Goal: Task Accomplishment & Management: Use online tool/utility

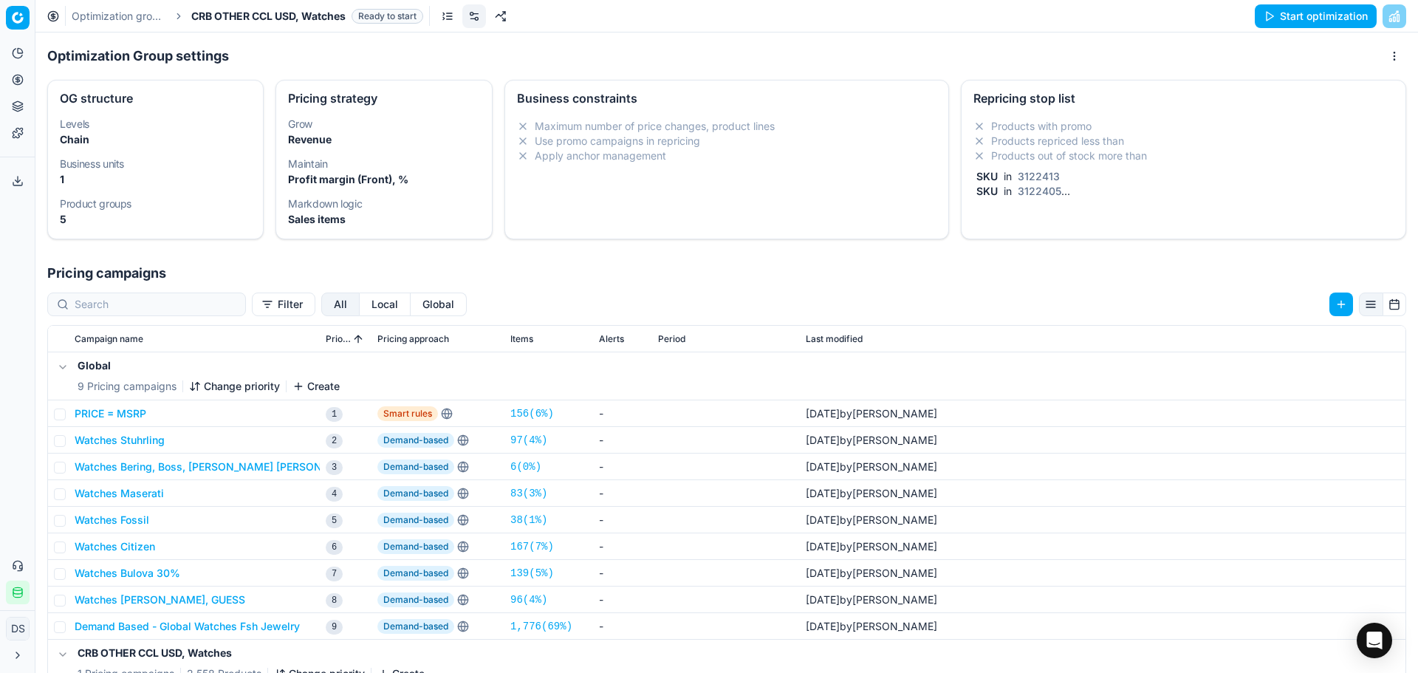
click at [121, 12] on link "Optimization groups" at bounding box center [119, 16] width 95 height 15
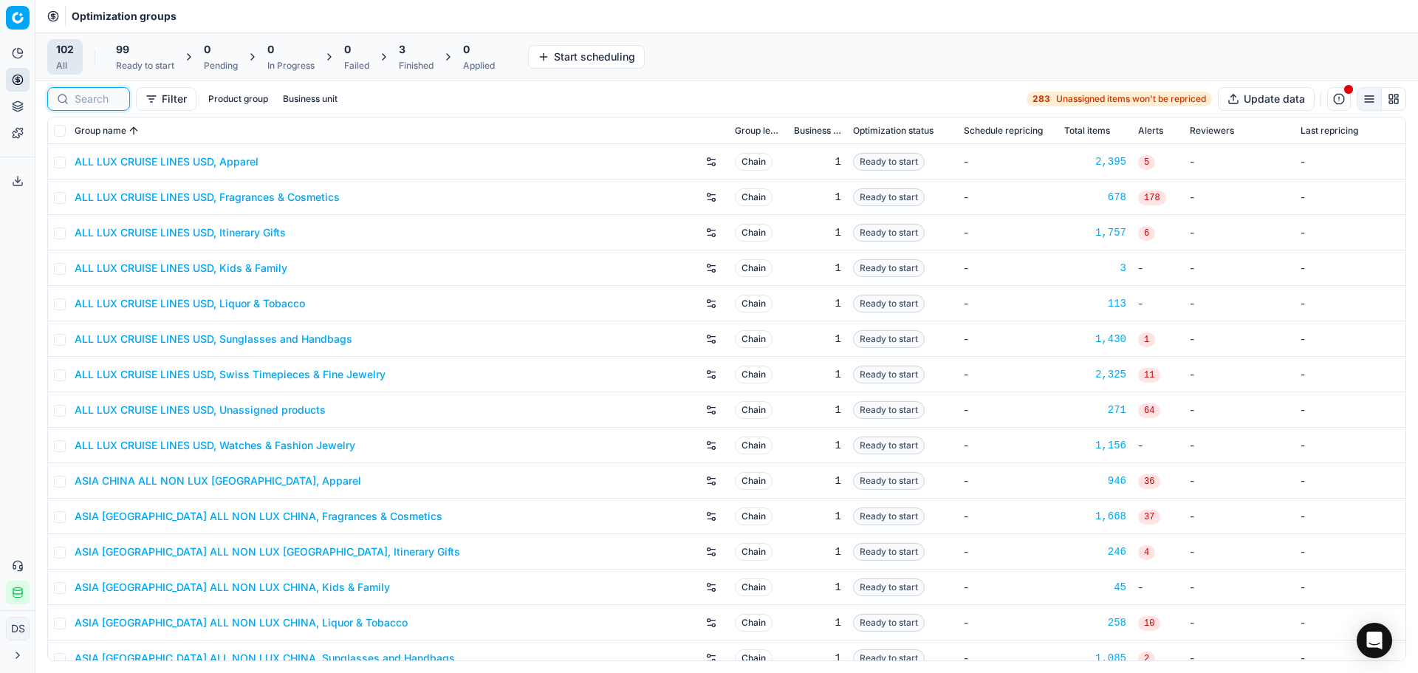
click at [109, 96] on input at bounding box center [98, 99] width 46 height 15
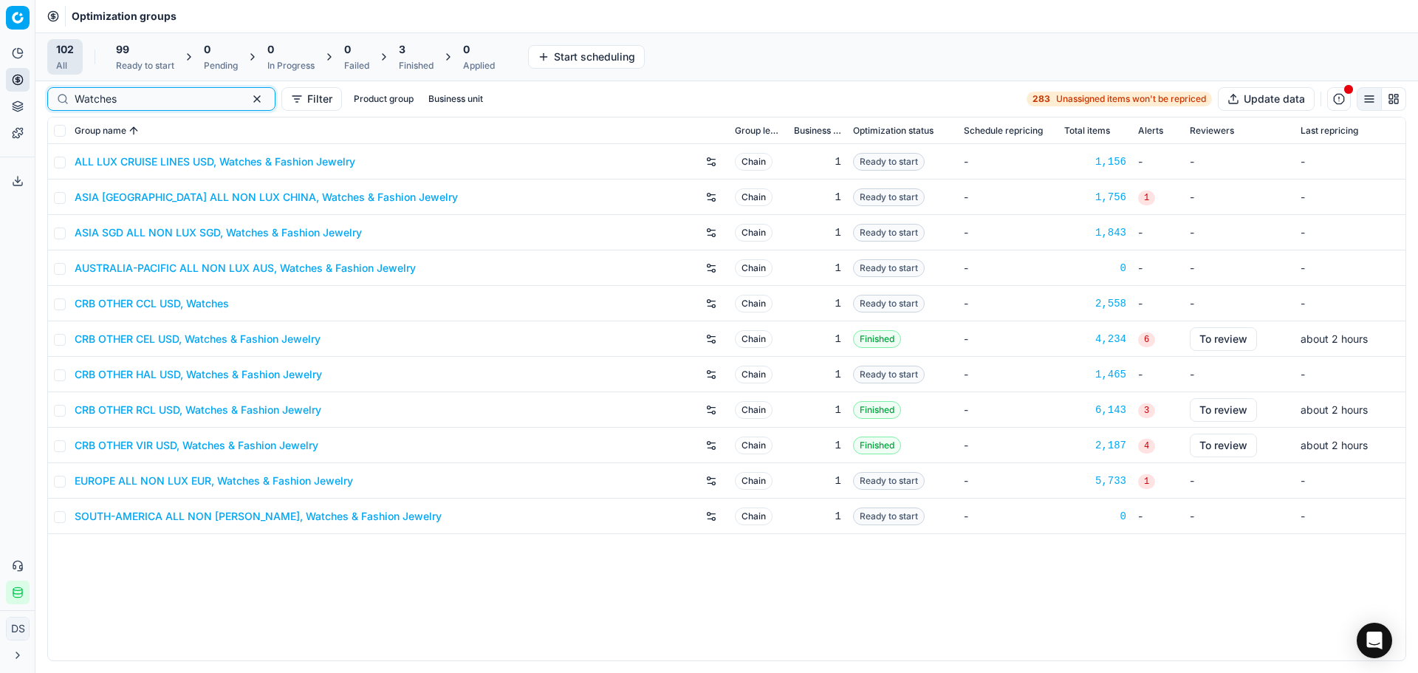
type input "Watches"
click at [194, 305] on link "CRB OTHER CCL USD, Watches" at bounding box center [152, 303] width 154 height 15
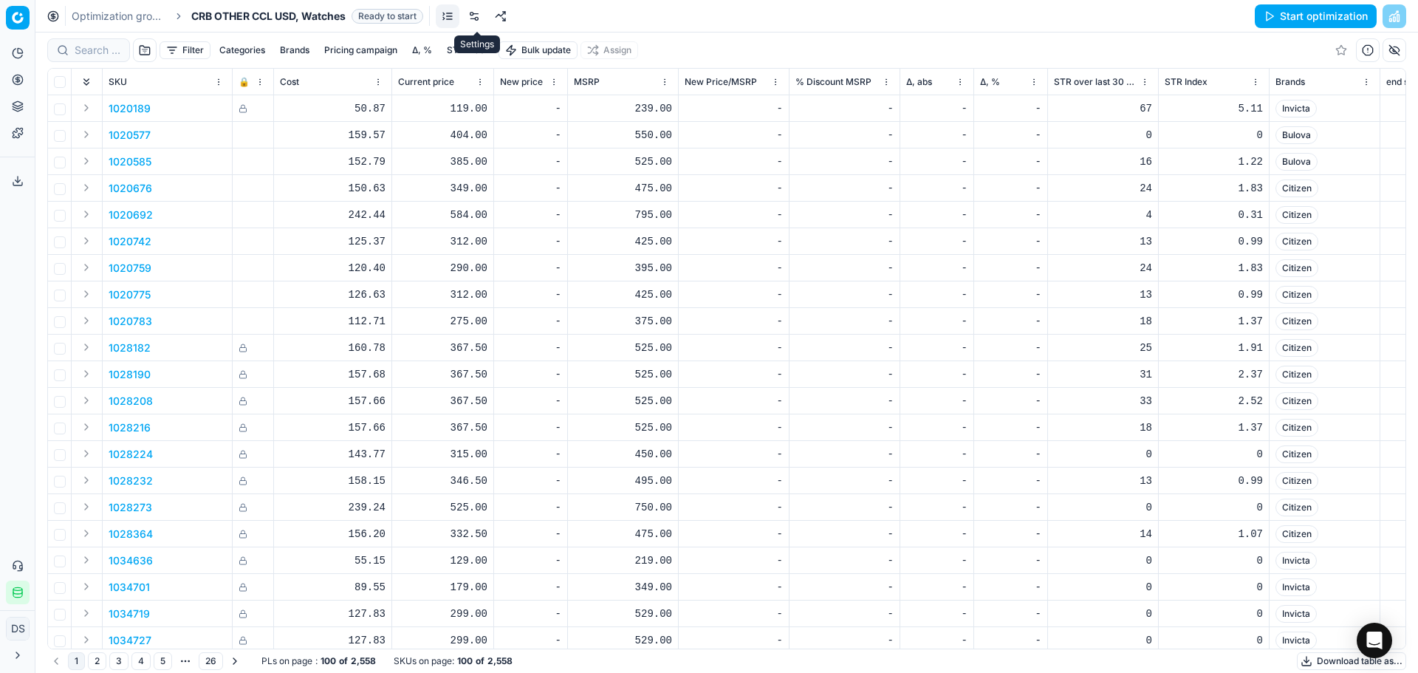
click at [483, 16] on link at bounding box center [474, 16] width 24 height 24
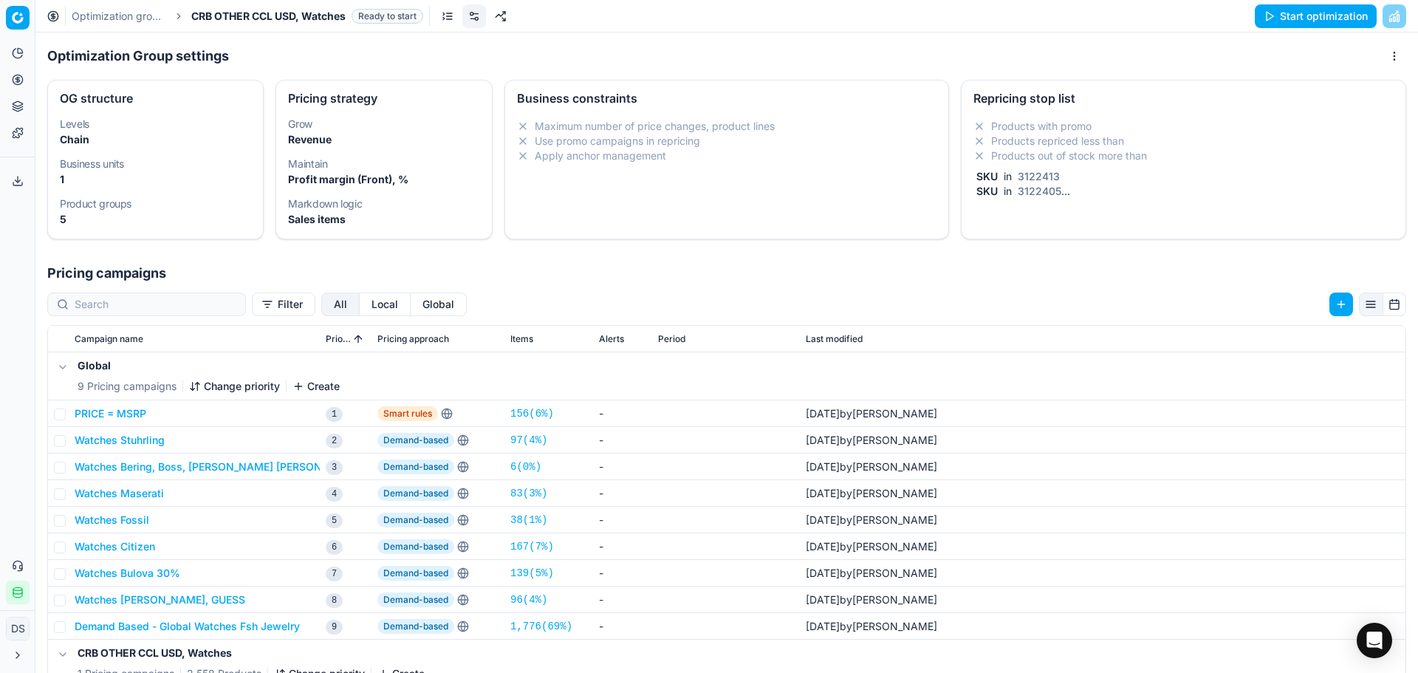
click at [1056, 156] on li "Products out of stock more than" at bounding box center [1183, 155] width 420 height 15
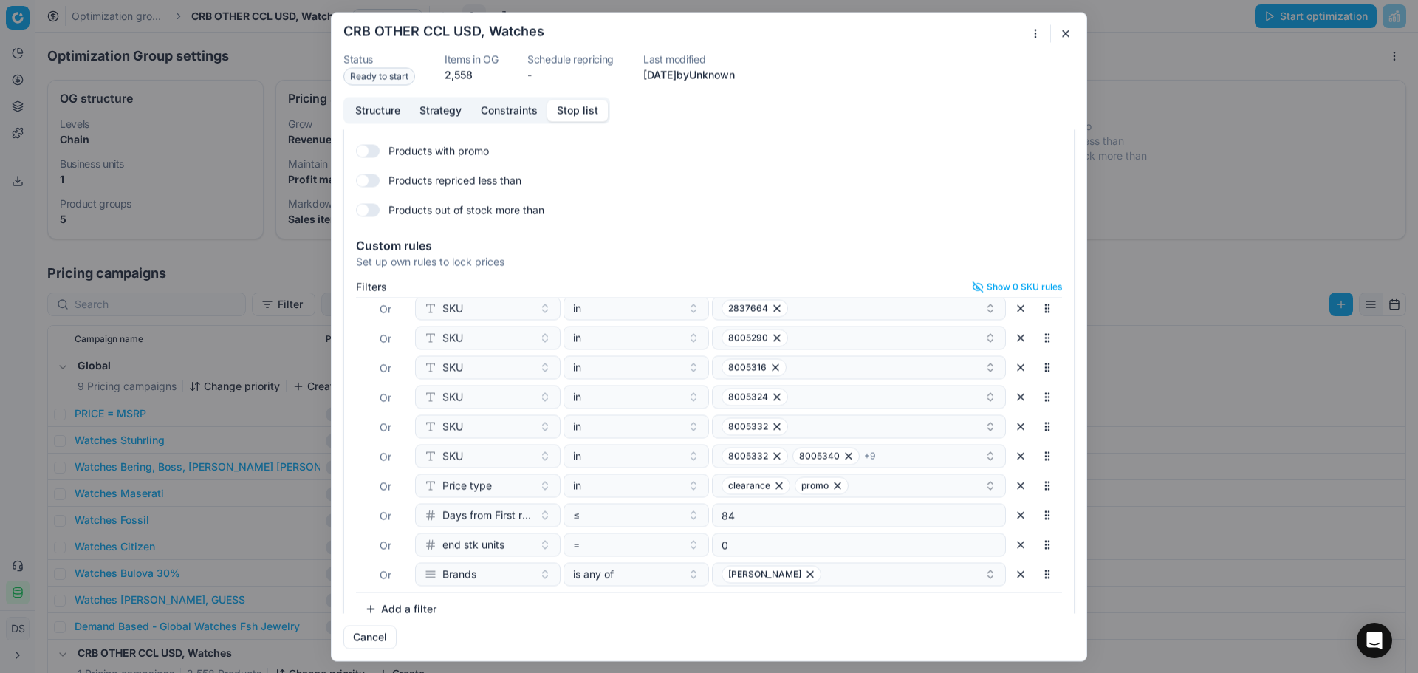
scroll to position [64, 0]
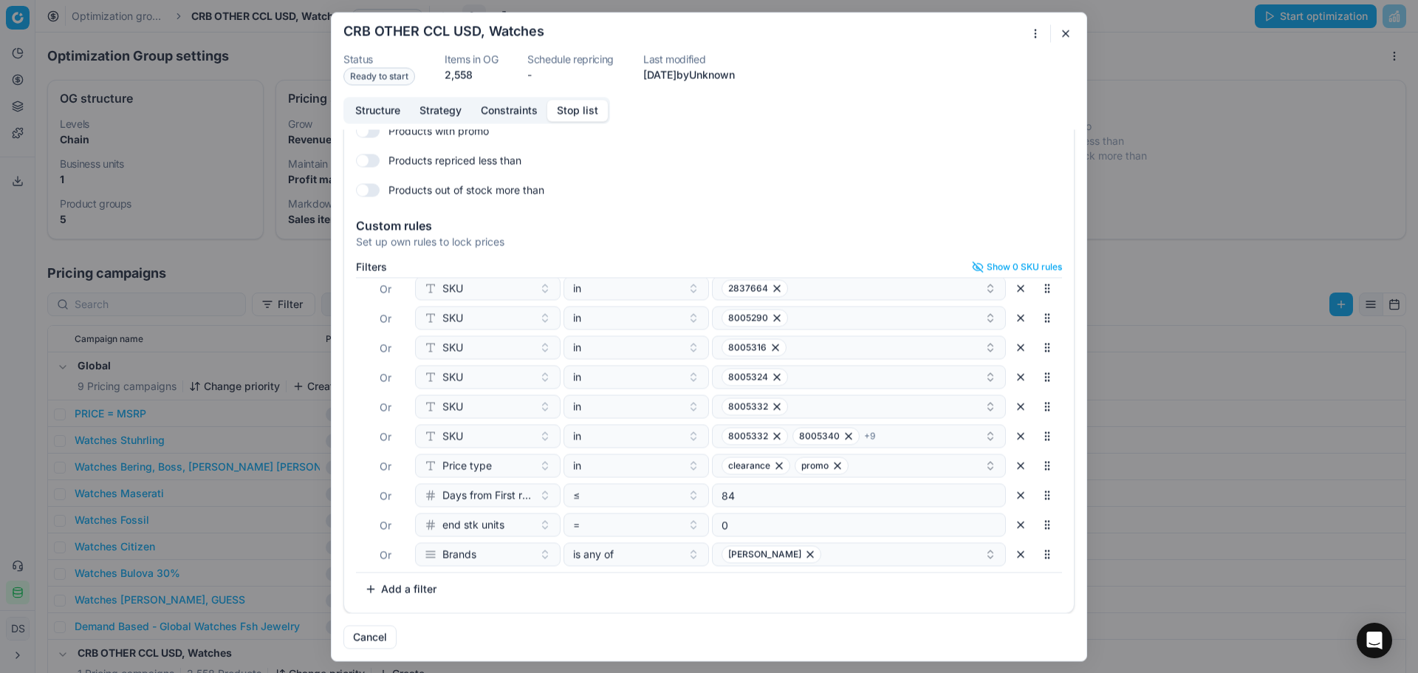
click at [1174, 120] on div "Oprimization group is saving... CRB OTHER CCL USD, Watches Status Ready to star…" at bounding box center [709, 336] width 1418 height 673
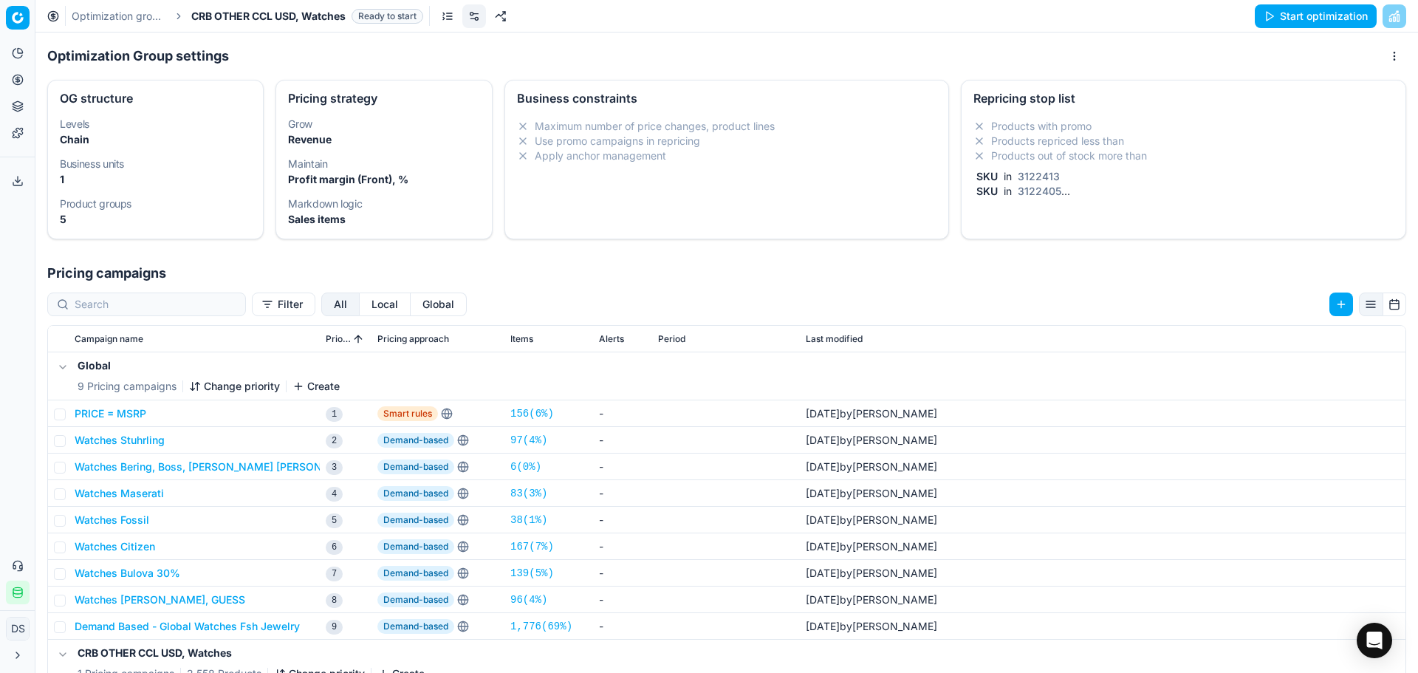
click at [1287, 14] on button "Start optimization" at bounding box center [1316, 16] width 122 height 24
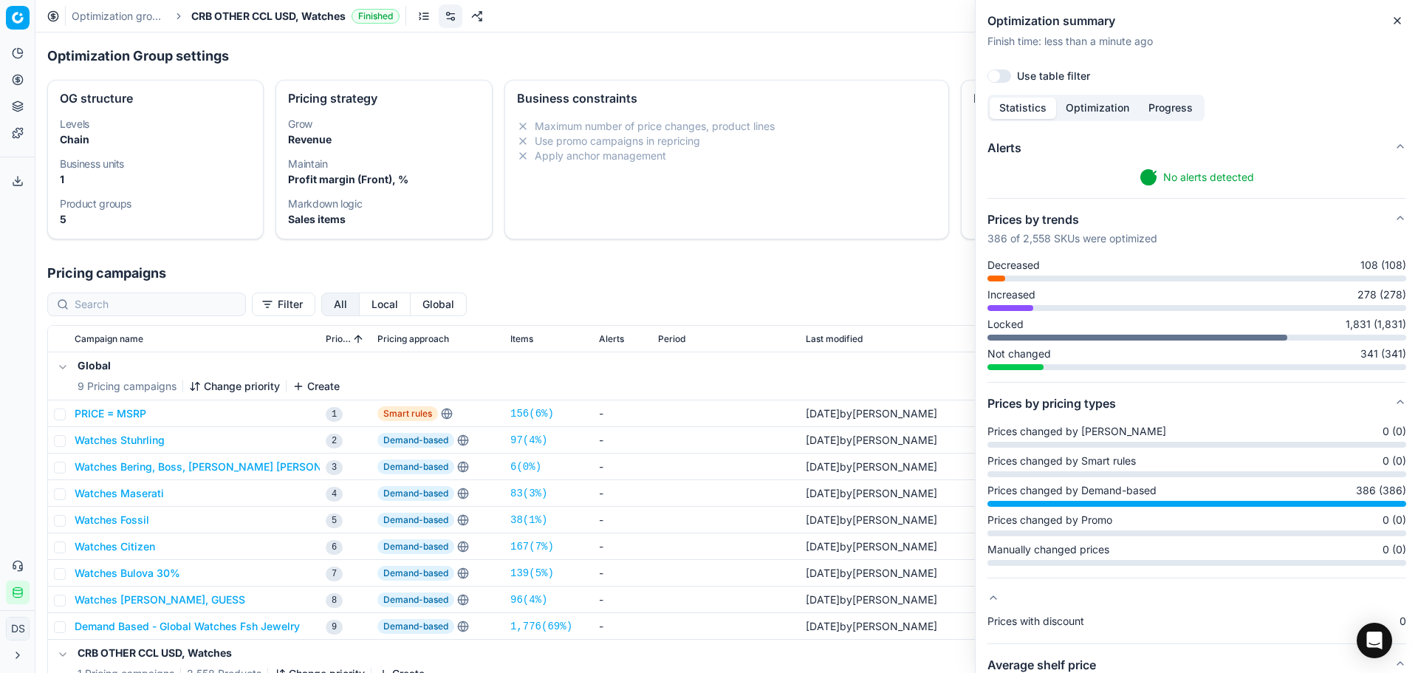
click at [795, 291] on div "Filter All Local Global Campaign name Priority Pricing approach Items Alerts Pe…" at bounding box center [726, 592] width 1383 height 617
click at [26, 113] on button "Product portfolio" at bounding box center [18, 107] width 24 height 24
click at [83, 175] on link "Dynamic reports" at bounding box center [142, 181] width 172 height 21
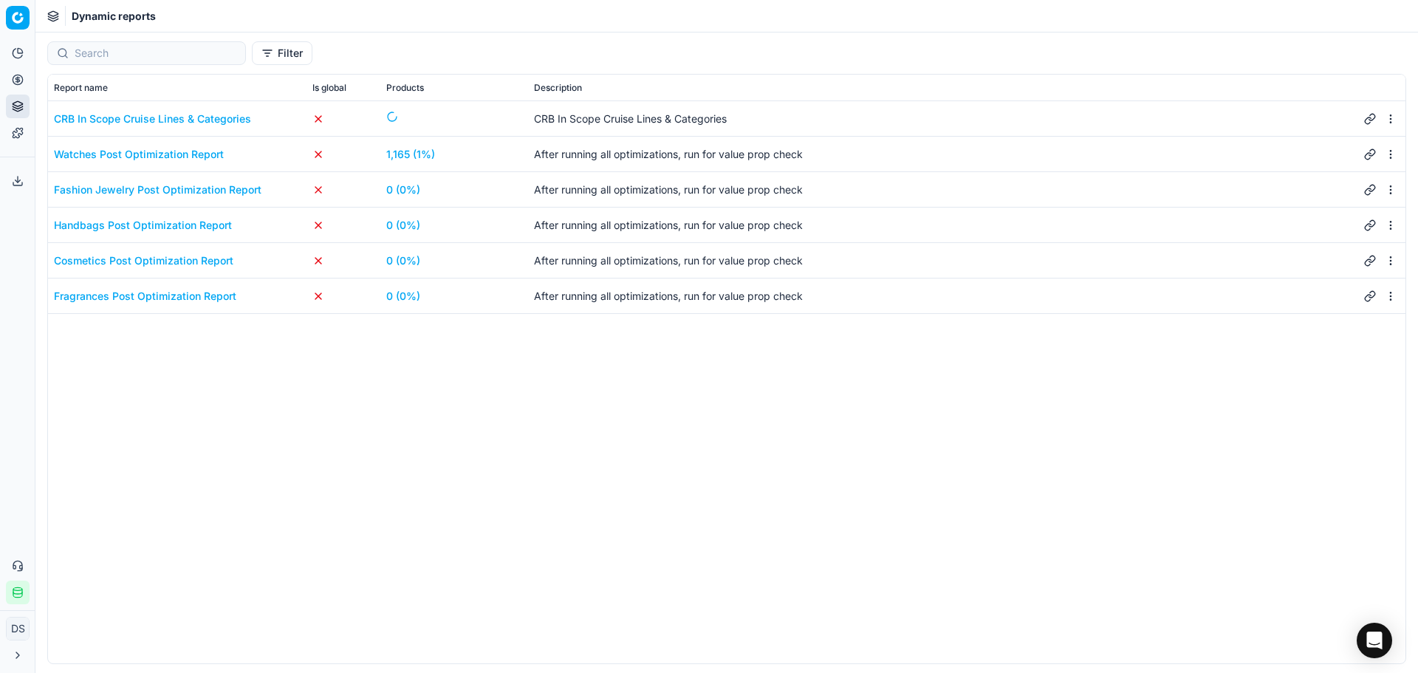
click at [422, 159] on link "1,165 (1%)" at bounding box center [410, 154] width 49 height 15
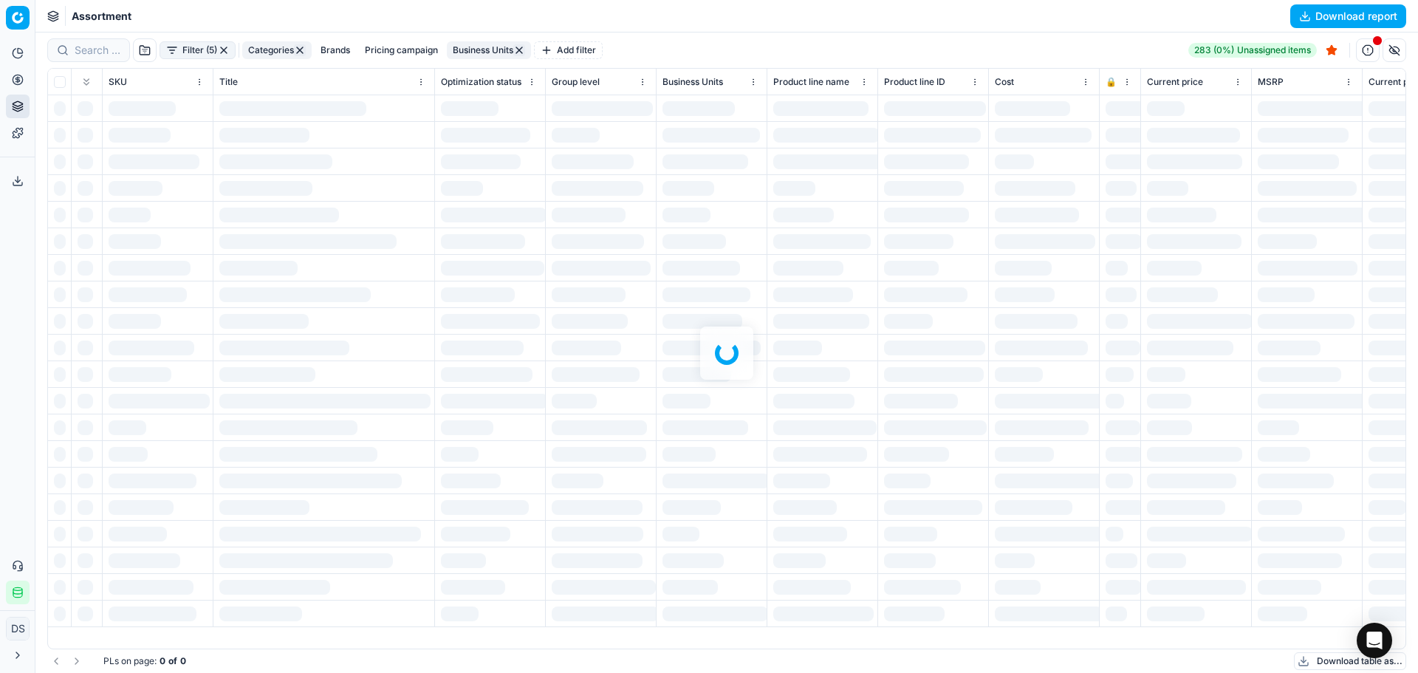
click at [199, 50] on button "Filter (5)" at bounding box center [198, 50] width 76 height 18
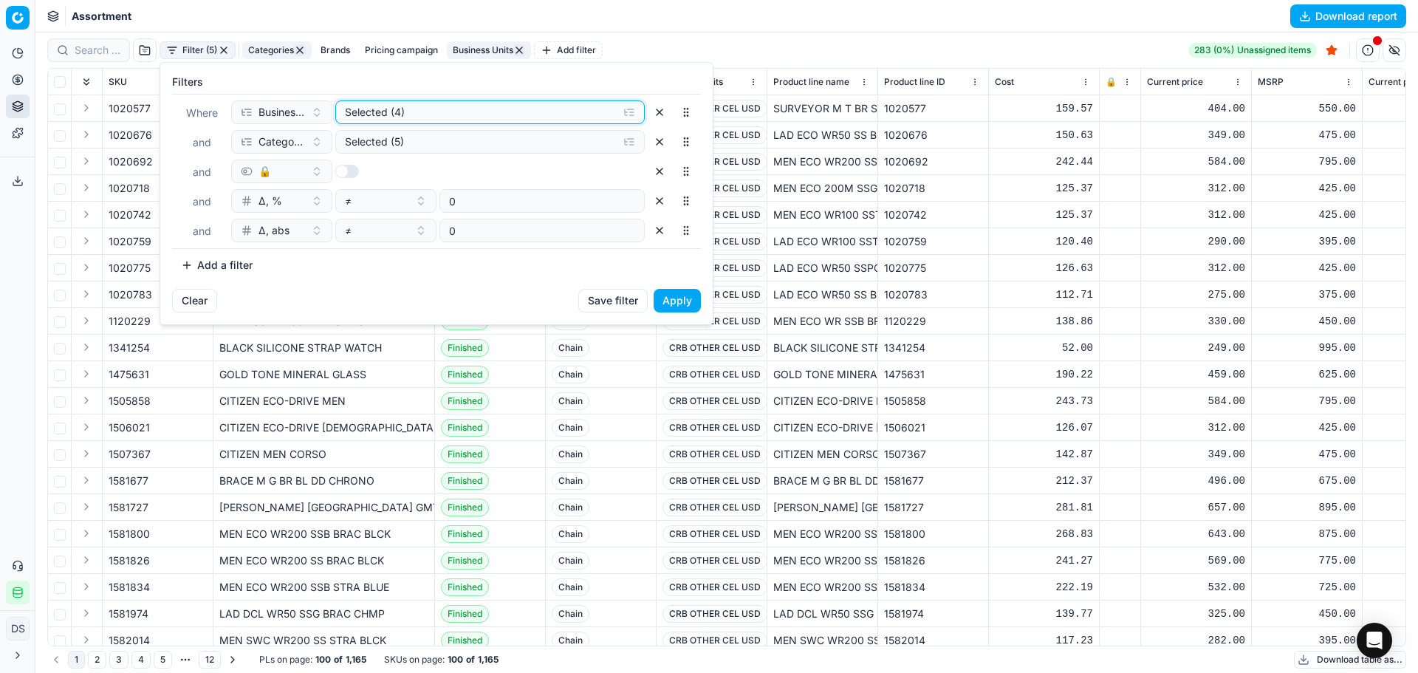
click at [446, 120] on button "Selected (4)" at bounding box center [489, 112] width 309 height 24
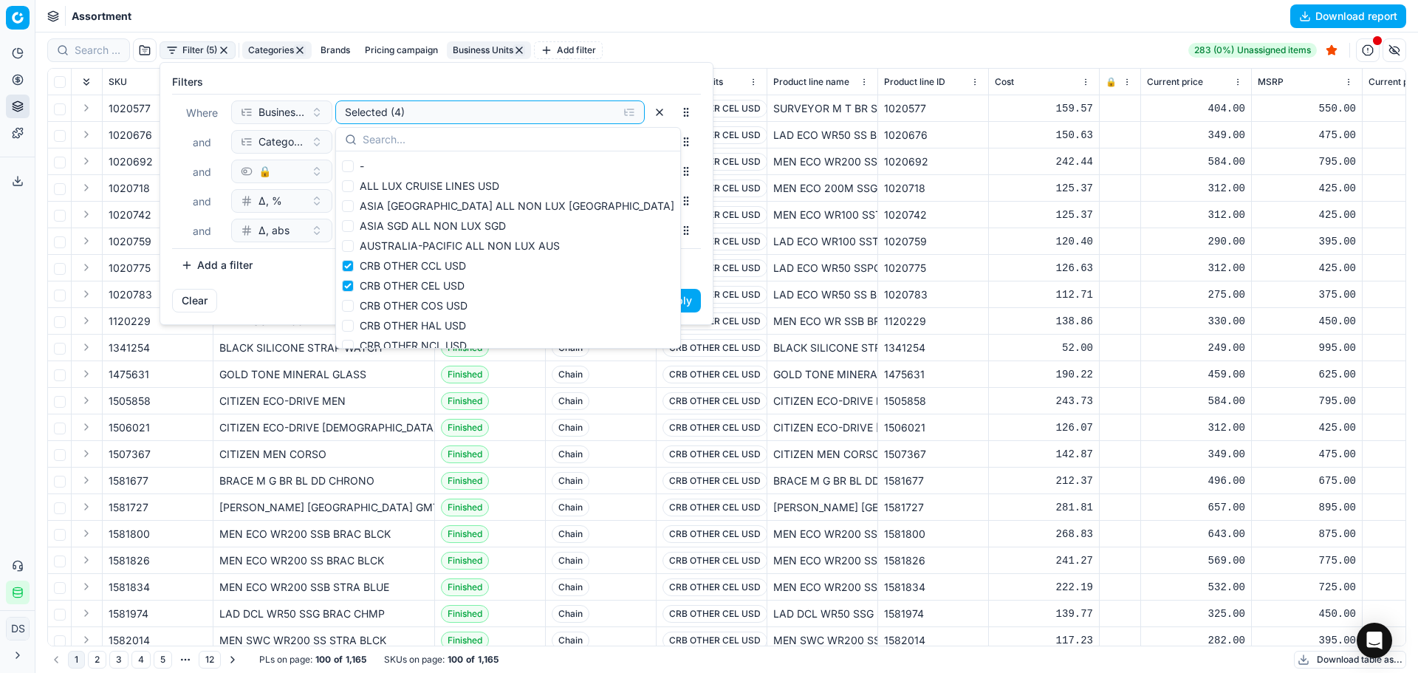
click at [417, 282] on span "CRB OTHER CEL USD" at bounding box center [412, 285] width 105 height 13
click at [354, 282] on input "CRB OTHER CEL USD" at bounding box center [348, 286] width 12 height 12
checkbox input "false"
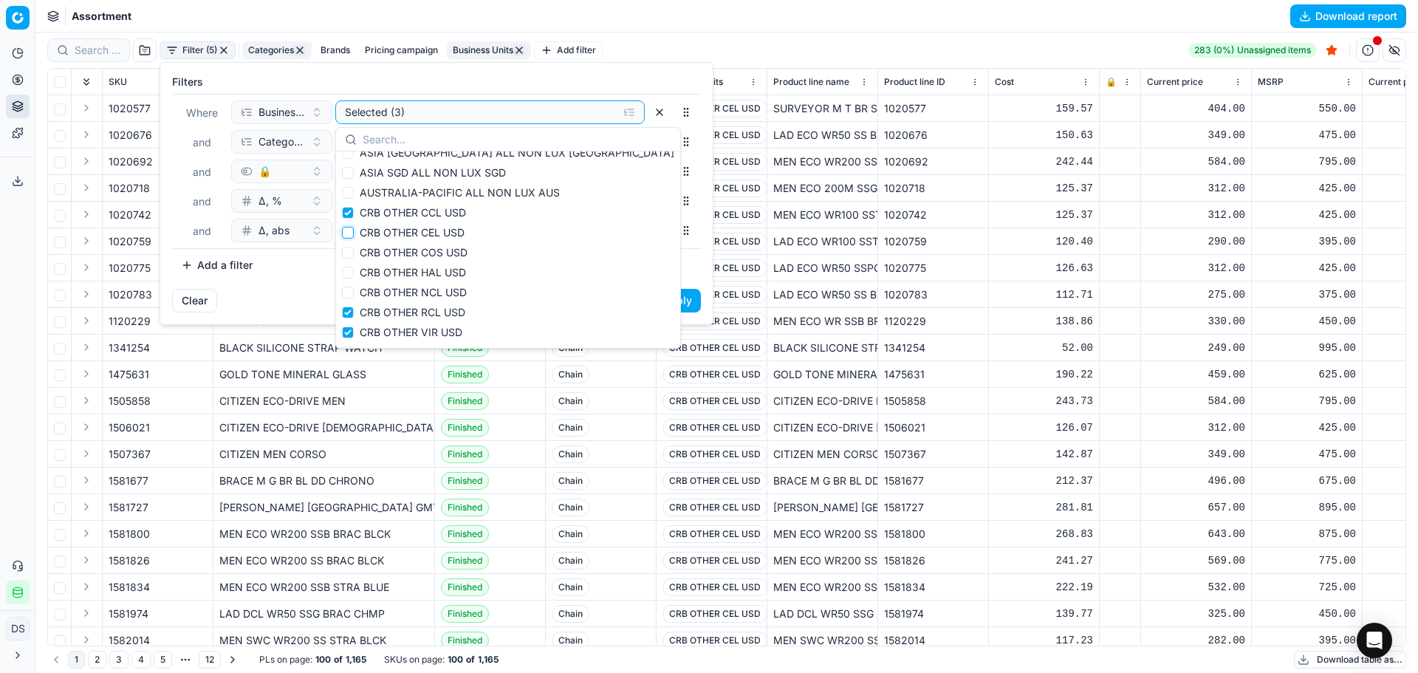
scroll to position [74, 0]
click at [416, 288] on span "CRB OTHER RCL USD" at bounding box center [413, 291] width 106 height 13
click at [354, 288] on input "CRB OTHER RCL USD" at bounding box center [348, 292] width 12 height 12
checkbox input "false"
click at [416, 309] on span "CRB OTHER VIR USD" at bounding box center [411, 311] width 103 height 13
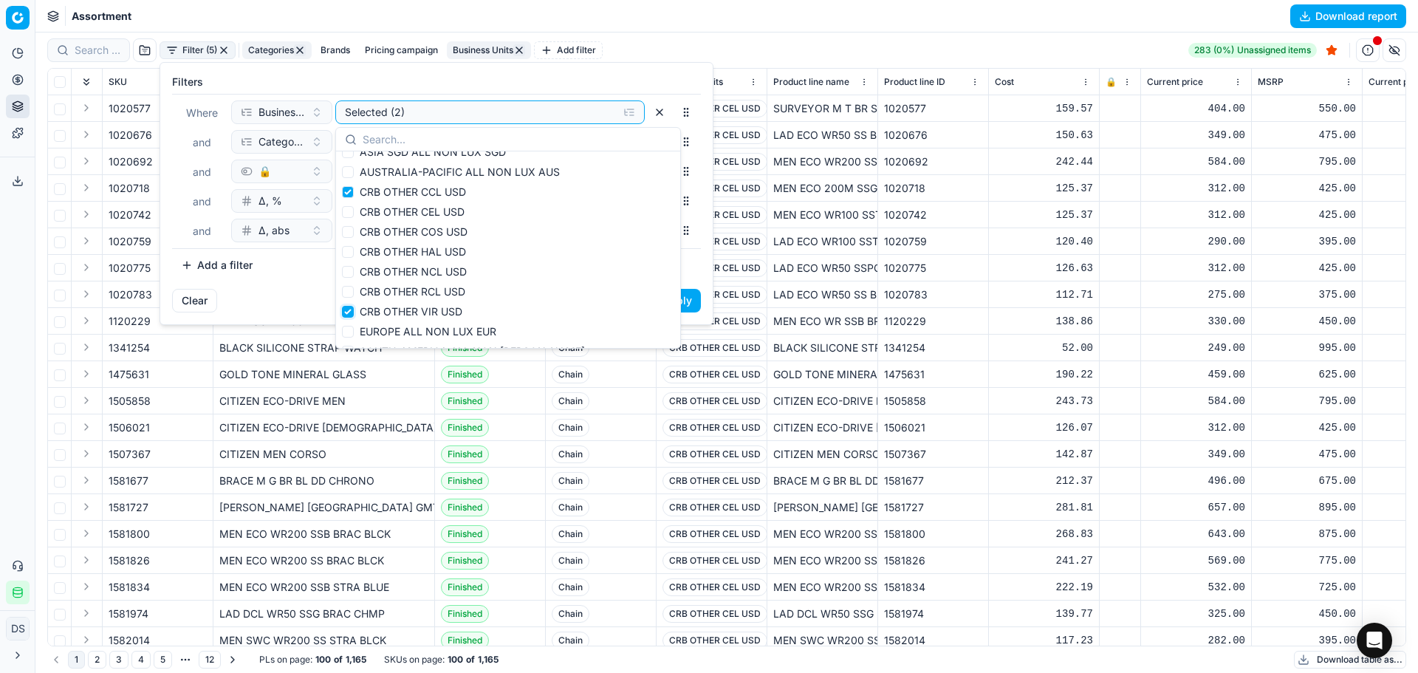
click at [354, 309] on input "CRB OTHER VIR USD" at bounding box center [348, 312] width 12 height 12
checkbox input "false"
click at [682, 307] on button "Apply" at bounding box center [677, 301] width 47 height 24
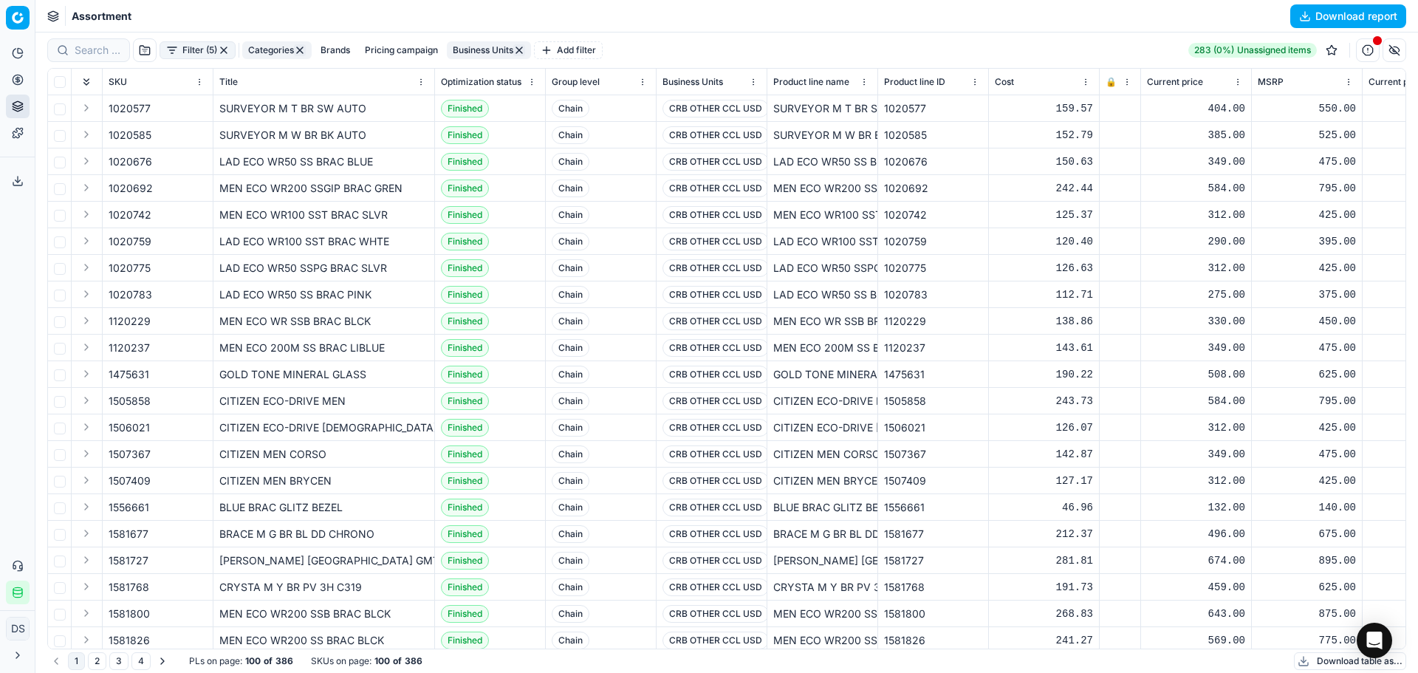
click at [1352, 21] on button "Download report" at bounding box center [1348, 16] width 116 height 24
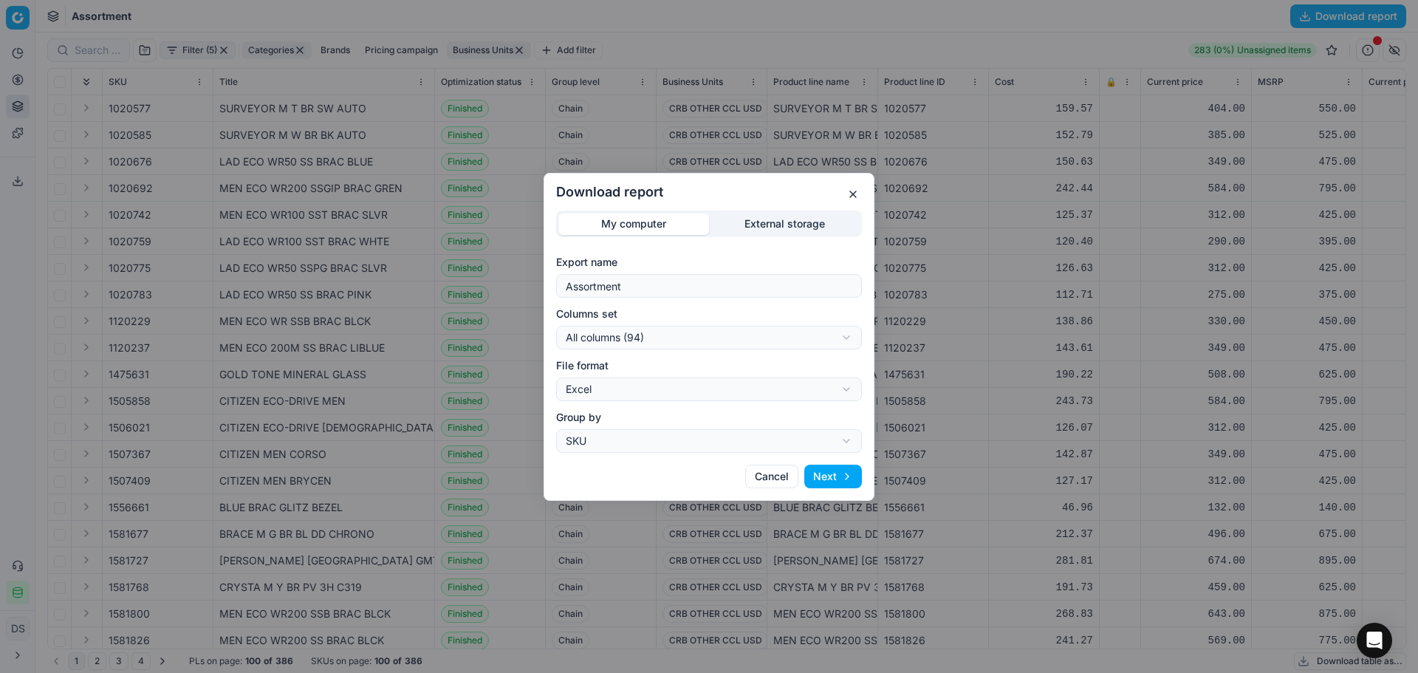
click at [640, 337] on div "Download report My computer External storage Export name Assortment Columns set…" at bounding box center [709, 336] width 1418 height 673
select select "custom"
click at [844, 480] on button "Next" at bounding box center [833, 477] width 58 height 24
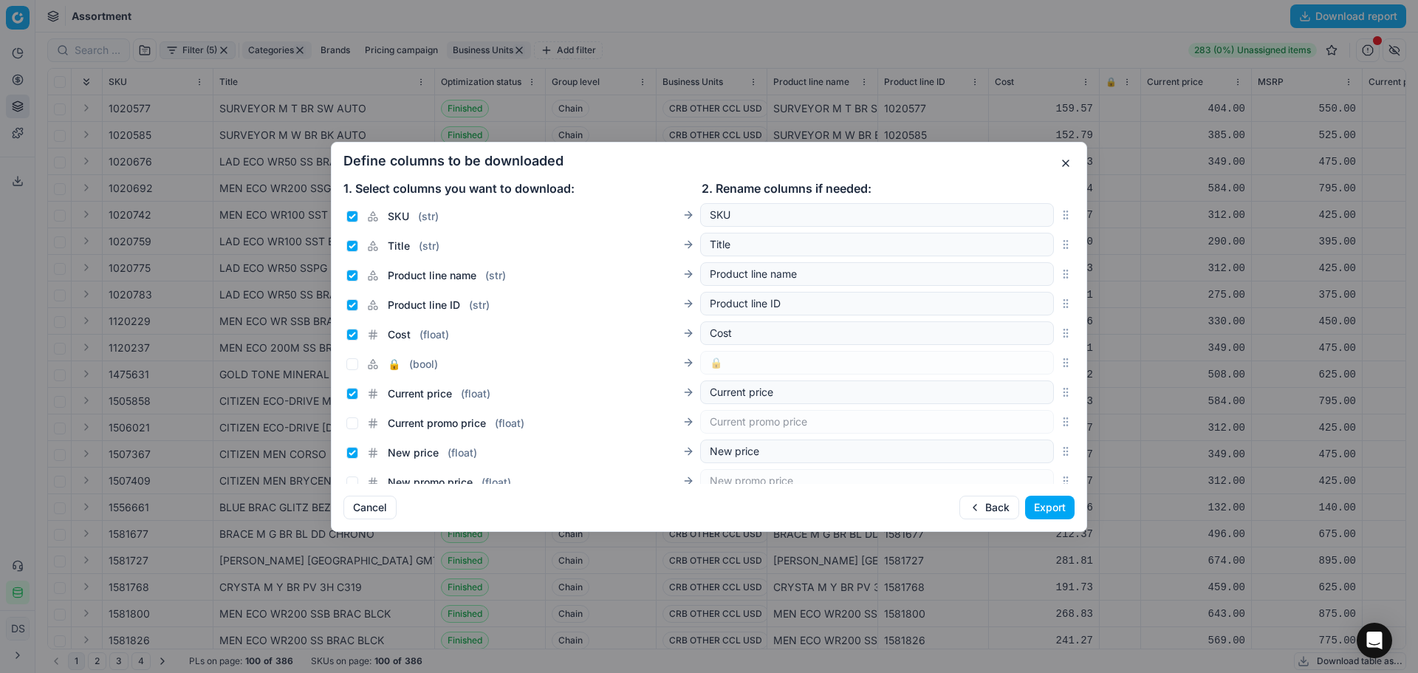
click at [1047, 515] on button "Export" at bounding box center [1049, 508] width 49 height 24
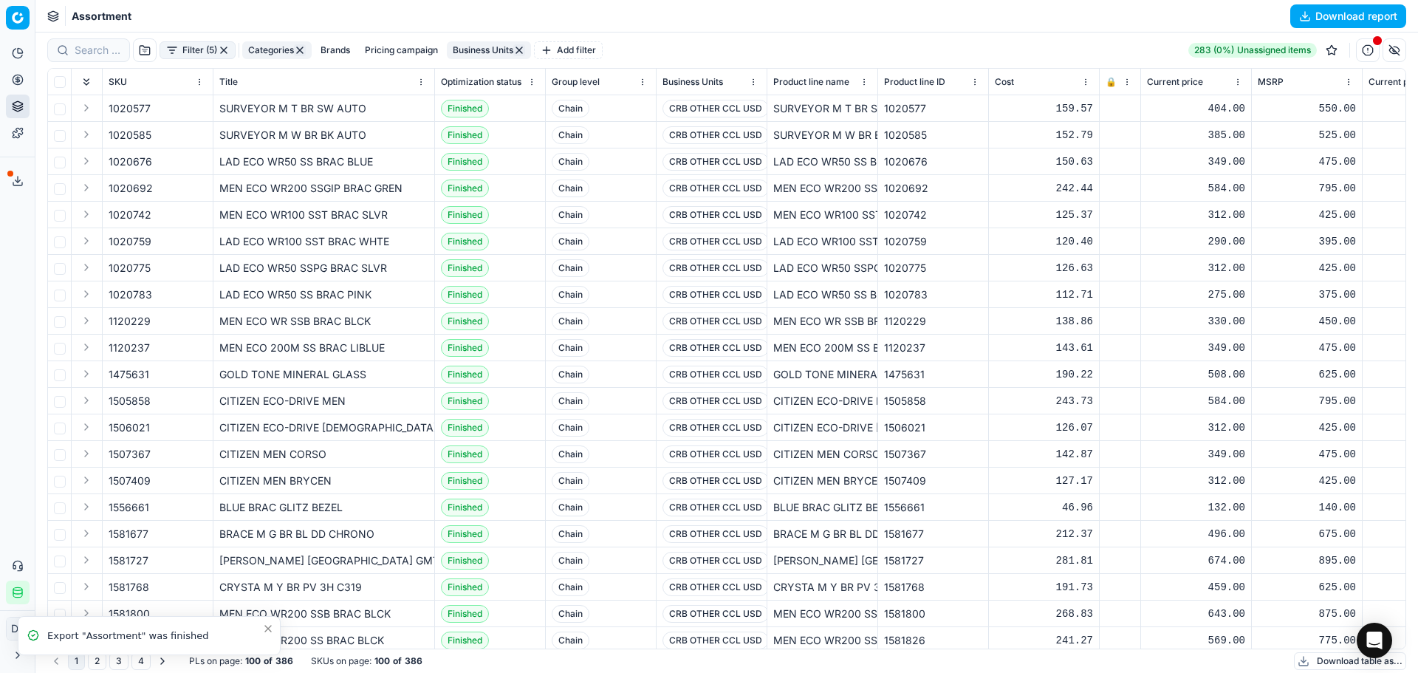
click at [23, 180] on icon at bounding box center [18, 181] width 12 height 12
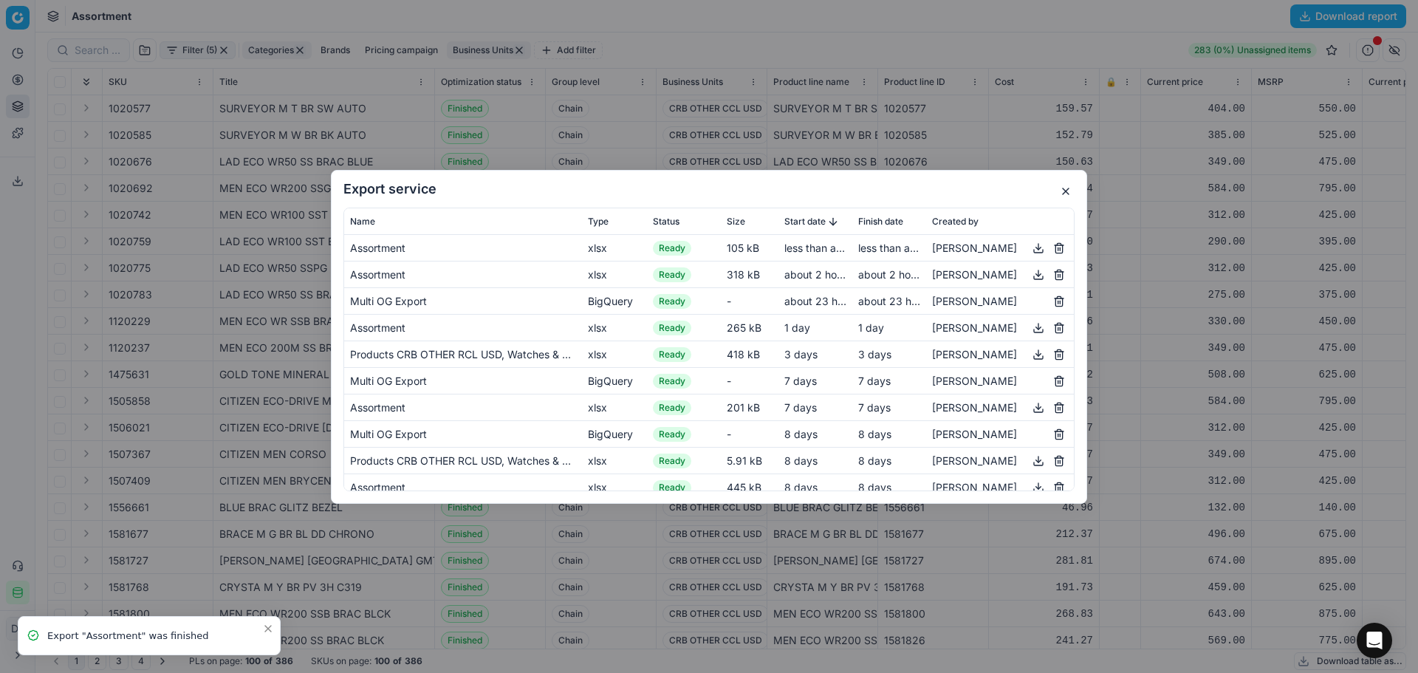
click at [1035, 243] on button "button" at bounding box center [1039, 248] width 18 height 18
click at [1069, 195] on button "button" at bounding box center [1066, 191] width 18 height 18
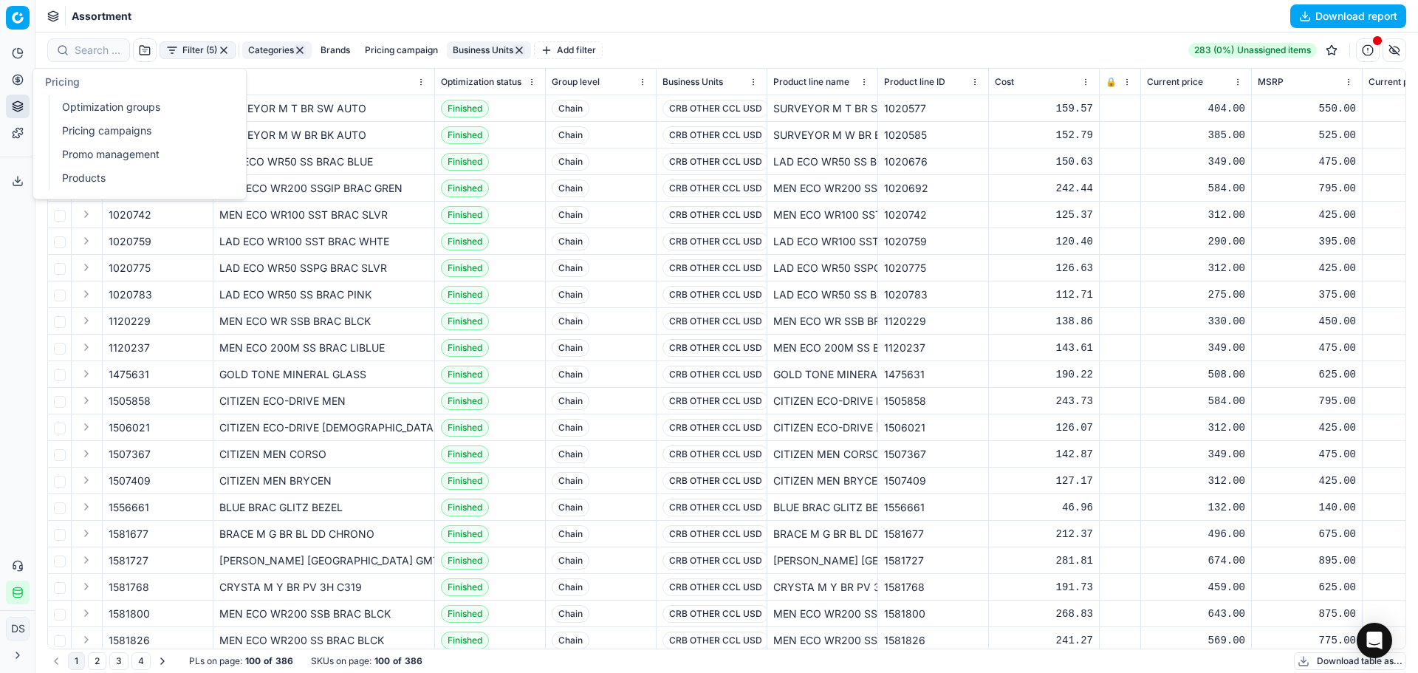
click at [97, 117] on ul "Optimization groups Pricing campaigns Promo management Products" at bounding box center [143, 142] width 188 height 95
click at [103, 114] on link "Optimization groups" at bounding box center [142, 107] width 172 height 21
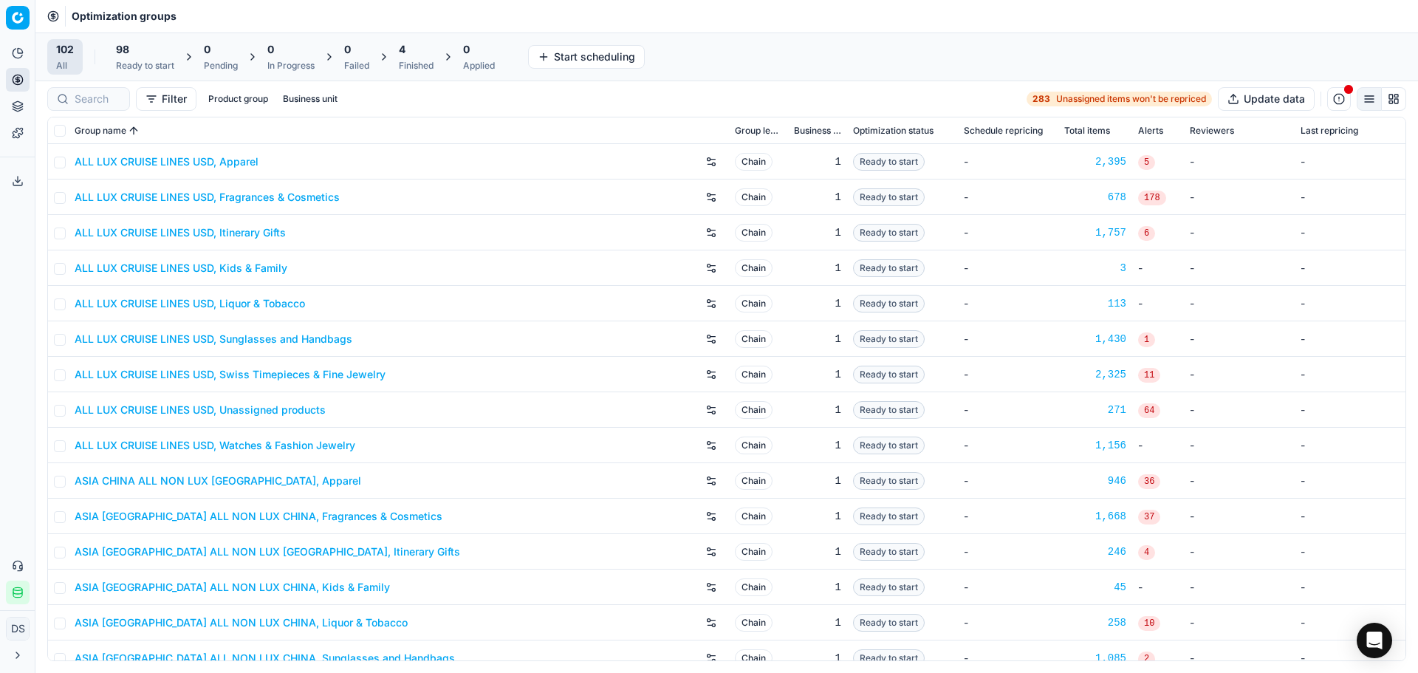
click at [418, 57] on div "4 Finished" at bounding box center [416, 57] width 35 height 30
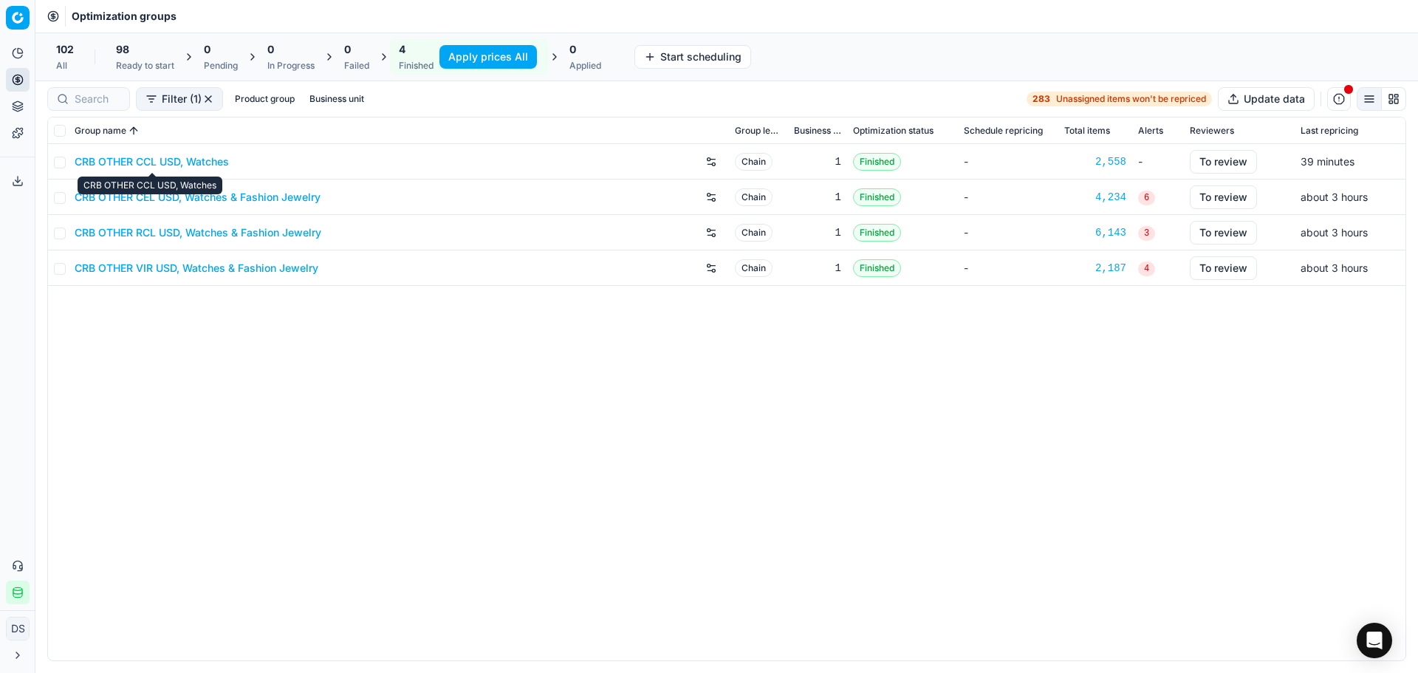
click at [202, 168] on link "CRB OTHER CCL USD, Watches" at bounding box center [152, 161] width 154 height 15
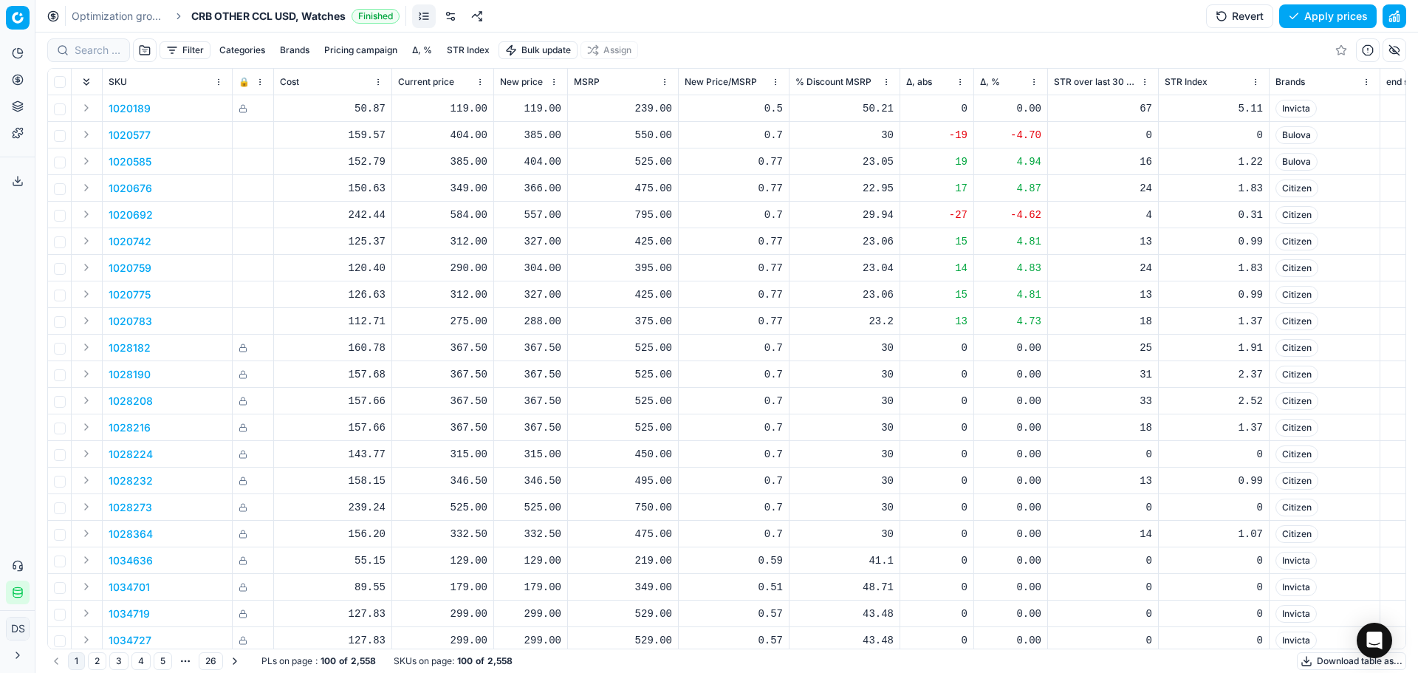
click at [456, 22] on link at bounding box center [451, 16] width 24 height 24
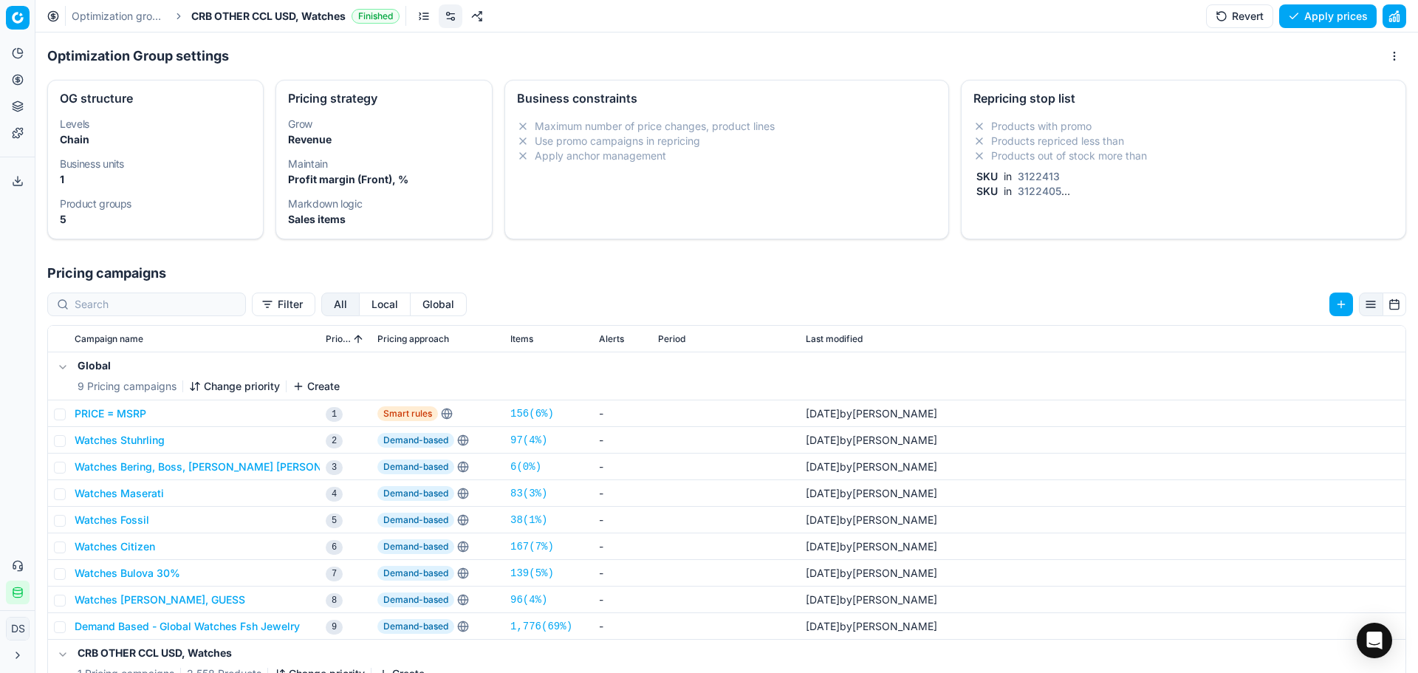
click at [1151, 152] on li "Products out of stock more than" at bounding box center [1183, 155] width 420 height 15
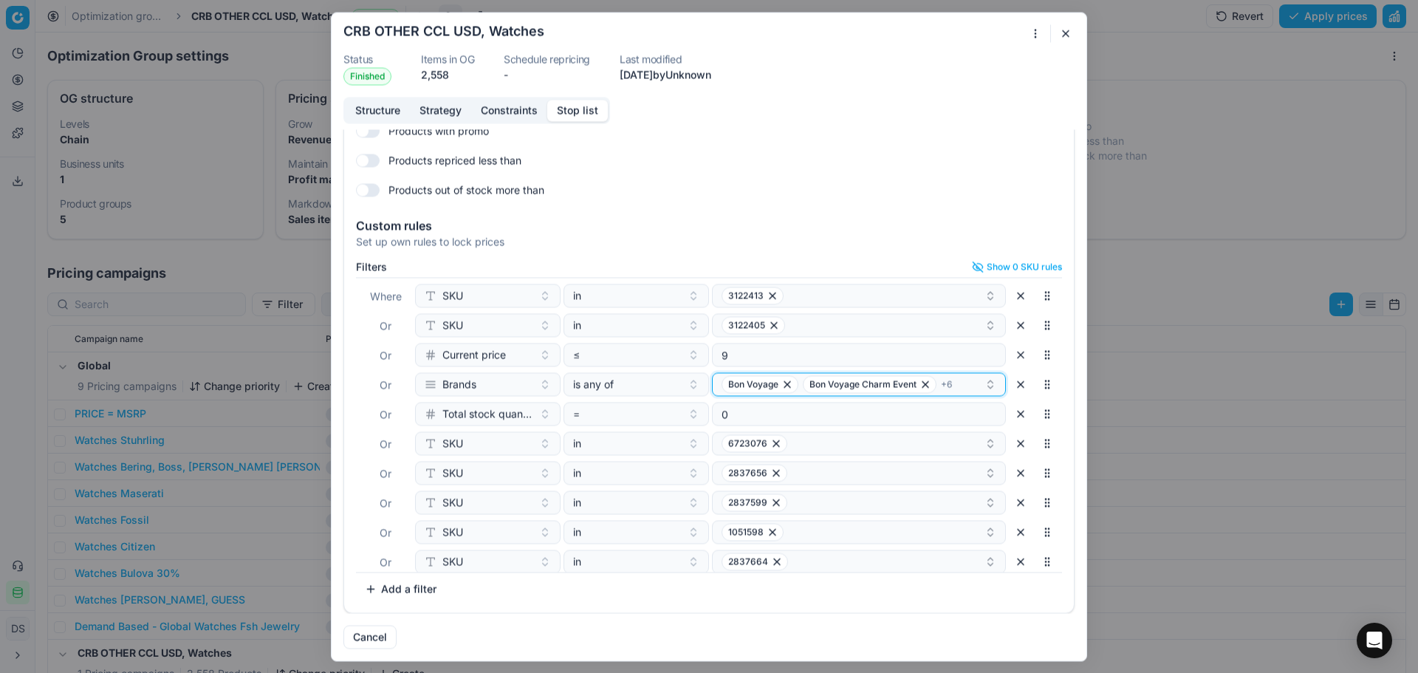
click at [939, 391] on div "Bon Voyage Bon Voyage Charm Event + 6" at bounding box center [853, 384] width 263 height 18
click at [1041, 162] on div "Products repriced less than" at bounding box center [709, 160] width 706 height 24
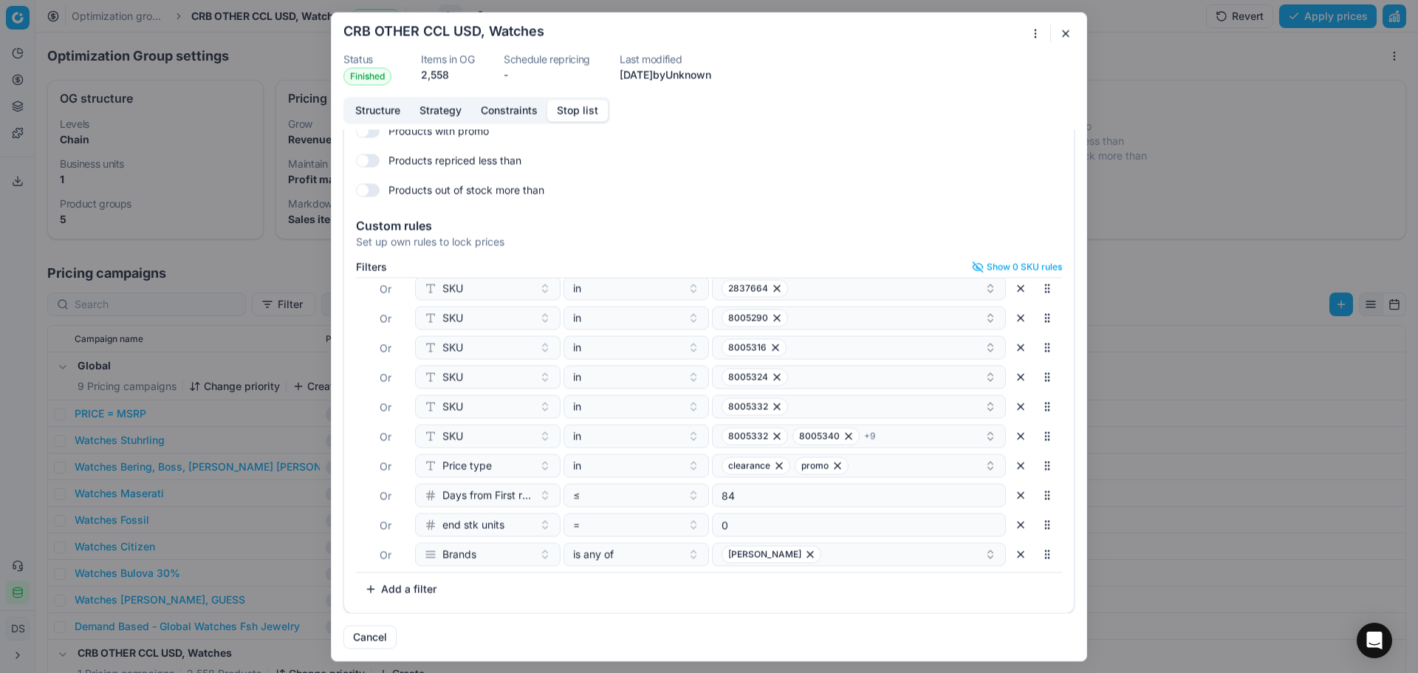
scroll to position [0, 0]
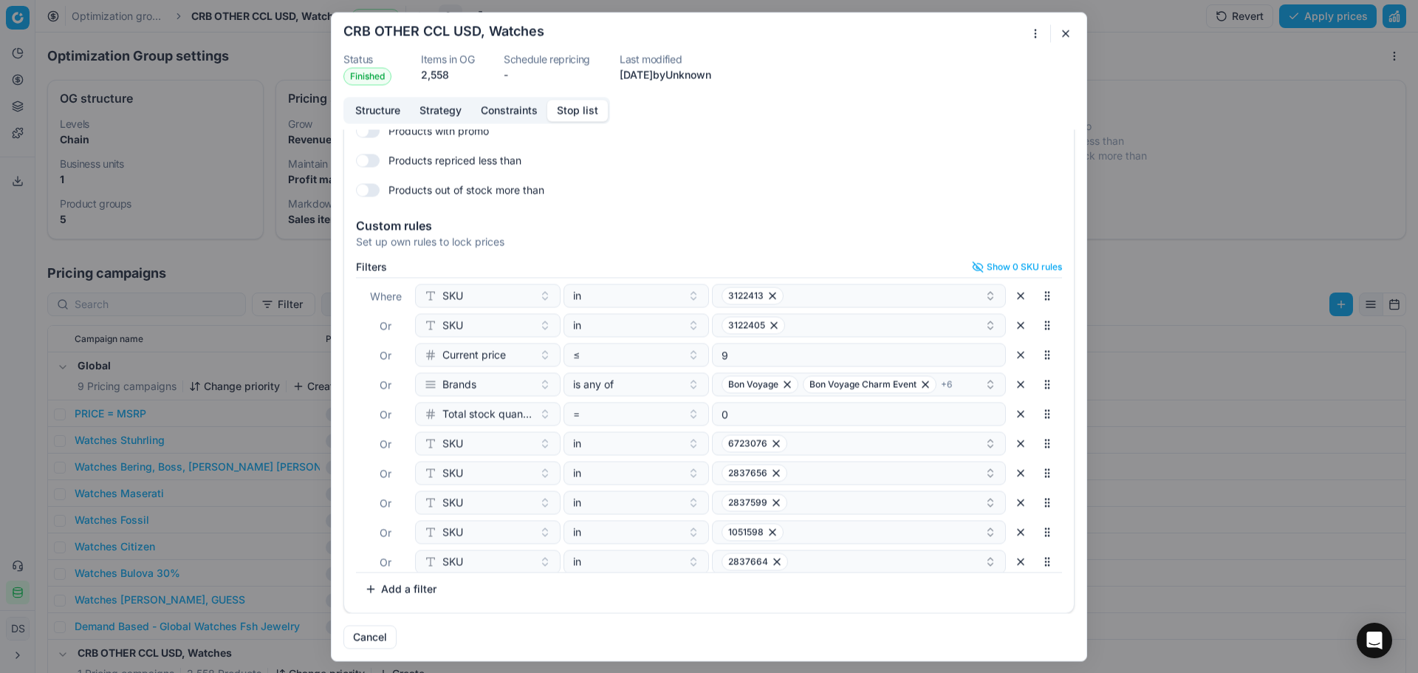
click at [1070, 35] on button "button" at bounding box center [1066, 33] width 18 height 18
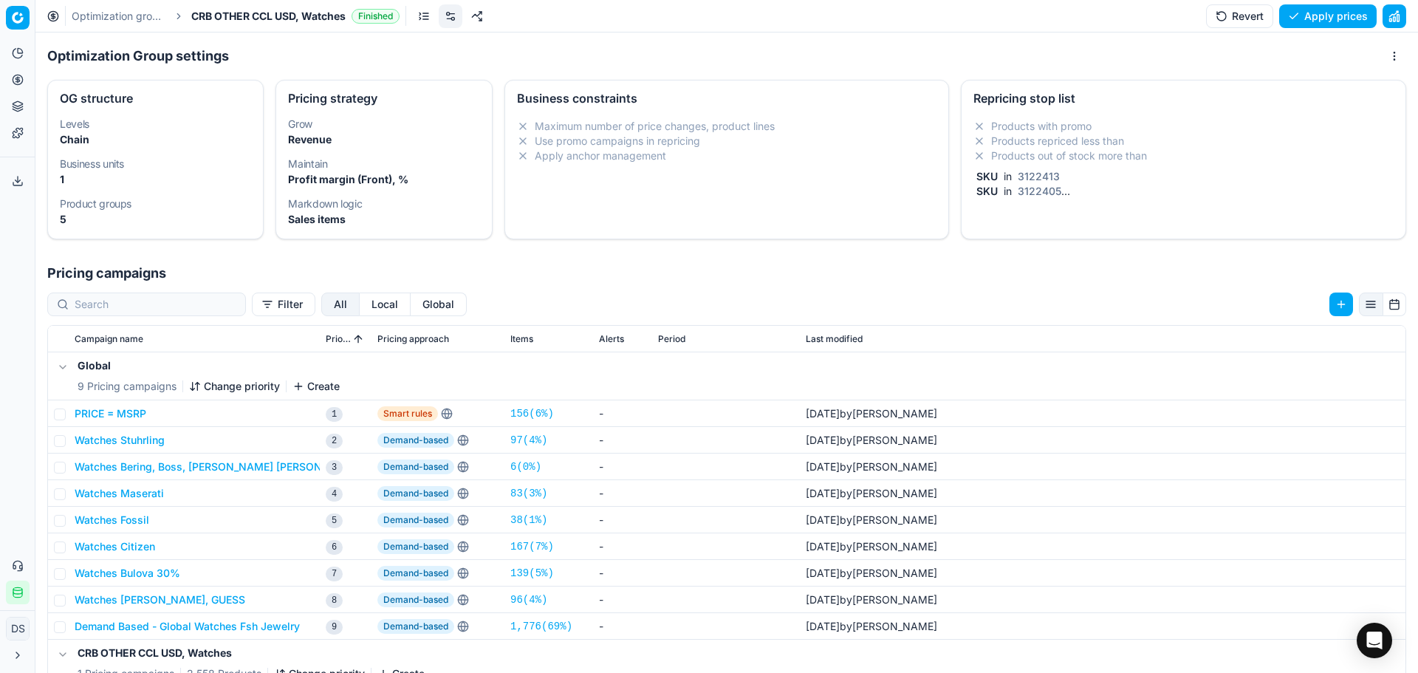
click at [14, 72] on button "Pricing" at bounding box center [18, 80] width 24 height 24
click at [105, 109] on link "Optimization groups" at bounding box center [142, 107] width 172 height 21
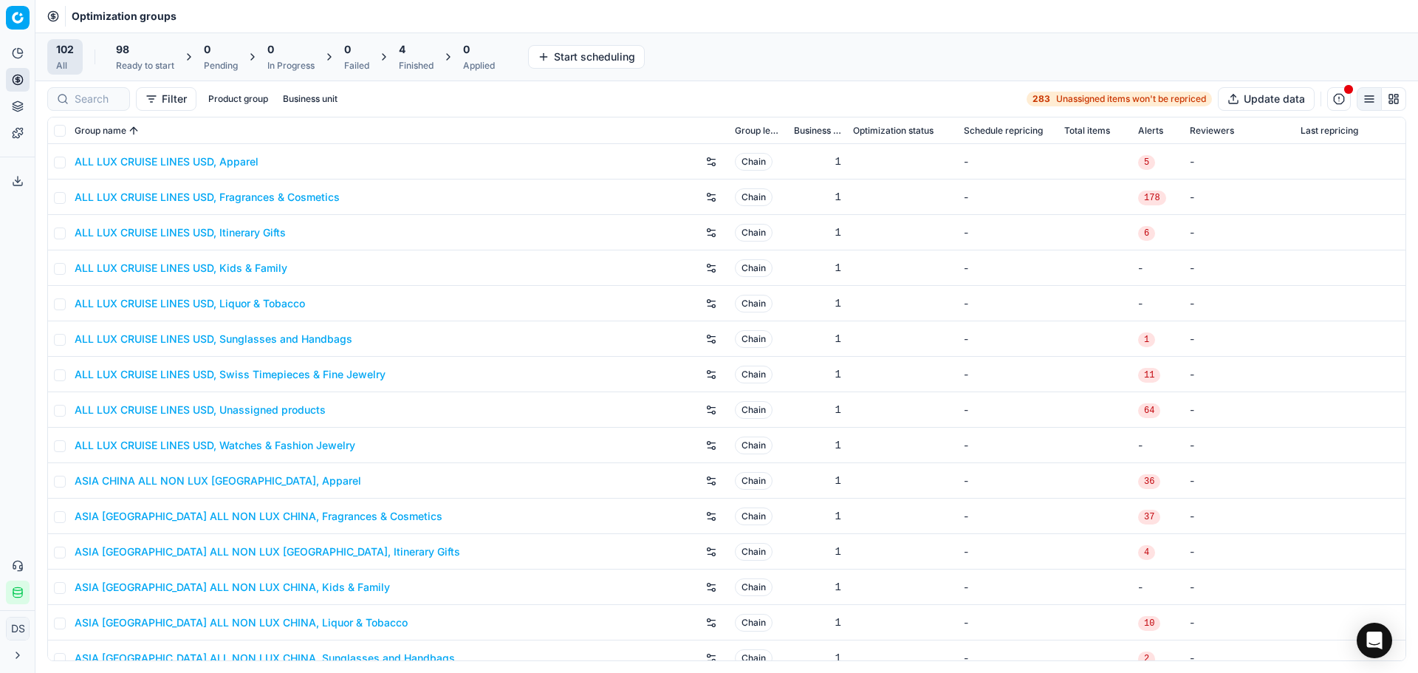
click at [421, 57] on div "4 Finished" at bounding box center [416, 57] width 35 height 30
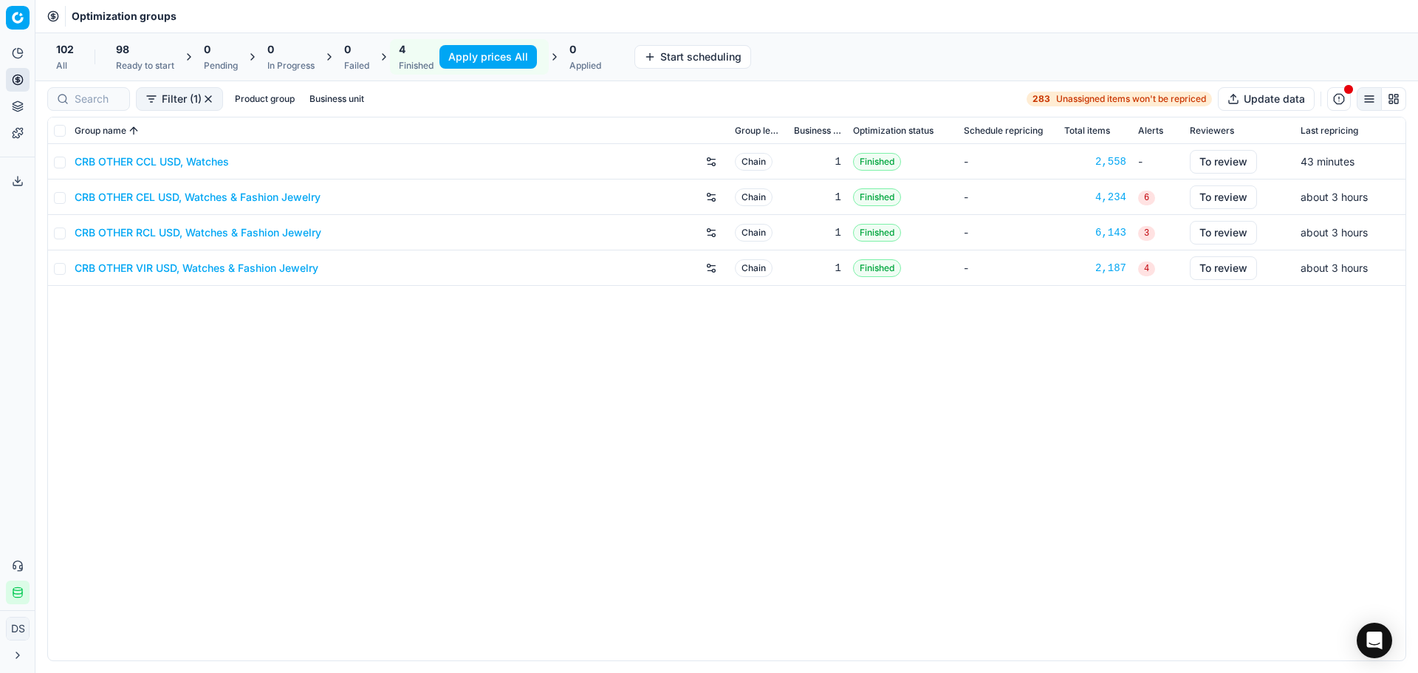
click at [177, 193] on link "CRB OTHER CEL USD, Watches & Fashion Jewelry" at bounding box center [198, 197] width 246 height 15
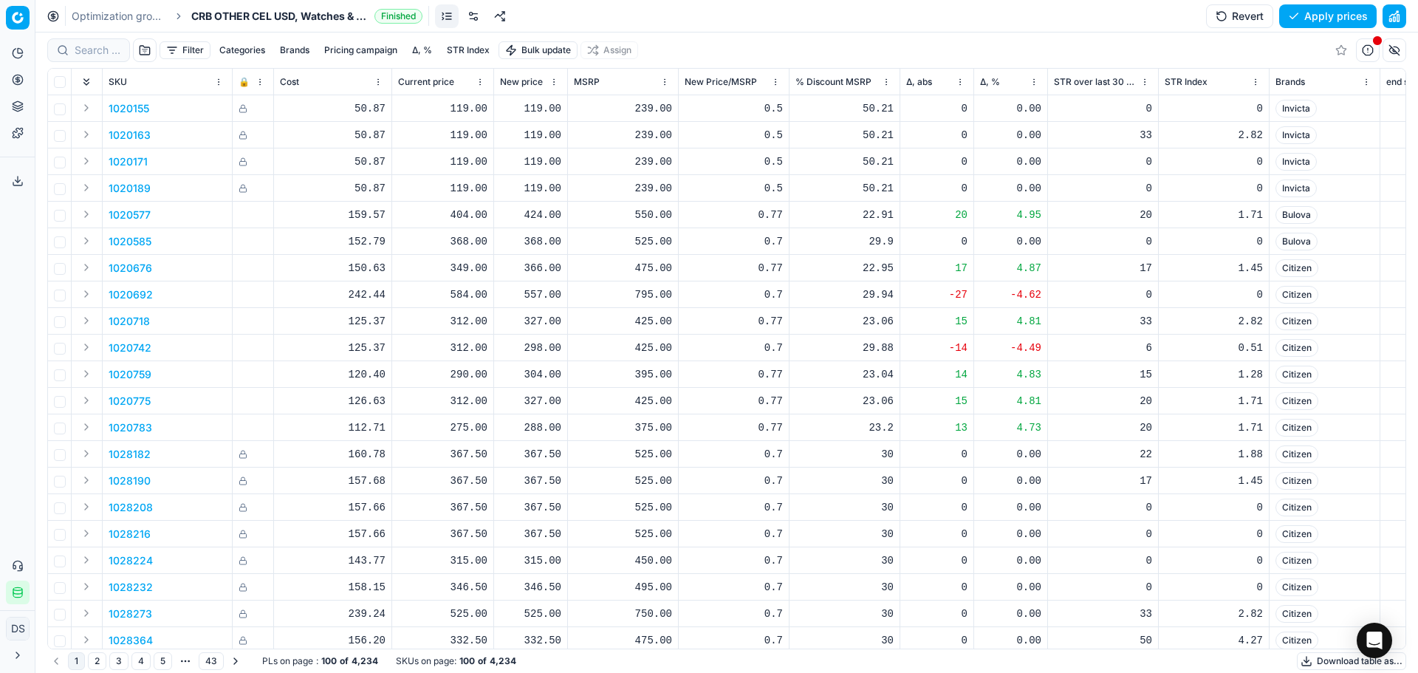
click at [1391, 9] on button "button" at bounding box center [1395, 16] width 24 height 24
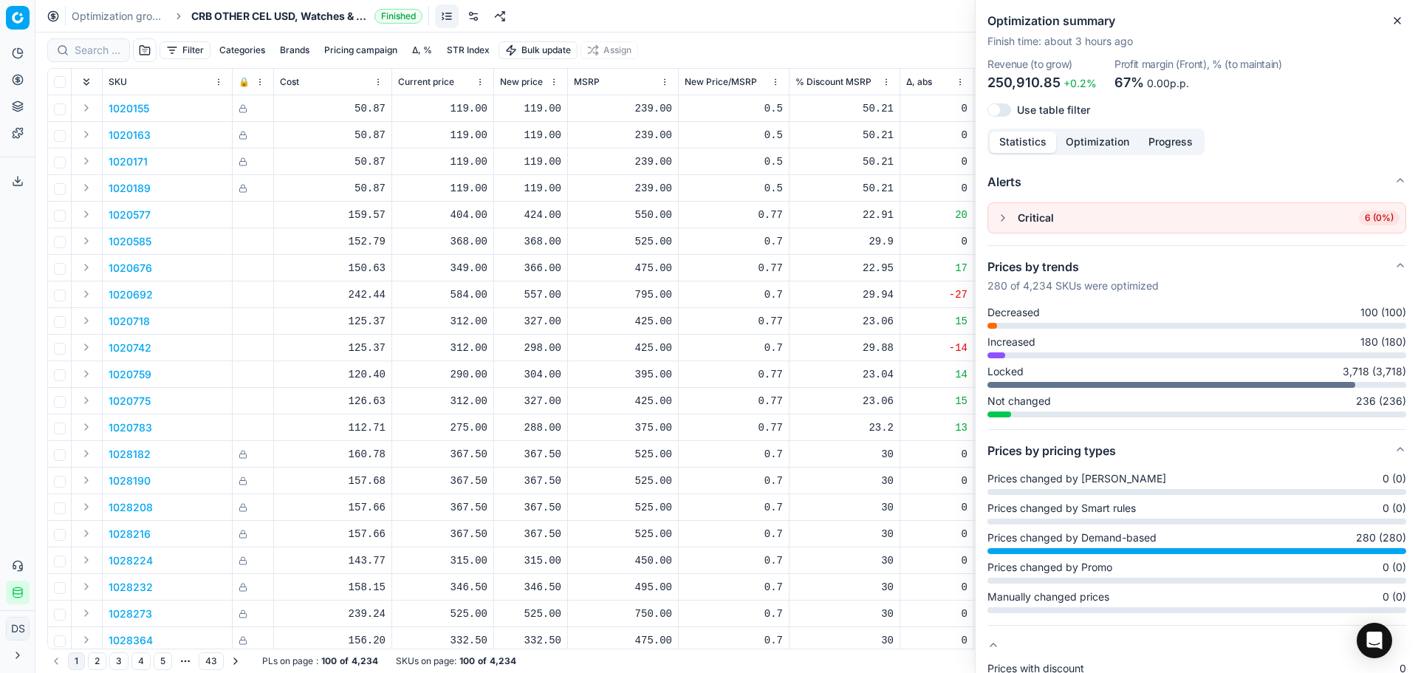
click at [1394, 21] on icon "button" at bounding box center [1397, 21] width 12 height 12
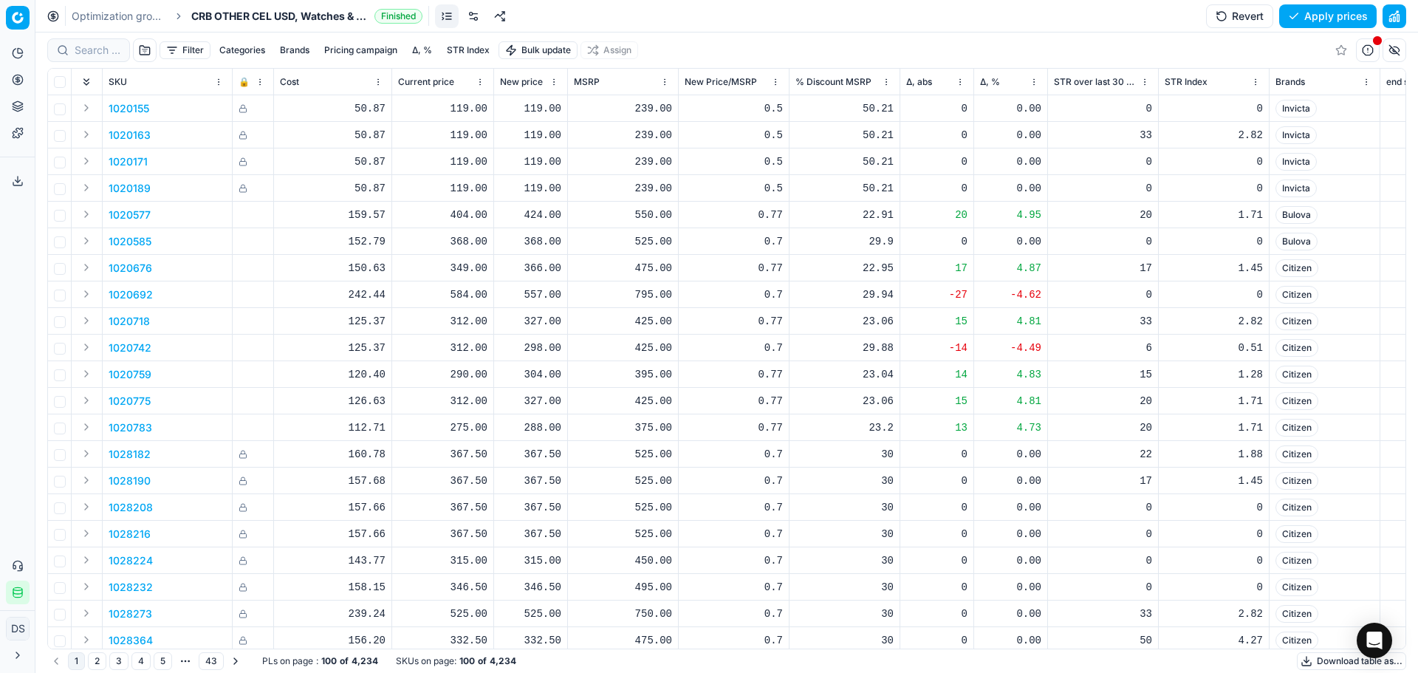
click at [144, 9] on link "Optimization groups" at bounding box center [119, 16] width 95 height 15
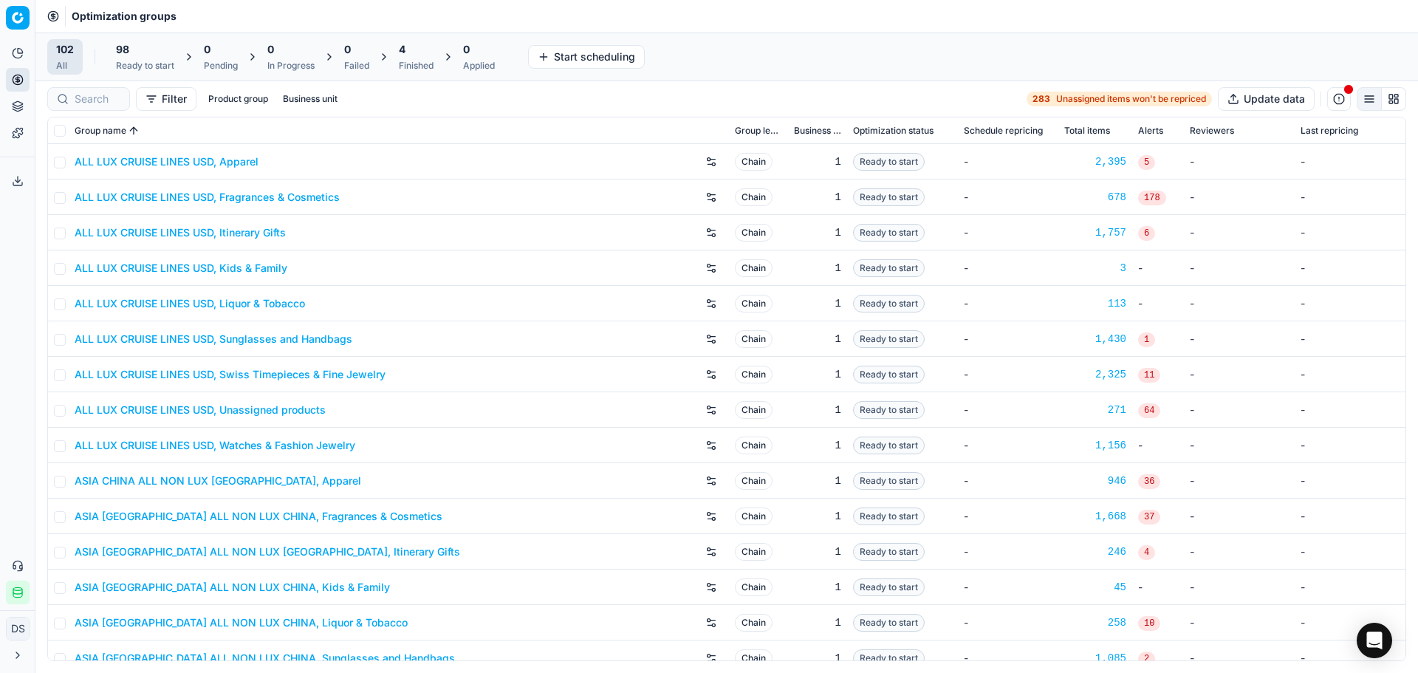
click at [416, 44] on div "4" at bounding box center [416, 49] width 35 height 15
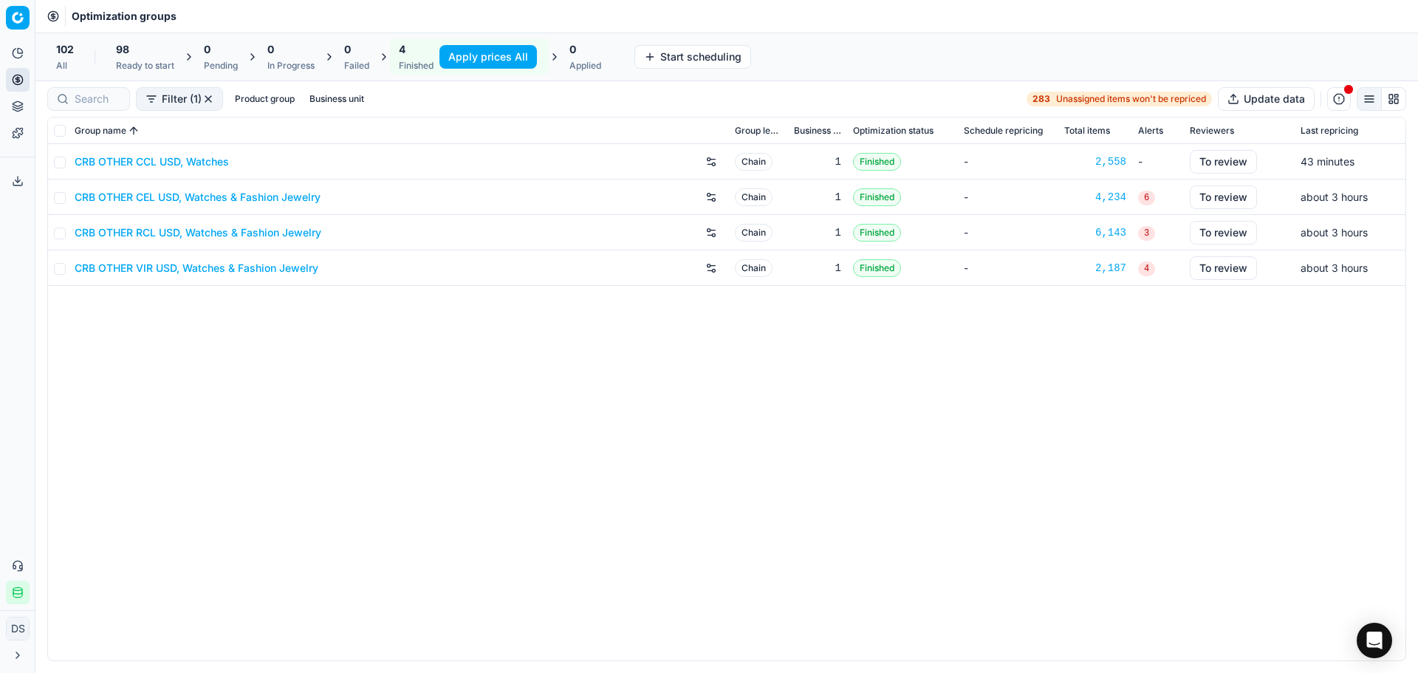
click at [182, 228] on link "CRB OTHER RCL USD, Watches & Fashion Jewelry" at bounding box center [198, 232] width 247 height 15
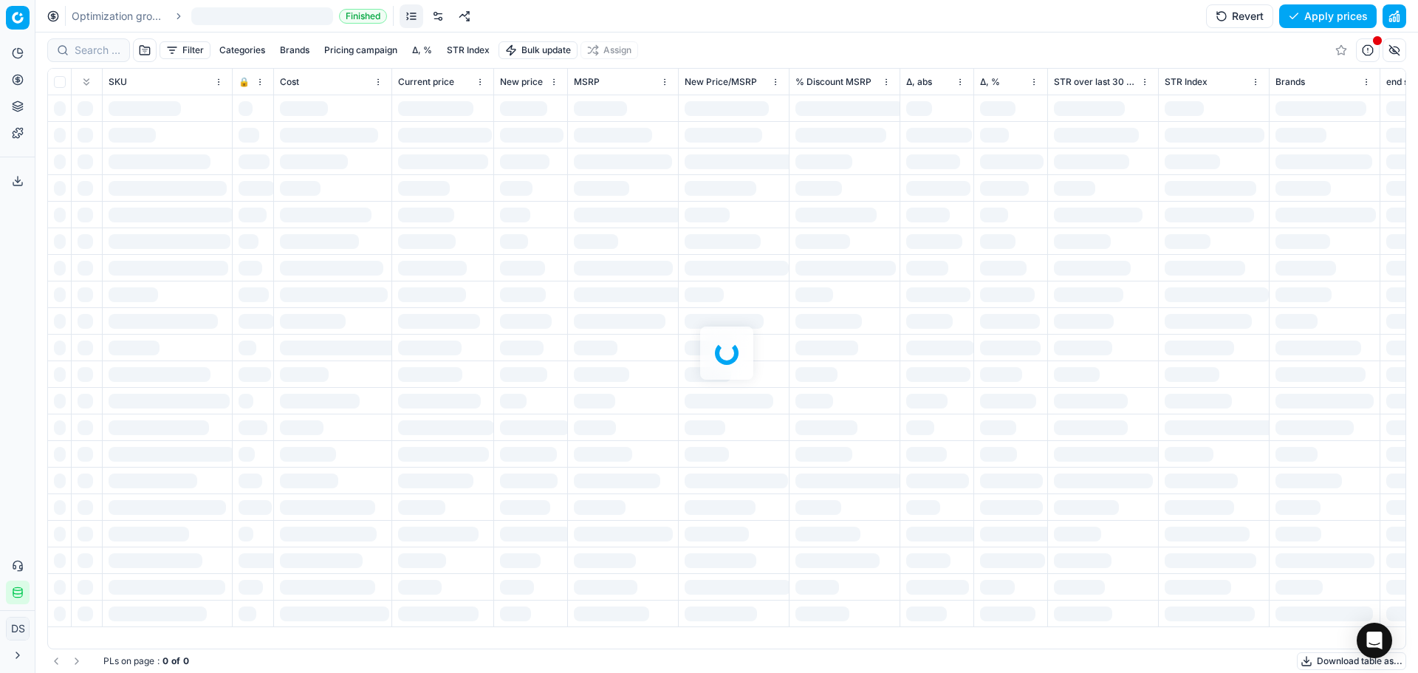
click at [1394, 23] on button "button" at bounding box center [1395, 16] width 24 height 24
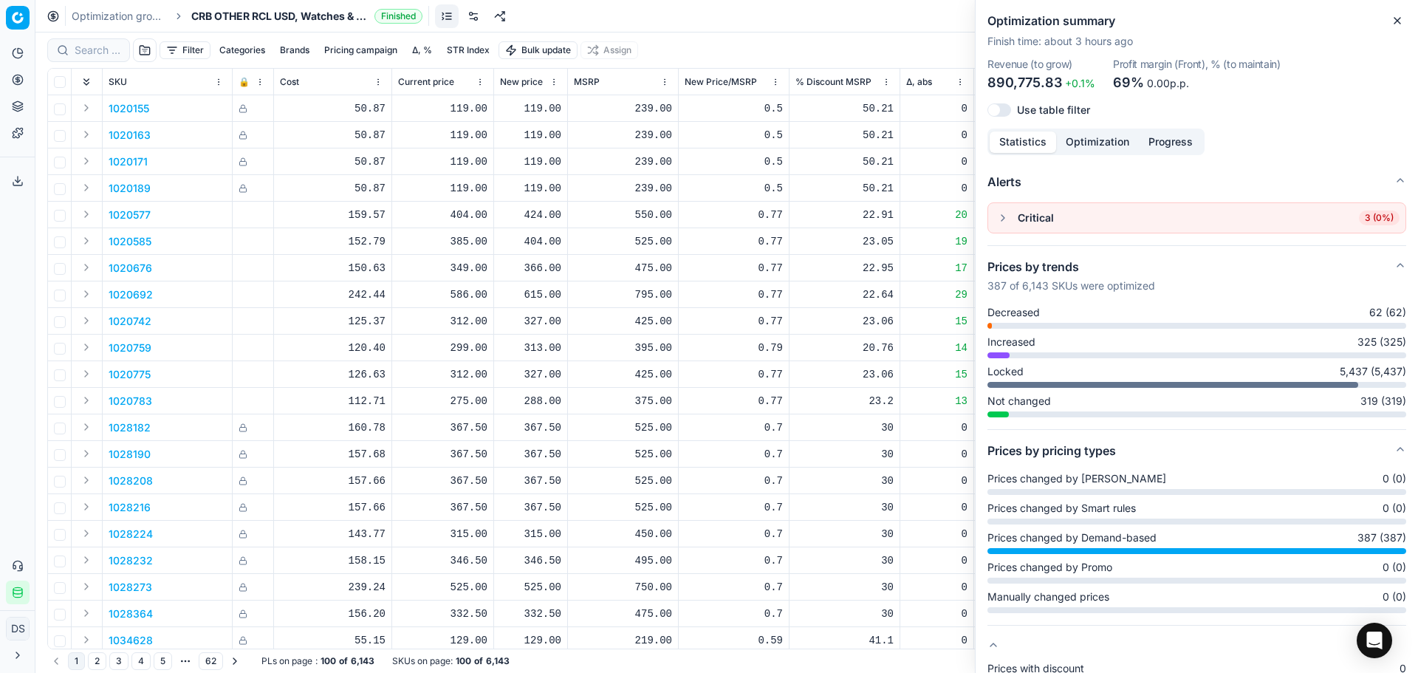
click at [1406, 25] on button "Close" at bounding box center [1398, 21] width 18 height 18
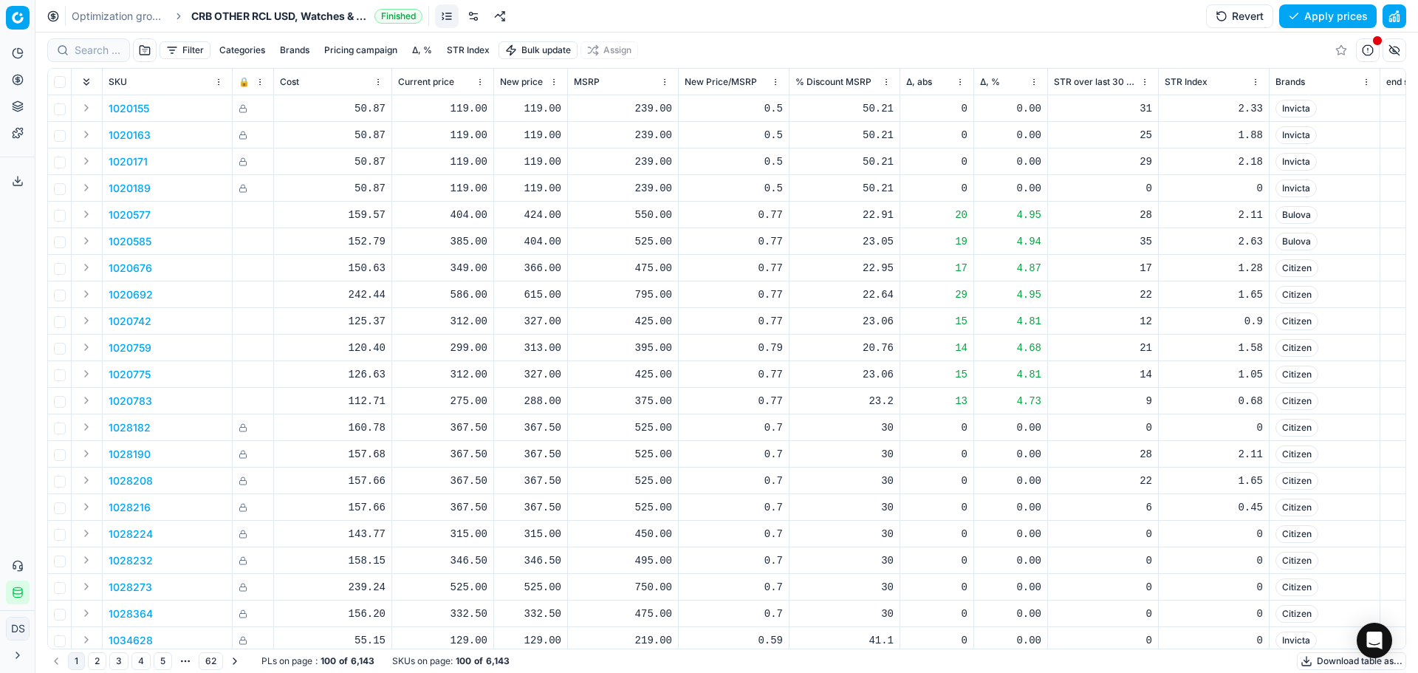
click at [98, 23] on link "Optimization groups" at bounding box center [119, 16] width 95 height 15
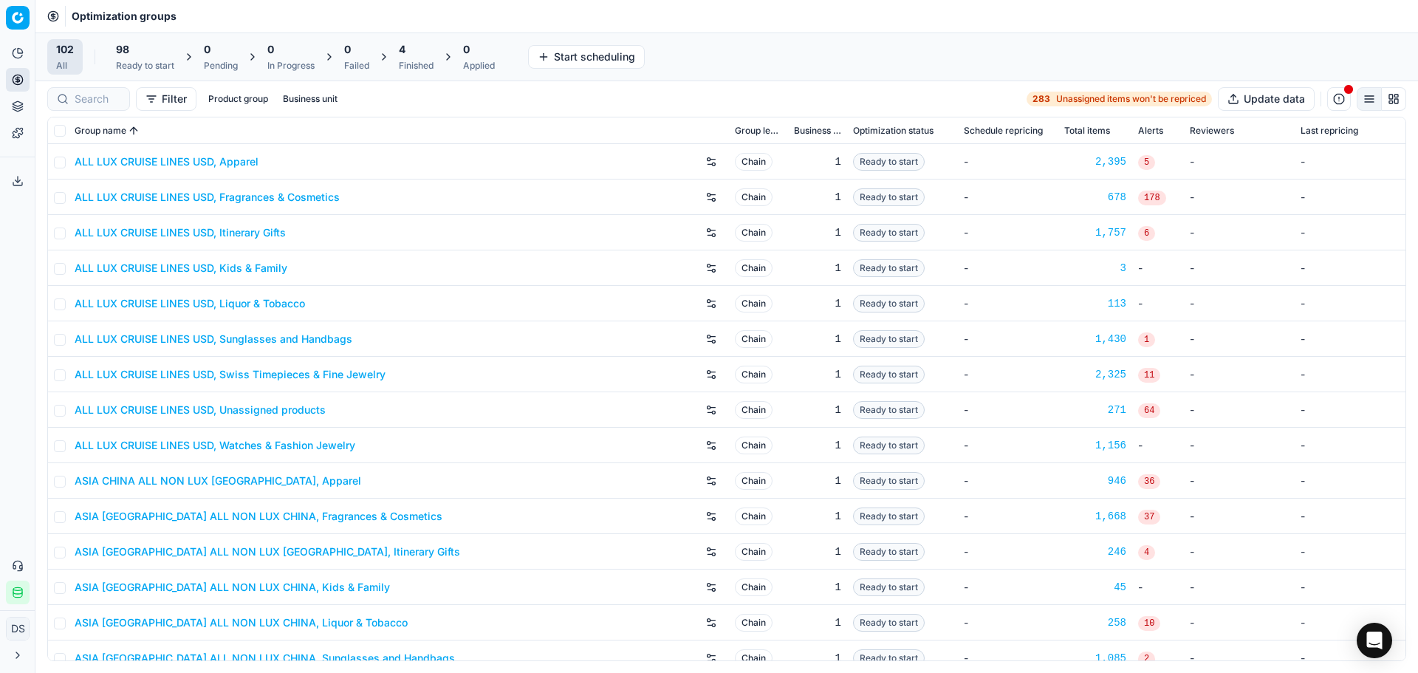
click at [411, 64] on div "Finished" at bounding box center [416, 66] width 35 height 12
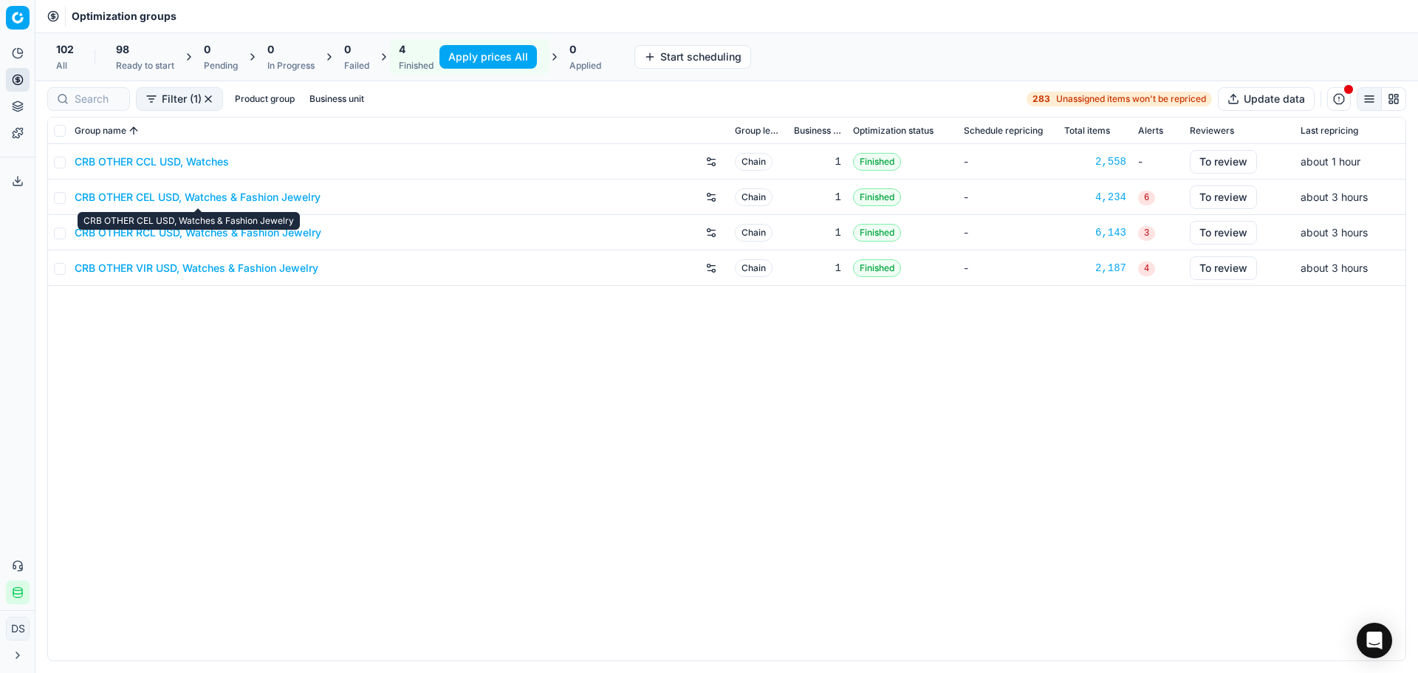
click at [208, 203] on link "CRB OTHER CEL USD, Watches & Fashion Jewelry" at bounding box center [198, 197] width 246 height 15
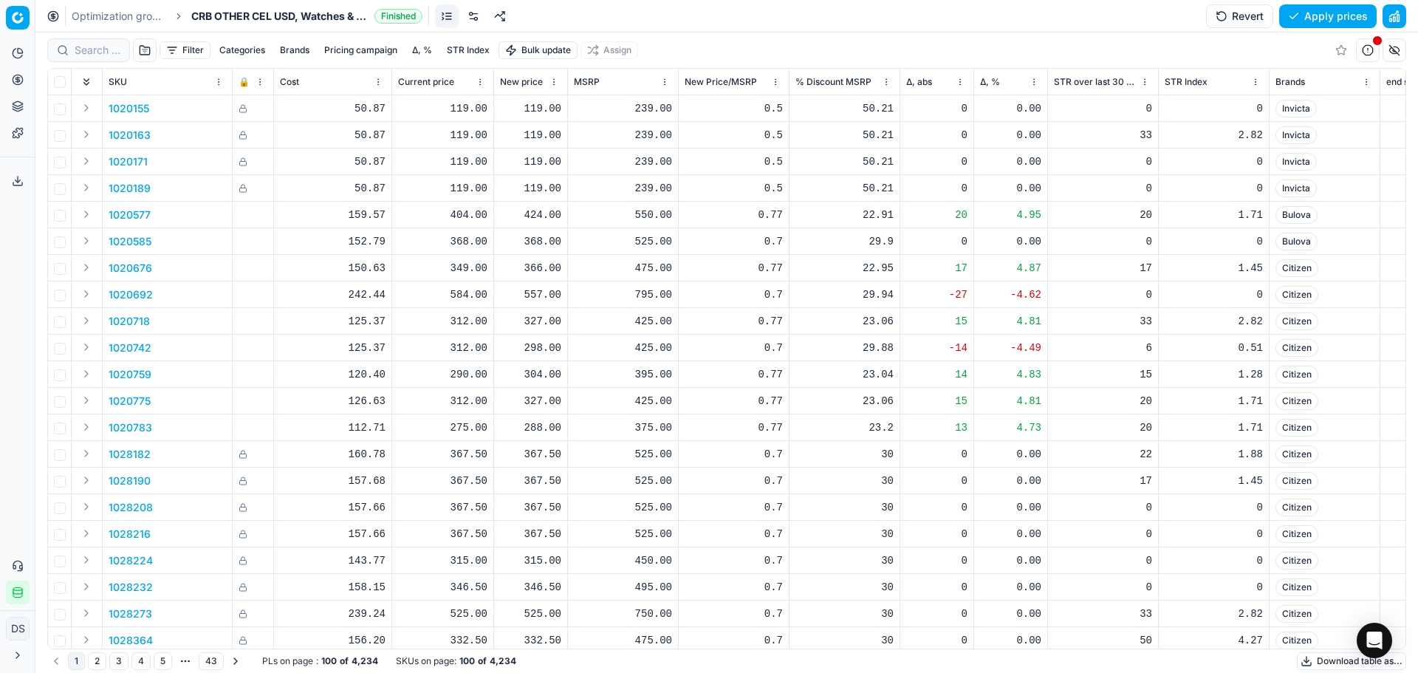
click at [547, 268] on div "366.00" at bounding box center [530, 268] width 61 height 15
drag, startPoint x: 577, startPoint y: 397, endPoint x: 504, endPoint y: 394, distance: 72.4
click at [504, 394] on dl "Current: 349.00 Optimized: 366.00 Manual: 366.00" at bounding box center [531, 368] width 213 height 96
type input "365"
click at [127, 18] on link "Optimization groups" at bounding box center [119, 16] width 95 height 15
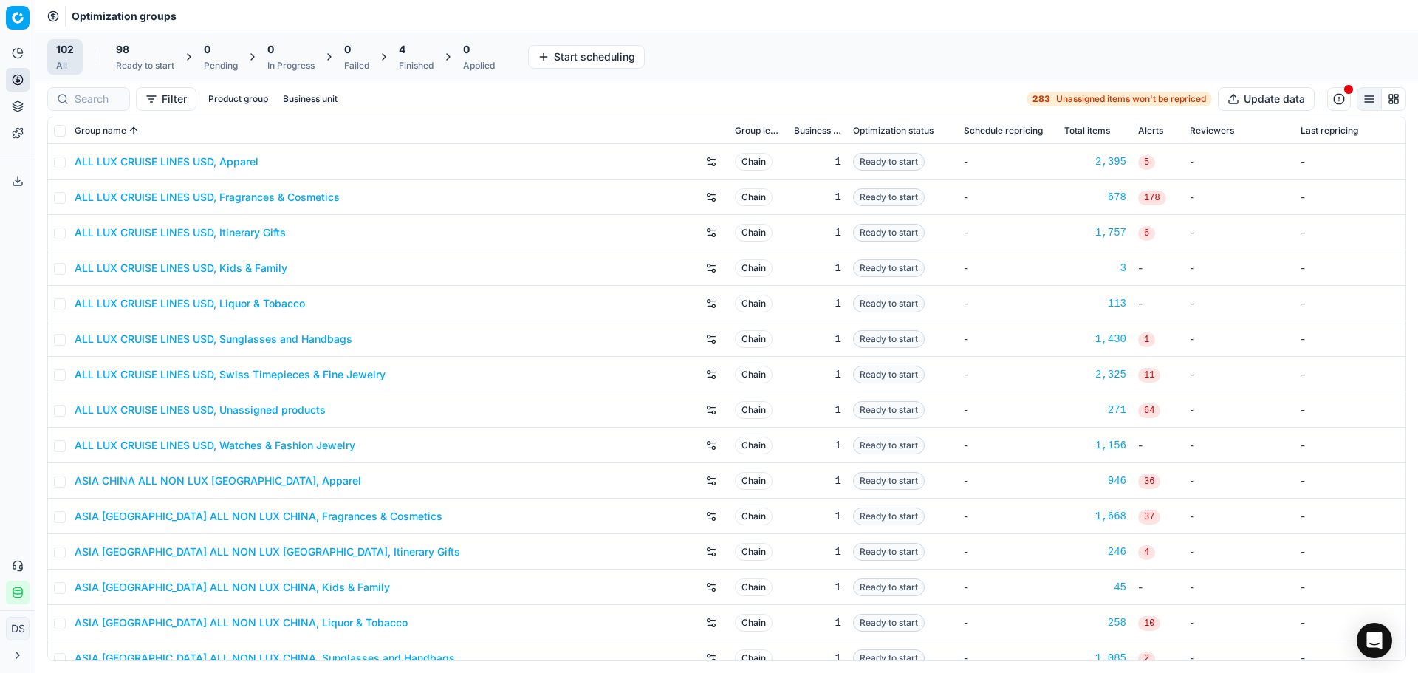
click at [428, 55] on div "4" at bounding box center [416, 49] width 35 height 15
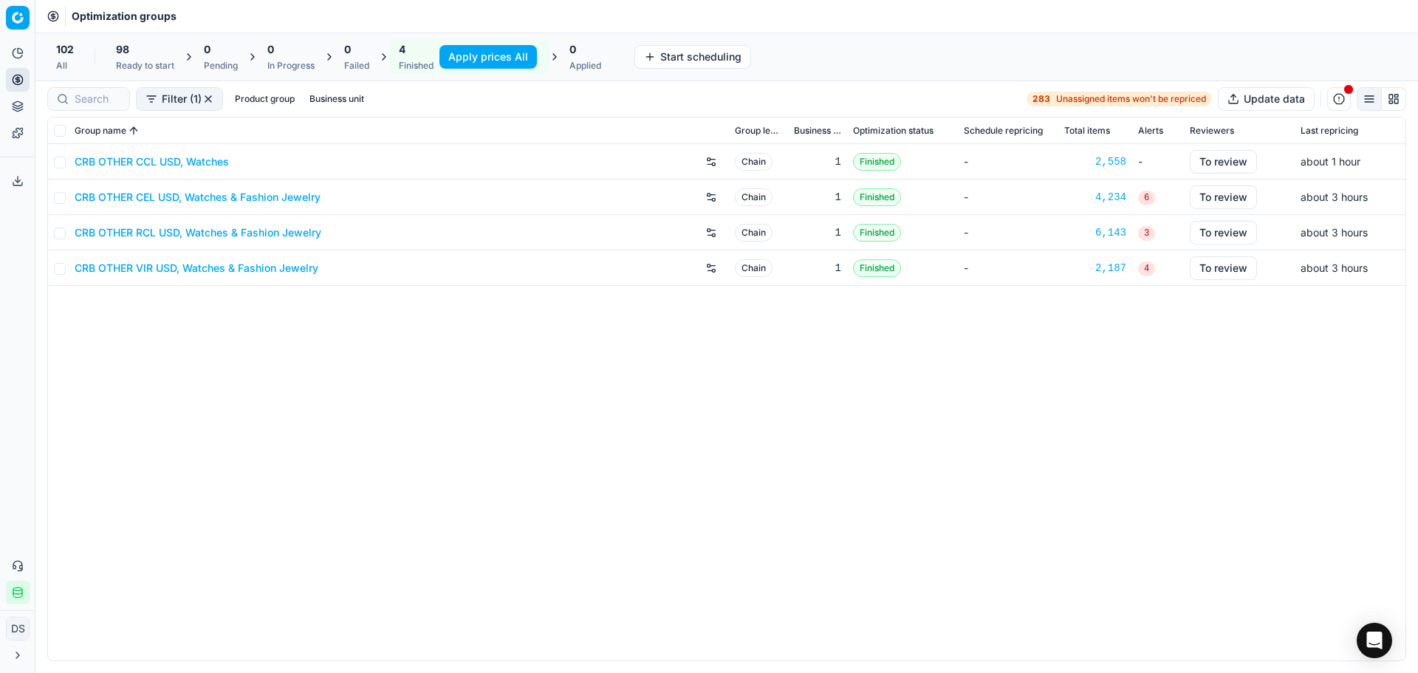
click at [479, 54] on button "Apply prices All" at bounding box center [487, 57] width 97 height 24
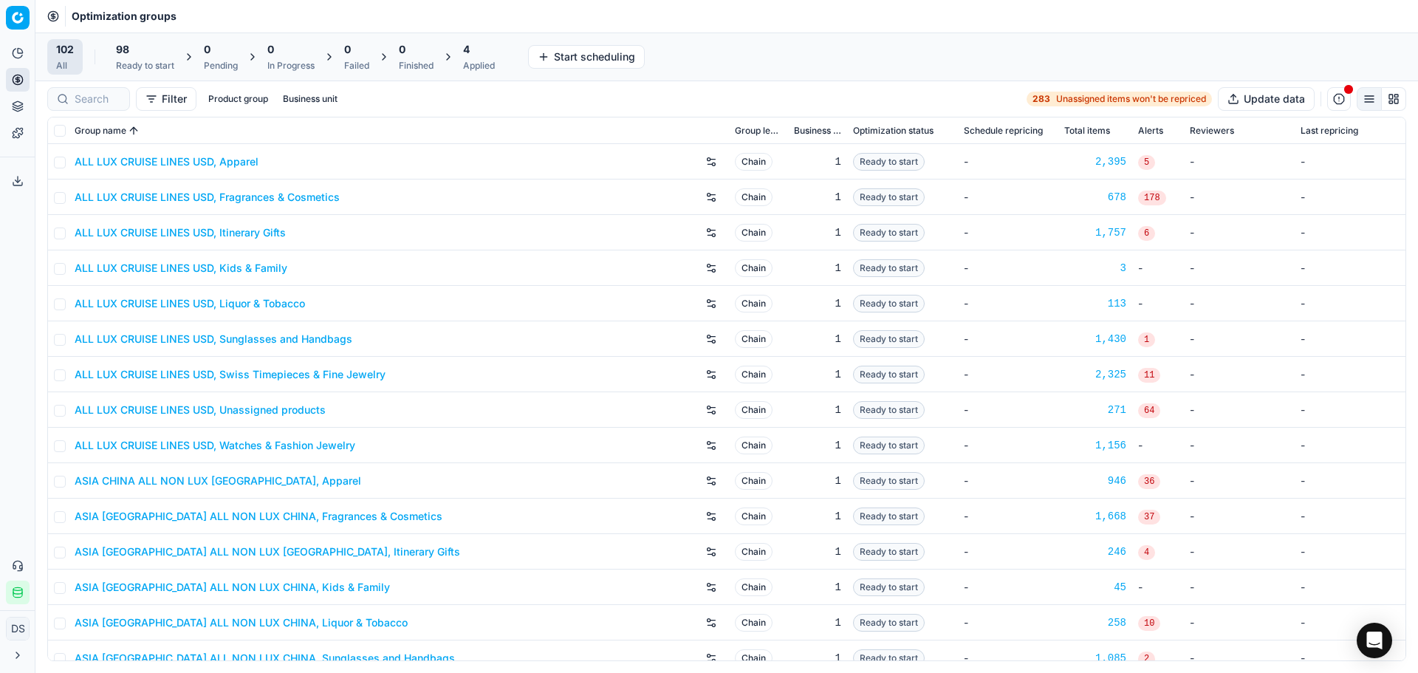
click at [479, 60] on div "Applied" at bounding box center [479, 66] width 32 height 12
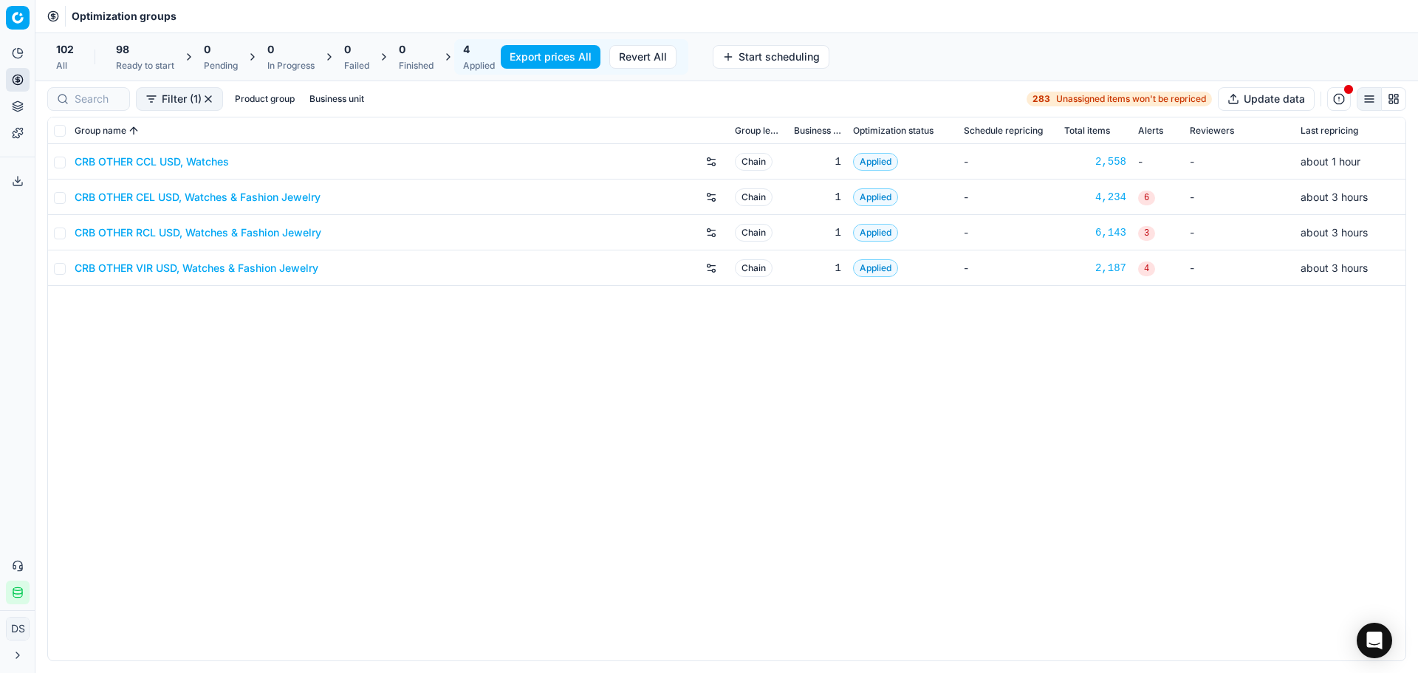
click at [542, 58] on button "Export prices All" at bounding box center [551, 57] width 100 height 24
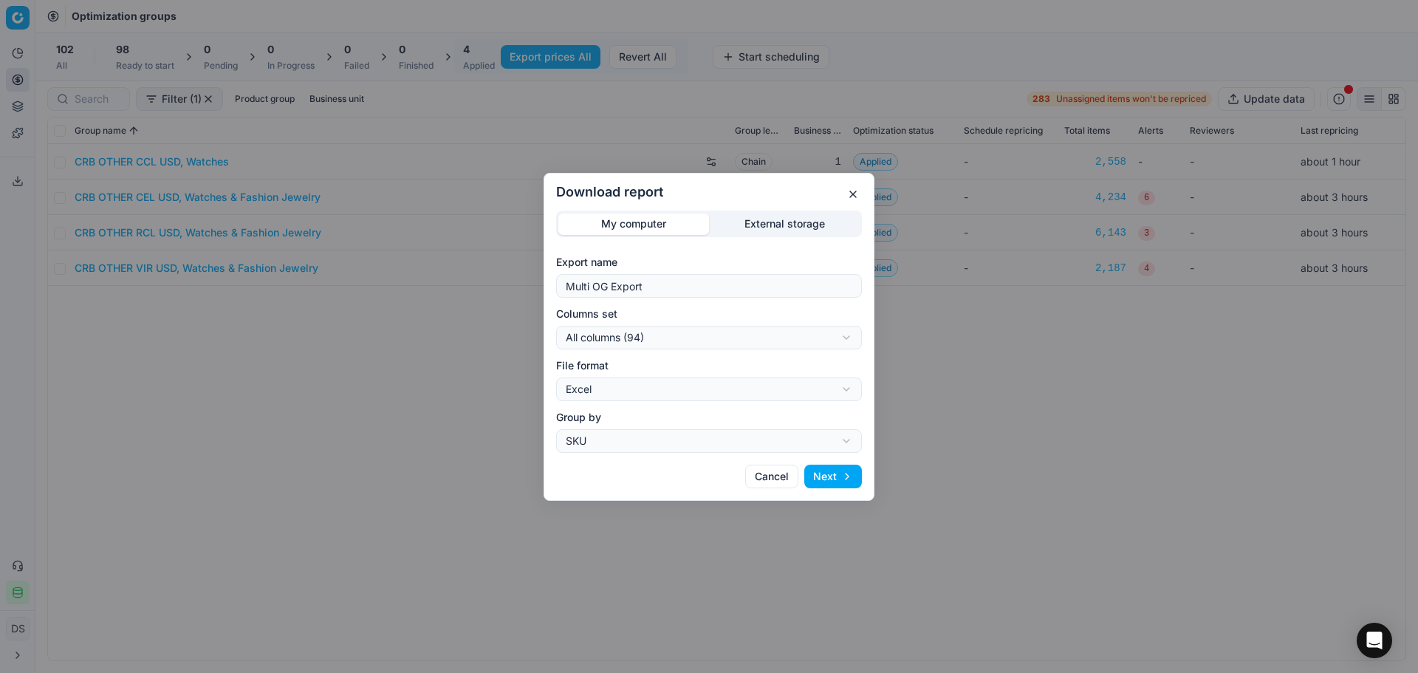
click at [801, 225] on div "Download report My computer External storage Export name Multi OG Export Column…" at bounding box center [709, 336] width 1418 height 673
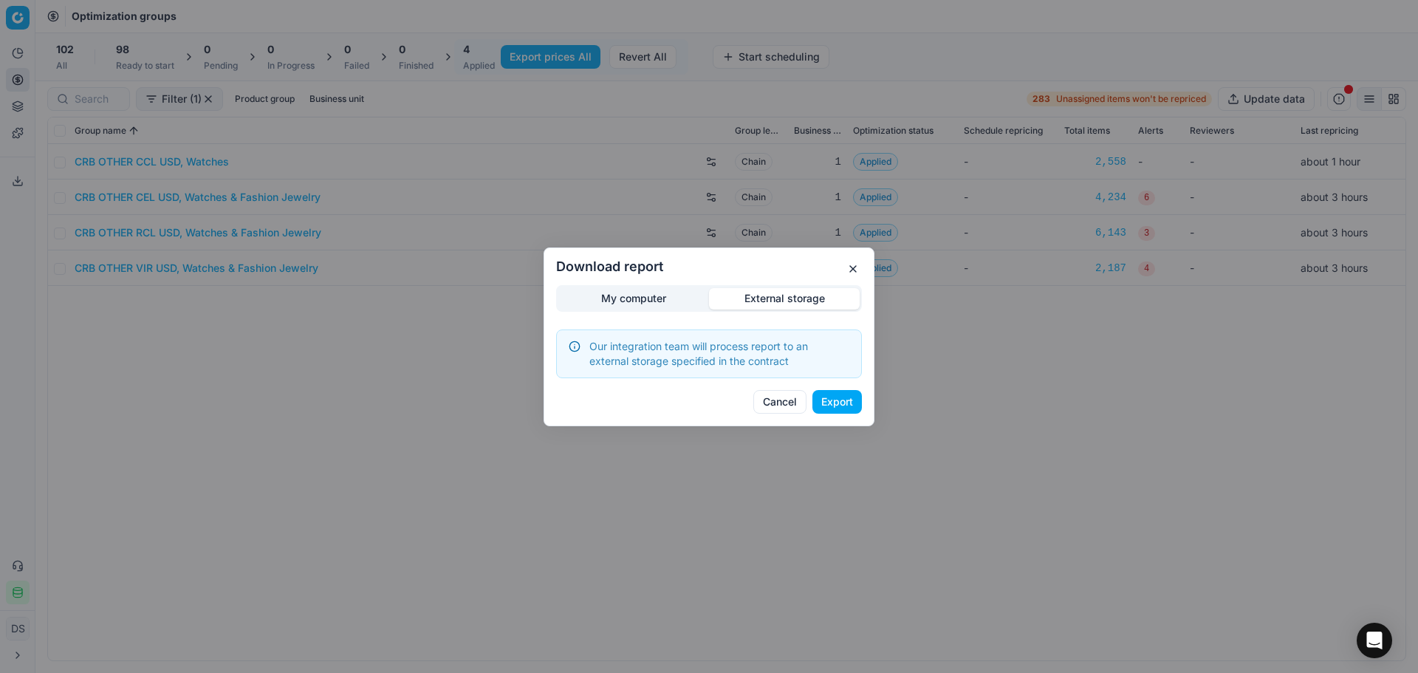
click at [852, 406] on button "Export" at bounding box center [836, 402] width 49 height 24
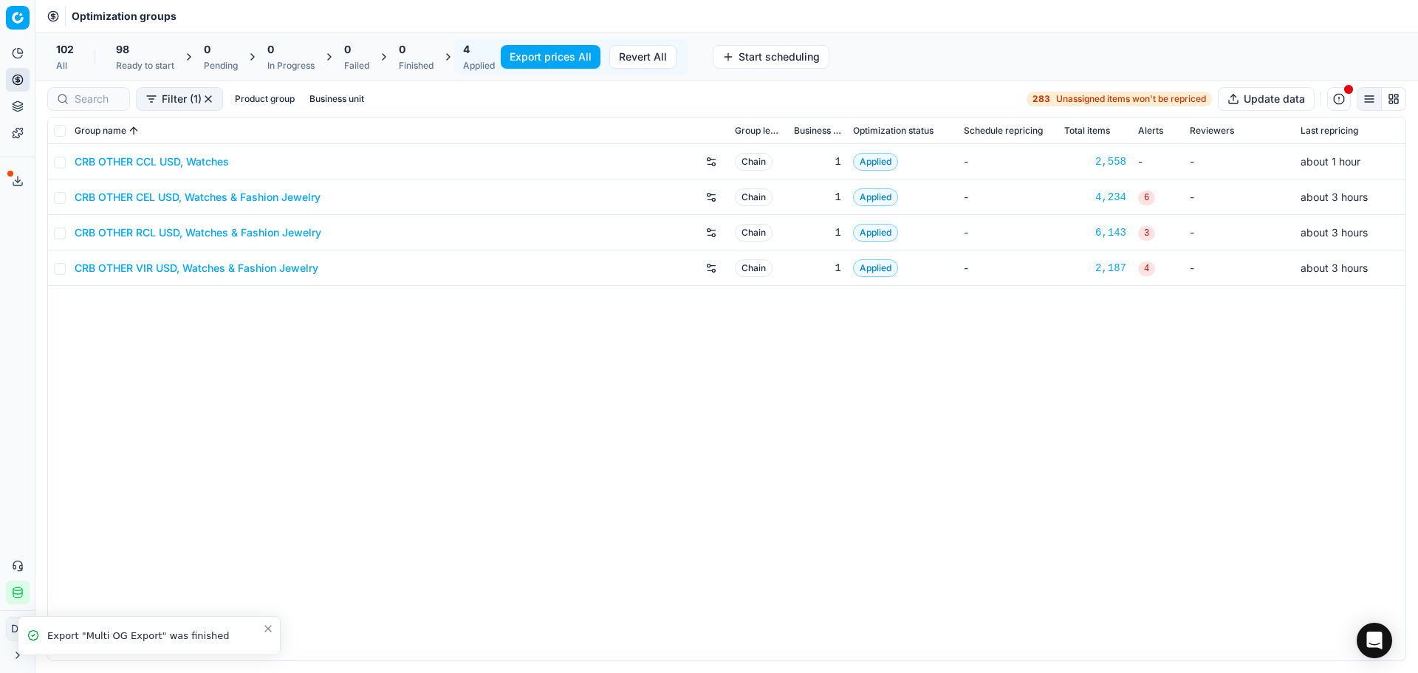
click at [13, 185] on icon at bounding box center [17, 183] width 9 height 3
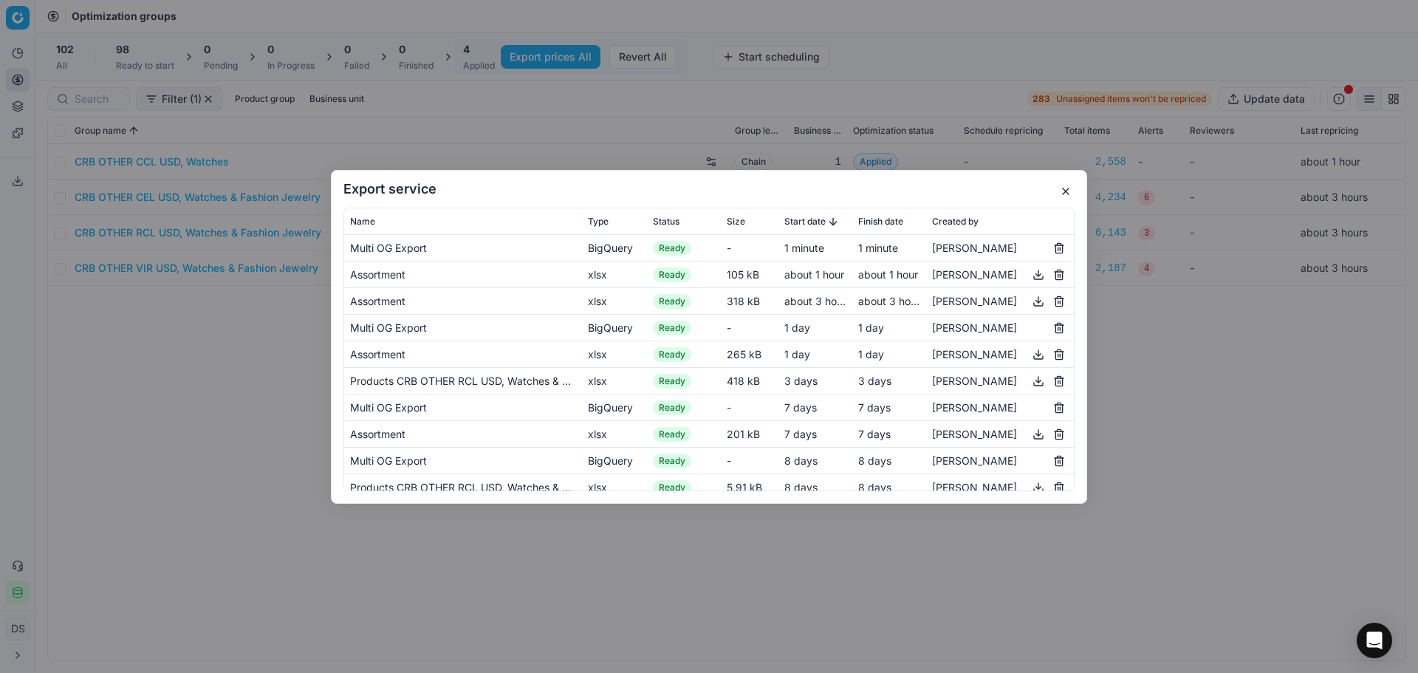
click at [1070, 192] on button "button" at bounding box center [1066, 191] width 18 height 18
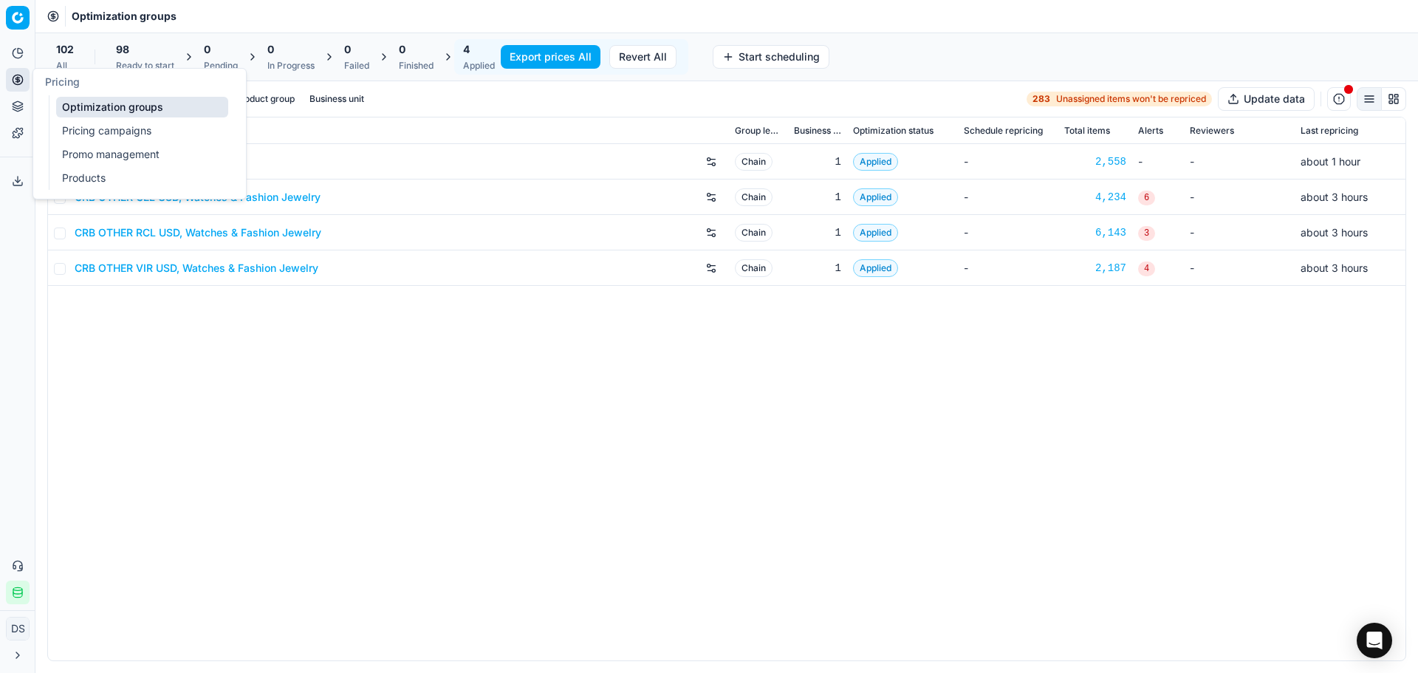
click at [19, 81] on icon at bounding box center [18, 80] width 4 height 4
click at [143, 112] on link "Optimization groups" at bounding box center [142, 107] width 172 height 21
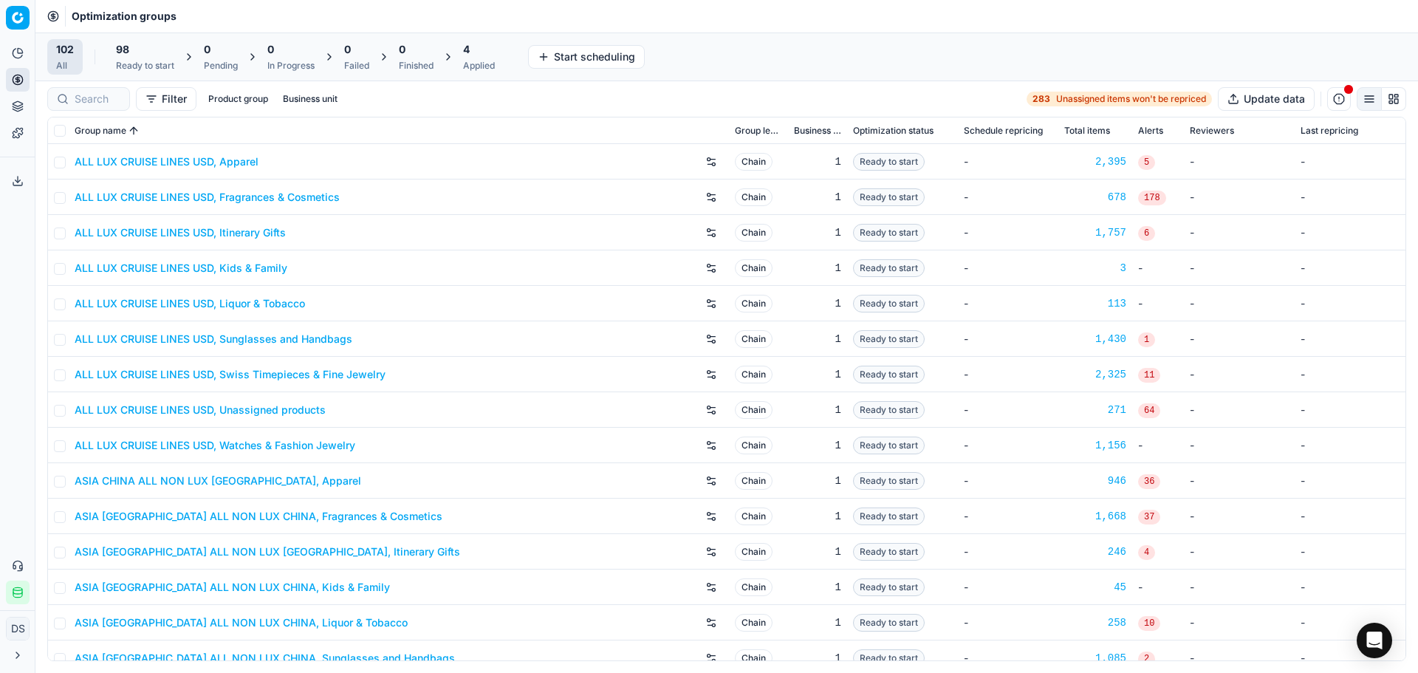
click at [164, 54] on div "98" at bounding box center [145, 49] width 58 height 15
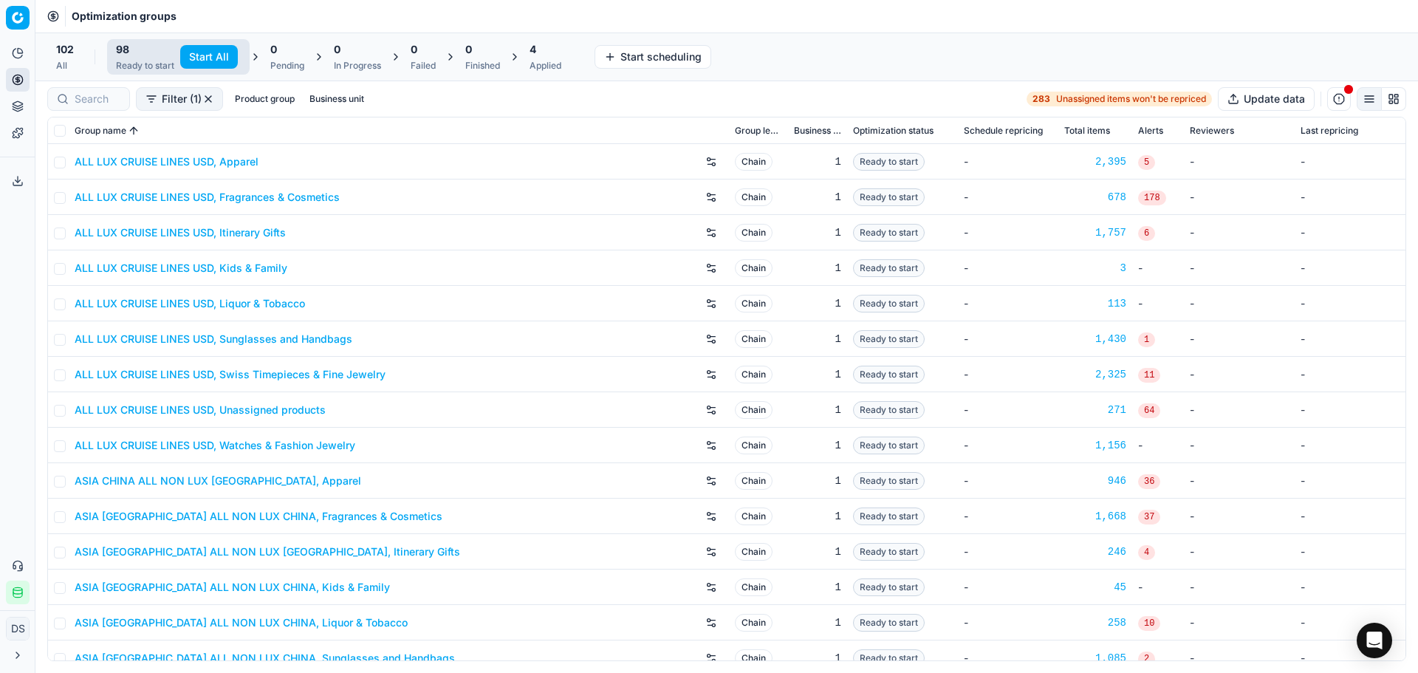
click at [69, 54] on span "102" at bounding box center [65, 49] width 18 height 15
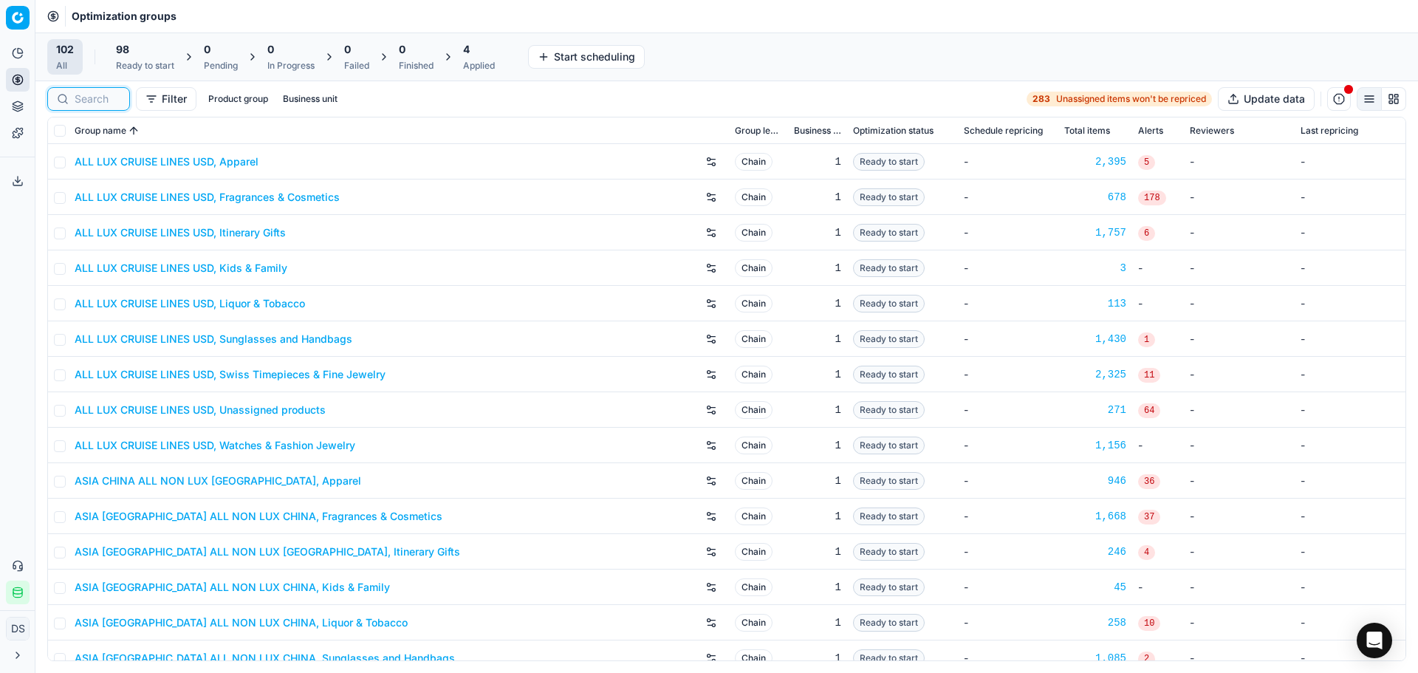
click at [100, 100] on input at bounding box center [98, 99] width 46 height 15
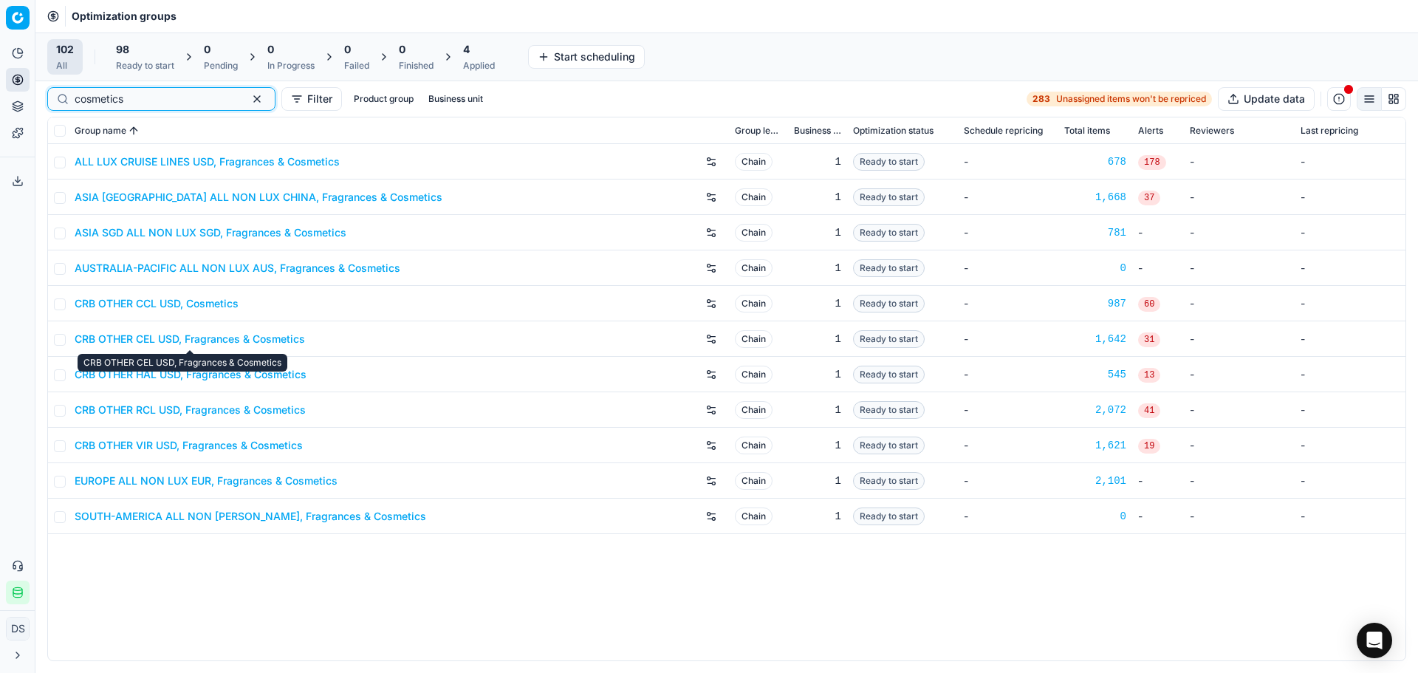
type input "cosmetics"
click at [239, 339] on link "CRB OTHER CEL USD, Fragrances & Cosmetics" at bounding box center [190, 339] width 230 height 15
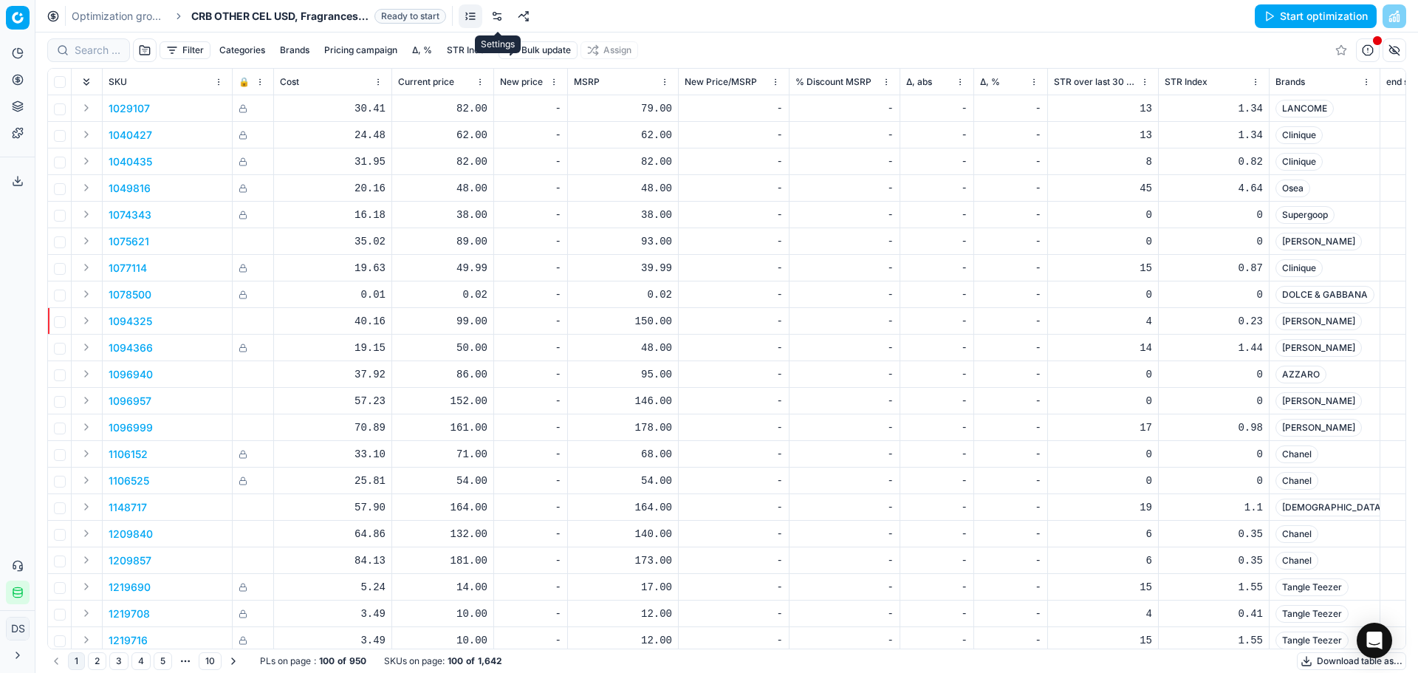
click at [502, 22] on link at bounding box center [497, 16] width 24 height 24
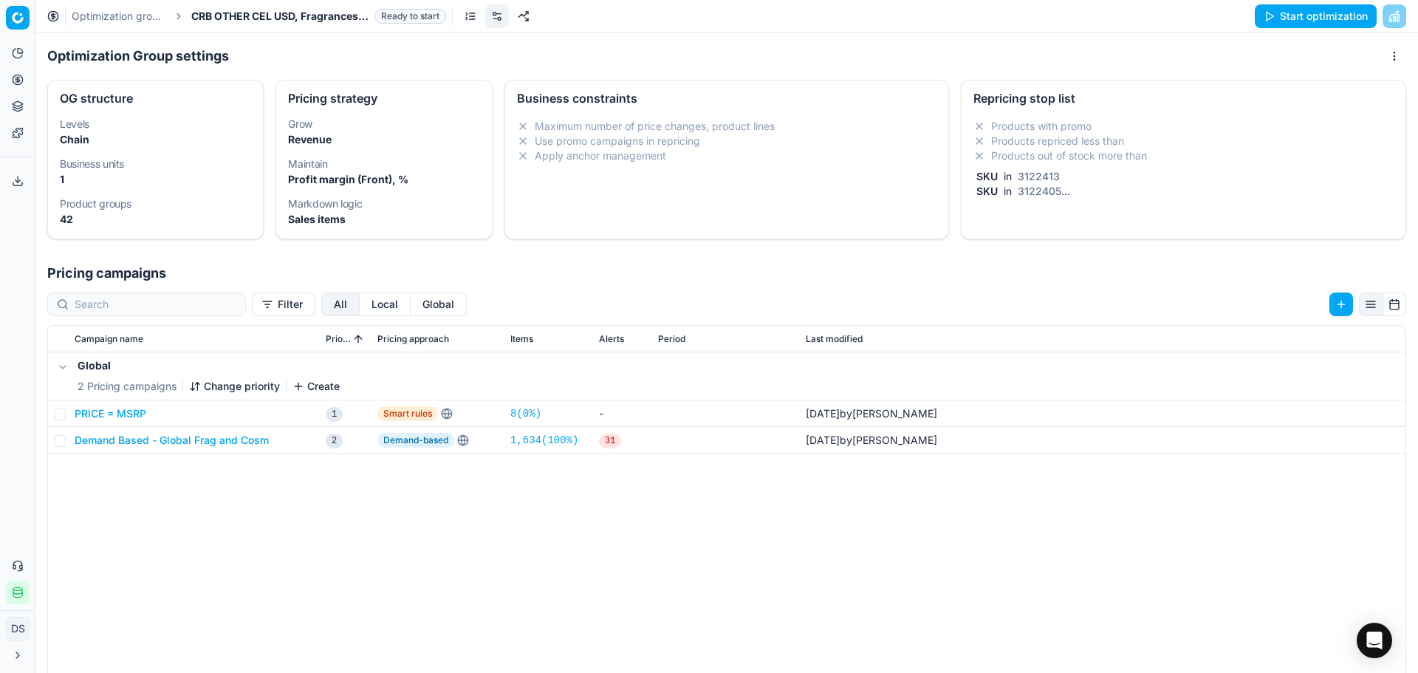
click at [162, 441] on button "Demand Based - Global Frag and Cosm" at bounding box center [172, 440] width 194 height 15
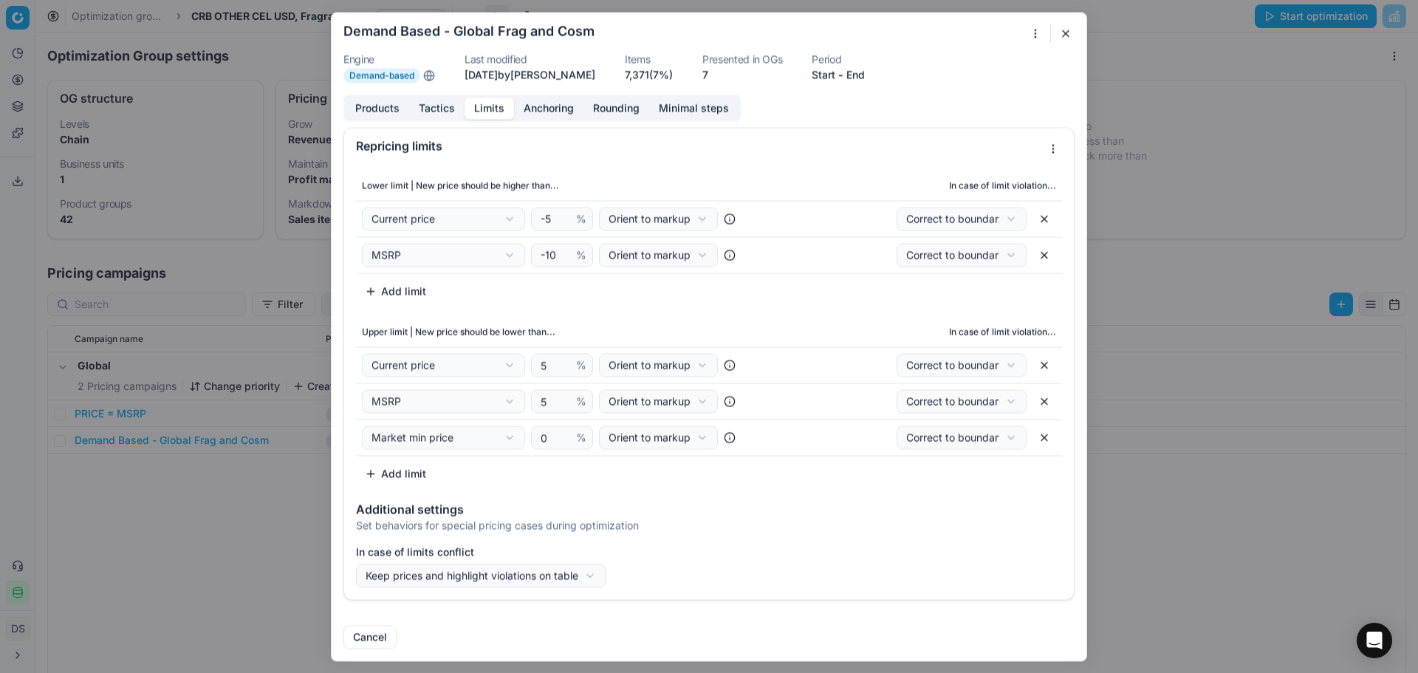
click at [487, 104] on button "Limits" at bounding box center [489, 107] width 49 height 21
click at [1064, 35] on button "button" at bounding box center [1066, 33] width 18 height 18
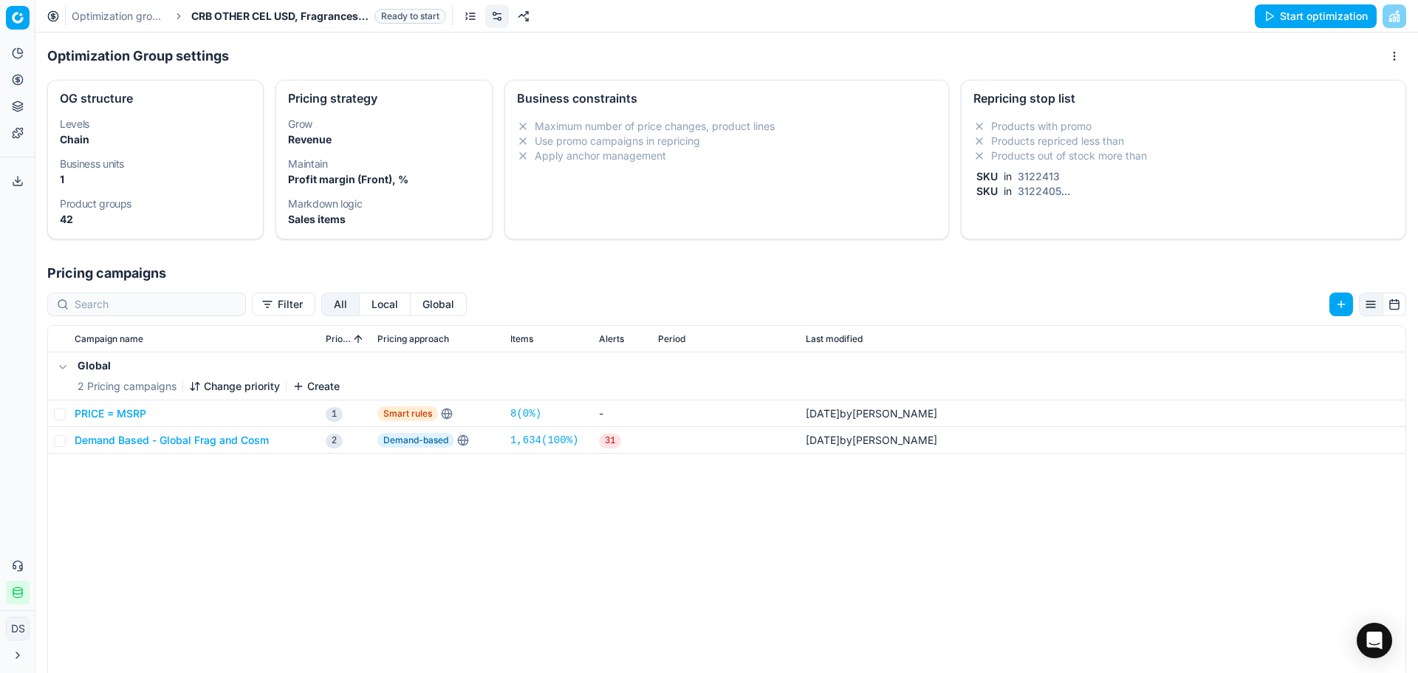
click at [1085, 129] on li "Products with promo" at bounding box center [1183, 126] width 420 height 15
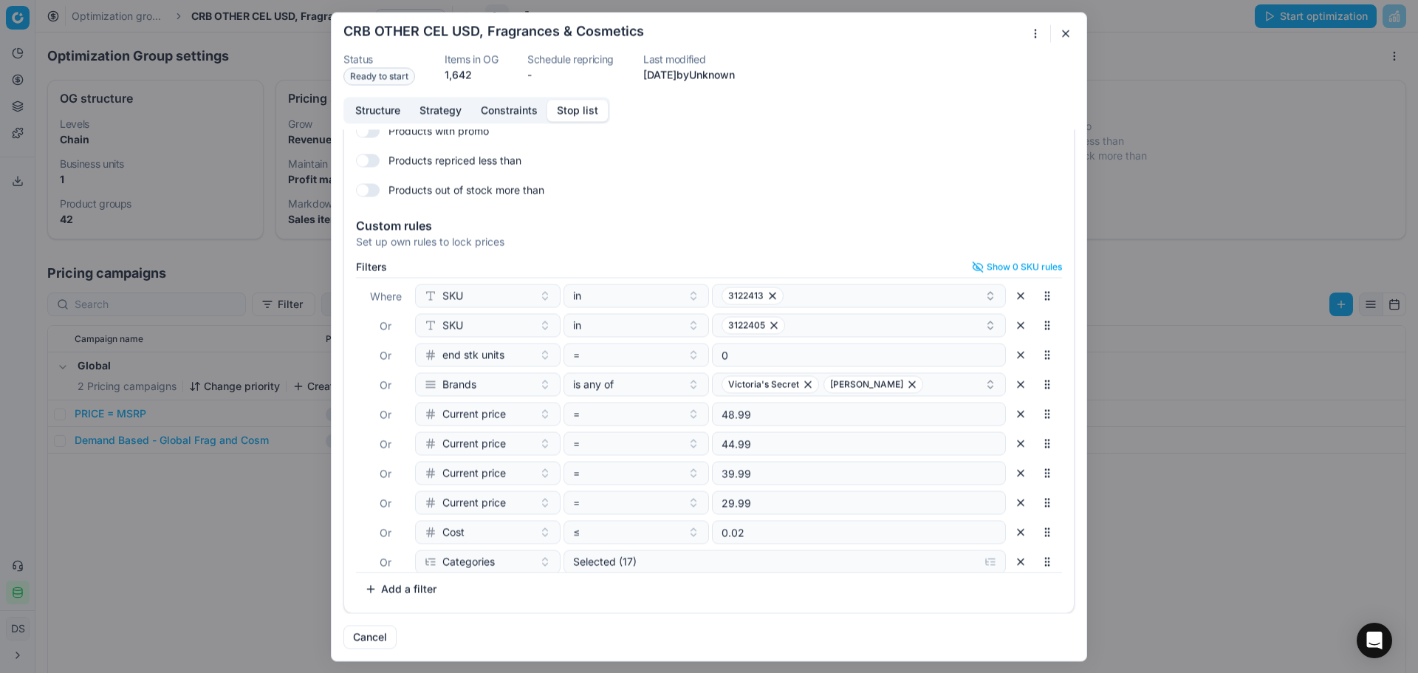
scroll to position [185, 0]
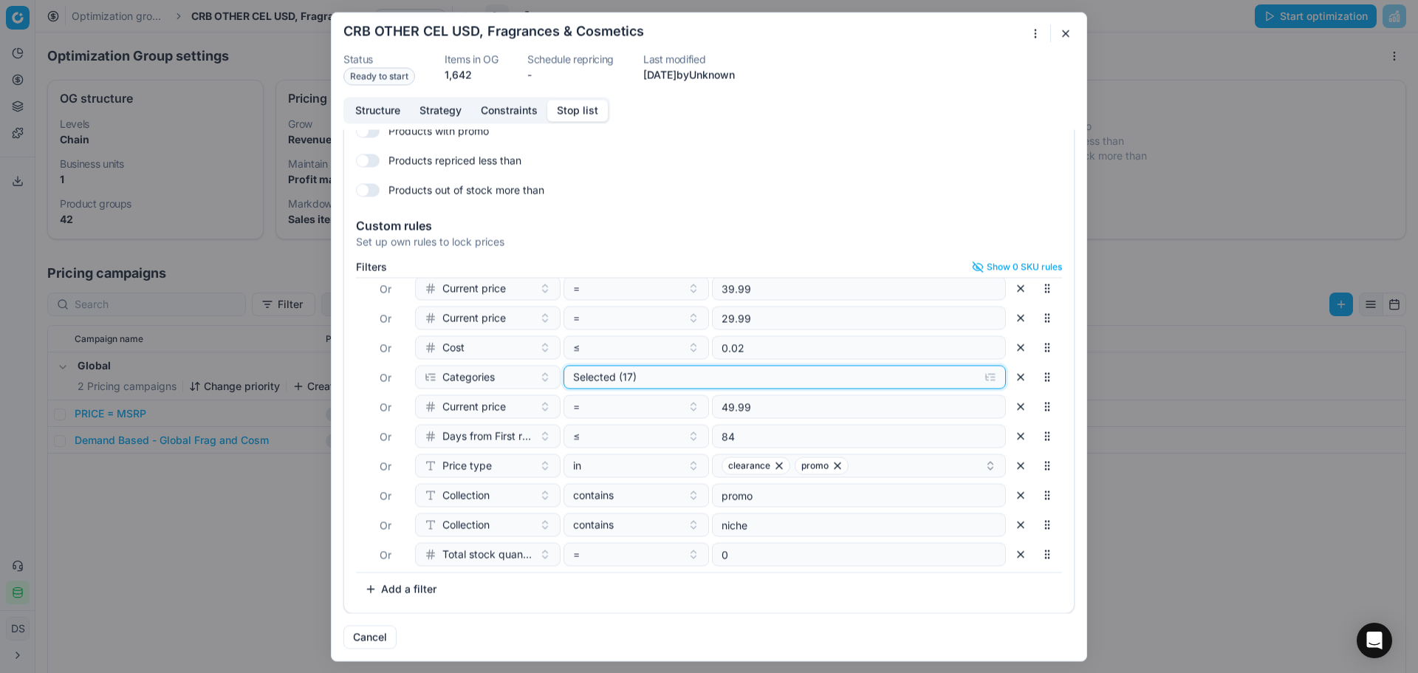
click at [649, 380] on div "Selected (17)" at bounding box center [773, 376] width 400 height 15
click at [586, 431] on input "Cosmetics" at bounding box center [586, 434] width 12 height 12
checkbox input "false"
click at [586, 459] on label "Fragrances" at bounding box center [616, 453] width 72 height 15
click at [586, 459] on input "Fragrances" at bounding box center [586, 454] width 12 height 12
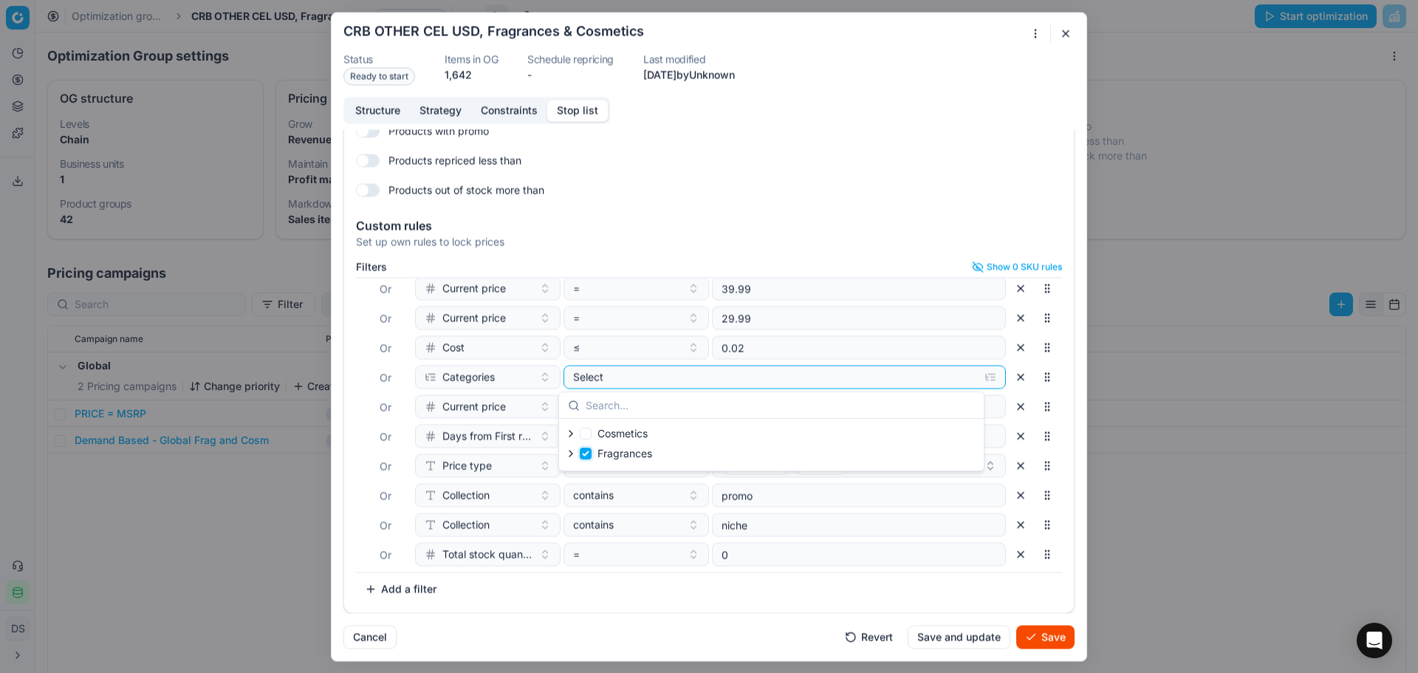
checkbox input "true"
click at [882, 574] on div "Filters Show 0 SKU rules Where SKU in 3122413 Or SKU in 3122405 Or end stk unit…" at bounding box center [709, 431] width 706 height 340
click at [394, 587] on button "Add a filter" at bounding box center [400, 589] width 89 height 24
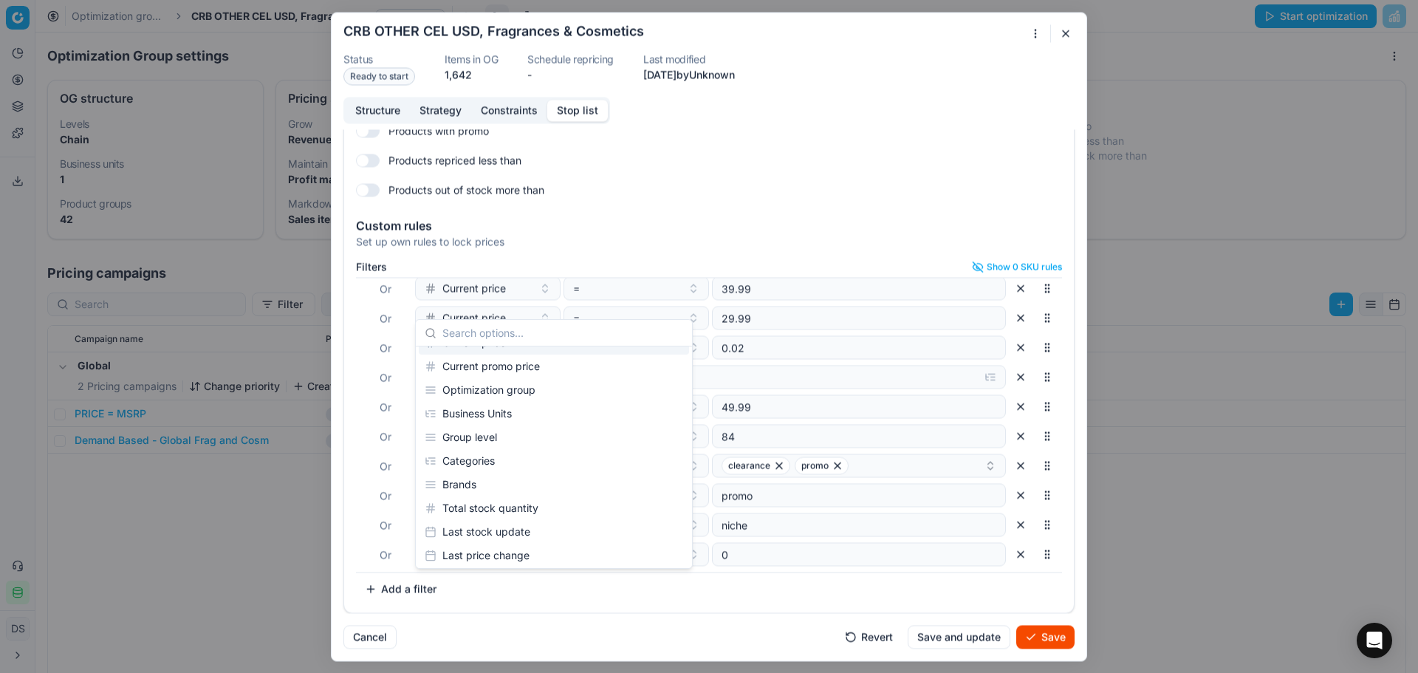
scroll to position [148, 0]
click at [487, 468] on div "Brands" at bounding box center [554, 474] width 270 height 24
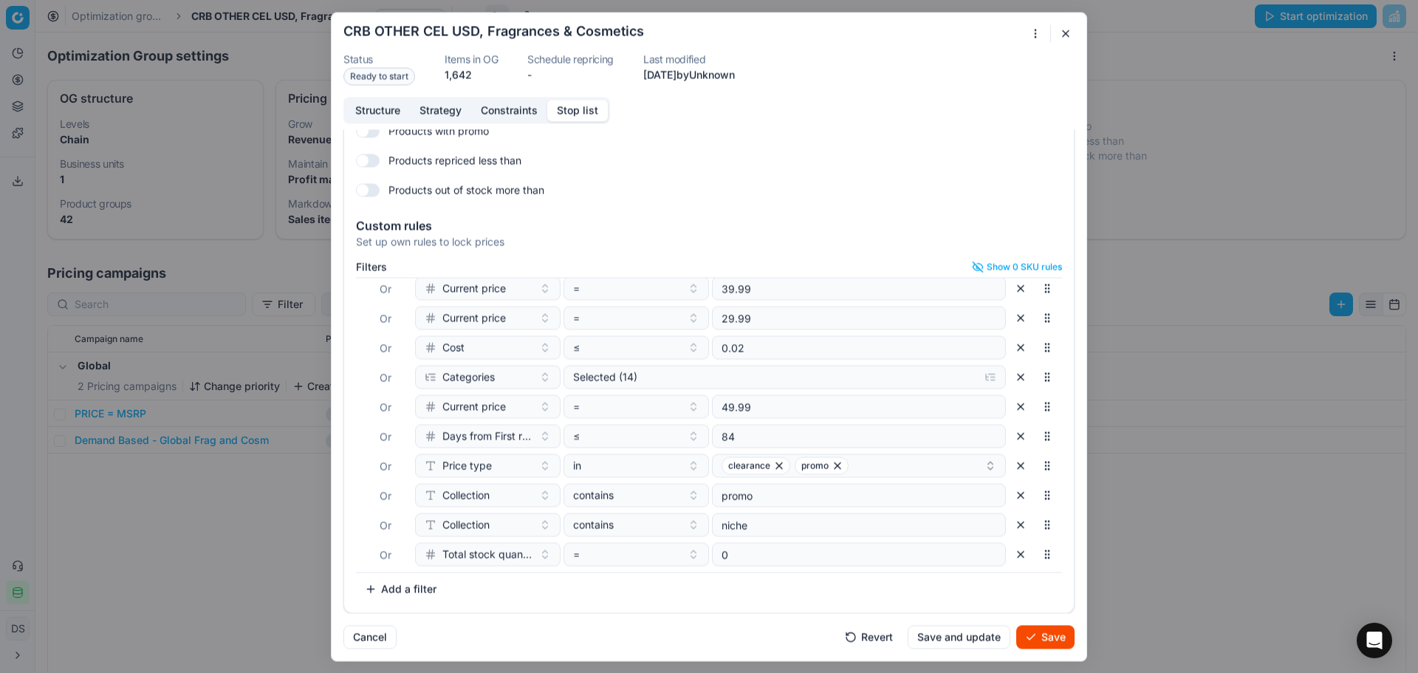
scroll to position [214, 0]
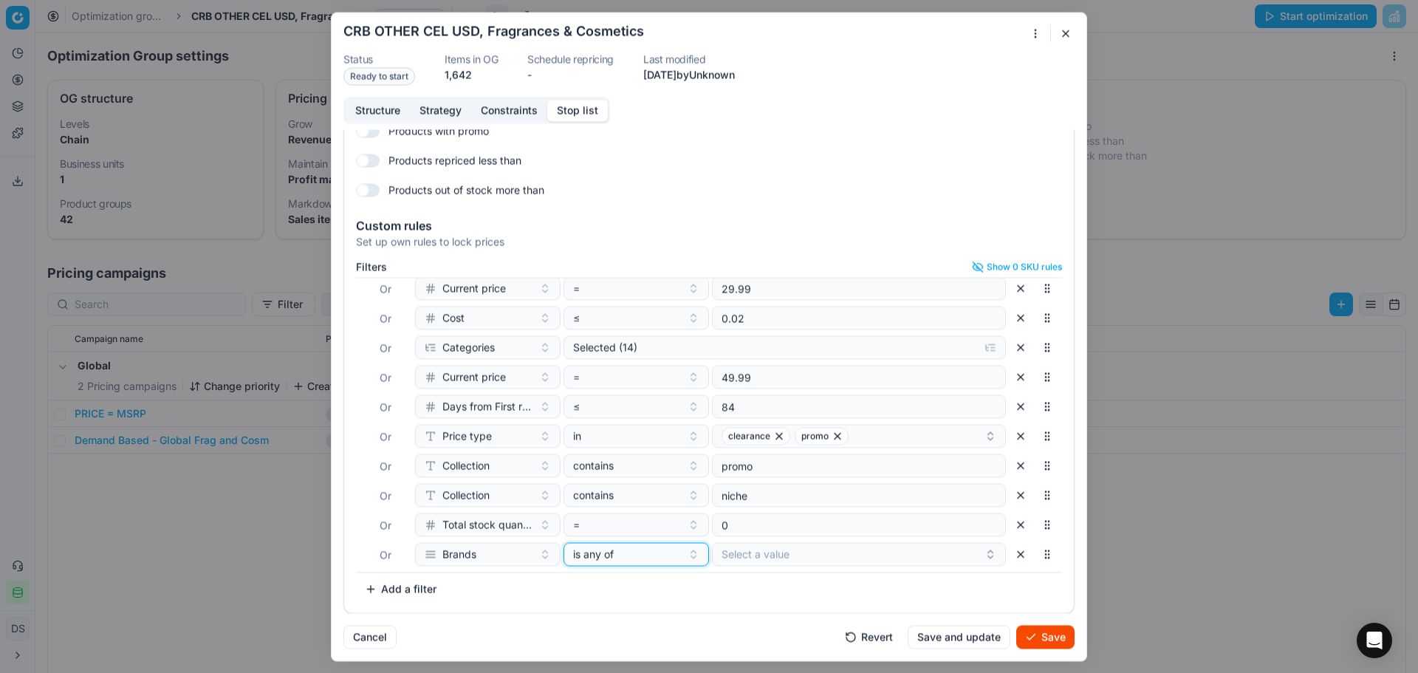
click at [663, 557] on div "is any of" at bounding box center [627, 554] width 109 height 15
click at [654, 482] on div "none of" at bounding box center [657, 477] width 191 height 24
click at [742, 563] on button "Select a value" at bounding box center [859, 554] width 294 height 24
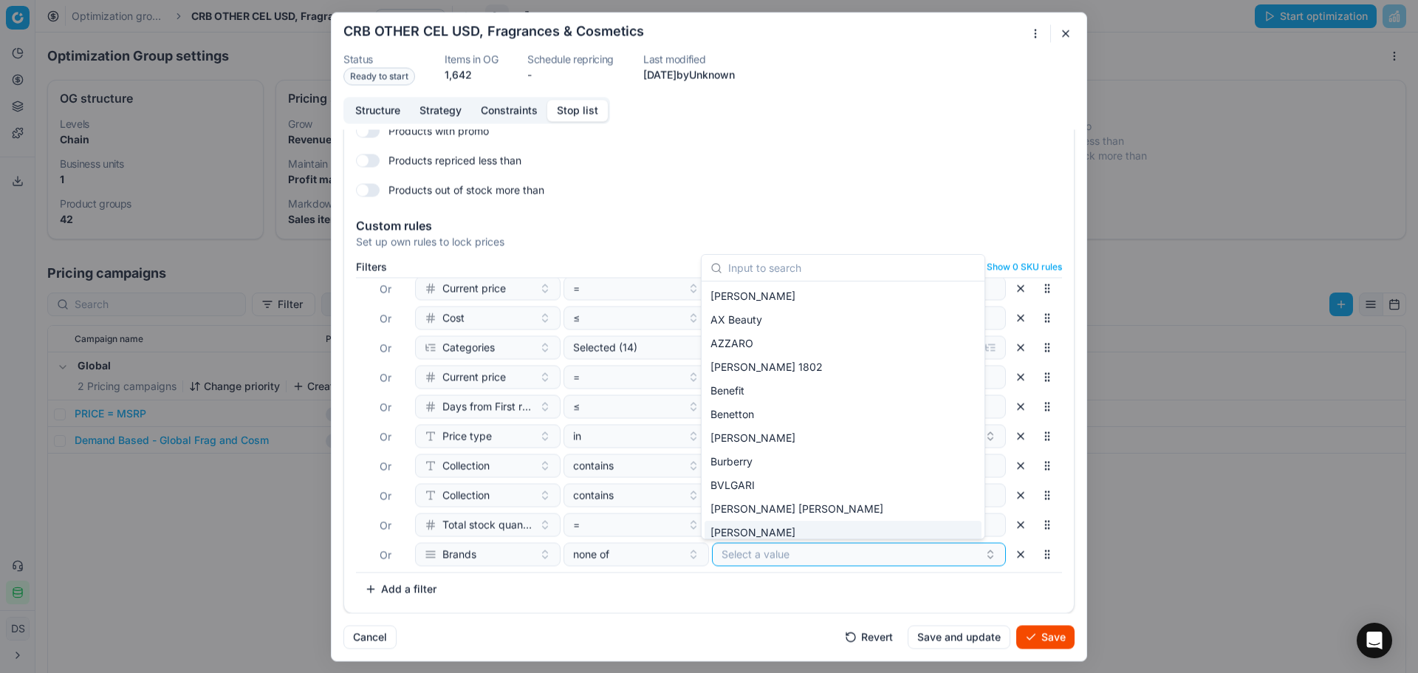
click at [1070, 30] on button "button" at bounding box center [1066, 33] width 18 height 18
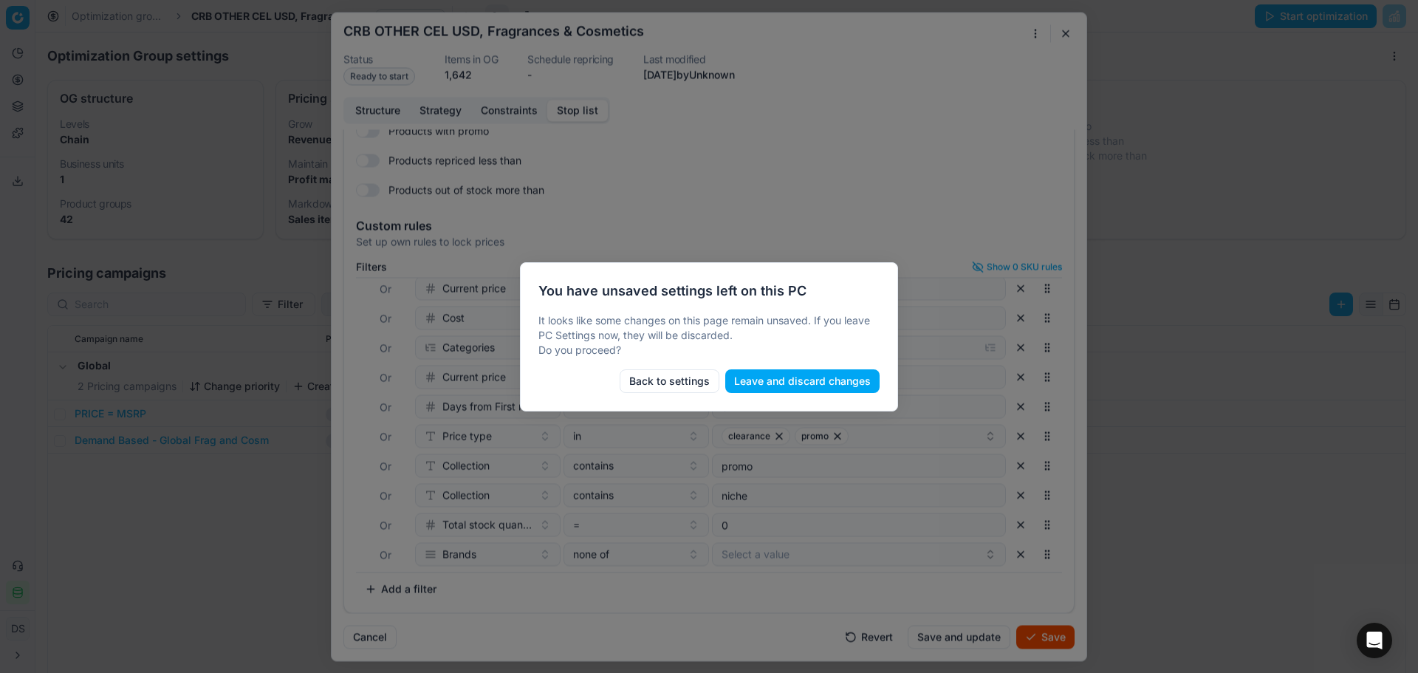
click at [779, 385] on button "Leave and discard changes" at bounding box center [802, 381] width 154 height 24
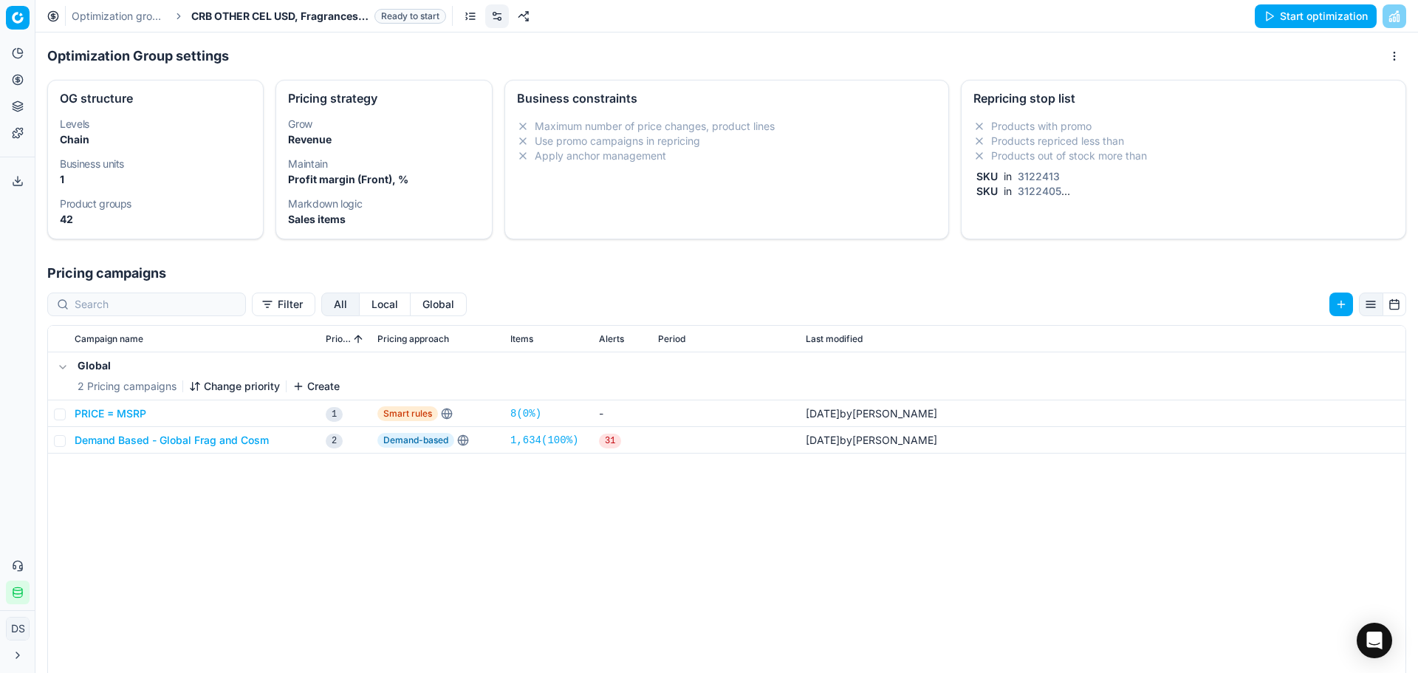
click at [19, 78] on icon at bounding box center [18, 80] width 4 height 4
click at [270, 12] on span "CRB OTHER CEL USD, Fragrances & Cosmetics" at bounding box center [279, 16] width 177 height 15
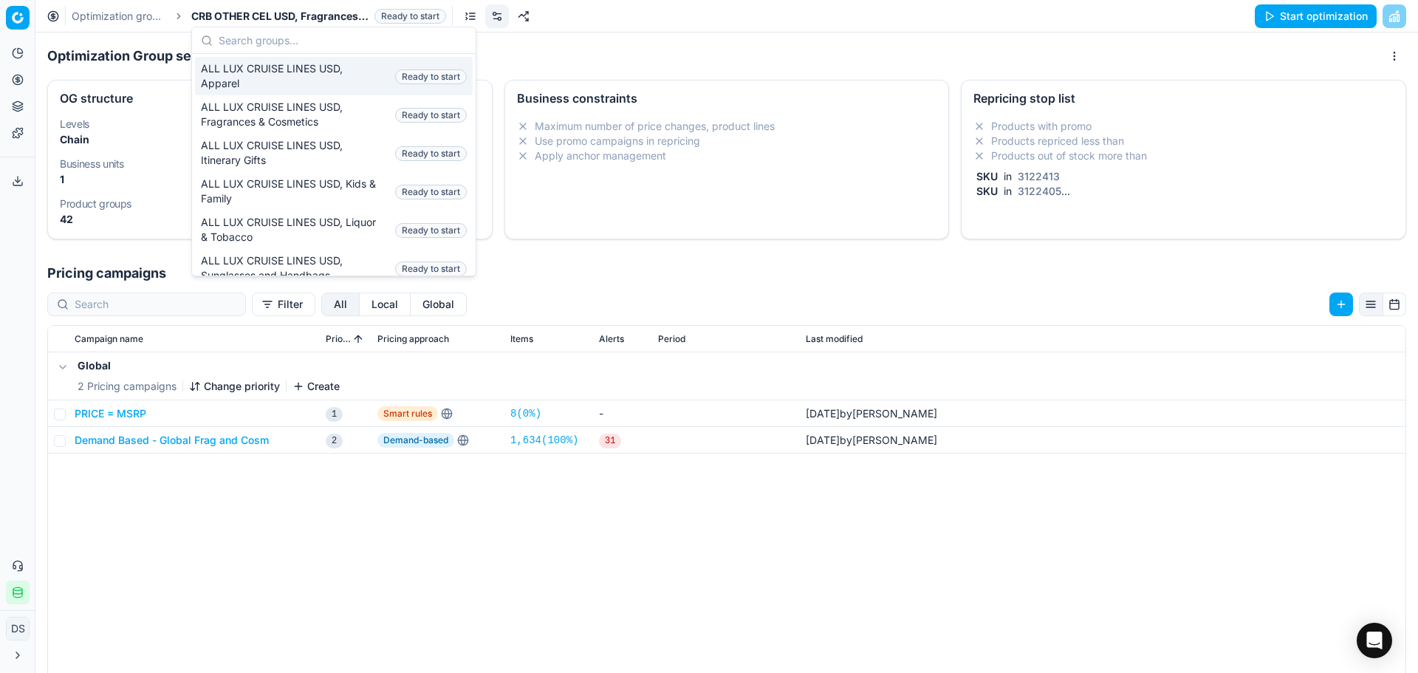
click at [137, 5] on div "Optimization groups CRB OTHER CEL USD, Fragrances & Cosmetics Ready to start St…" at bounding box center [726, 16] width 1383 height 32
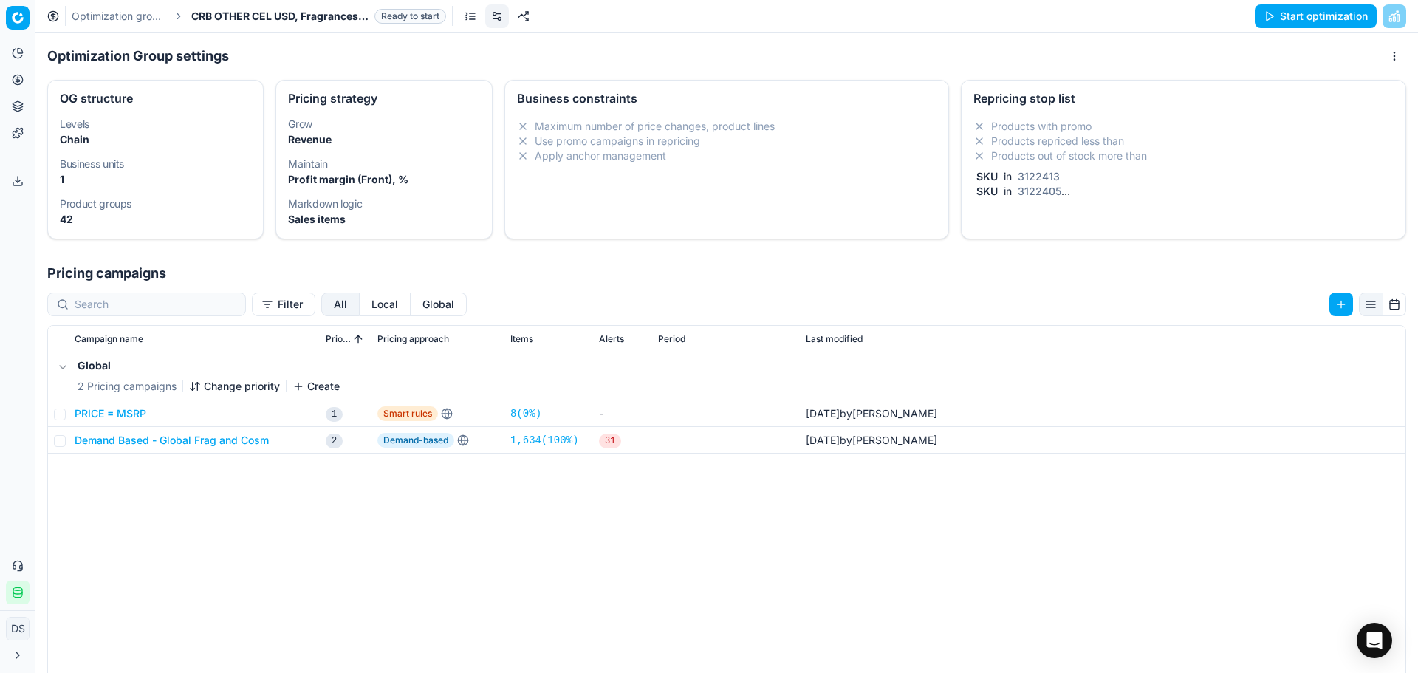
click at [139, 12] on link "Optimization groups" at bounding box center [119, 16] width 95 height 15
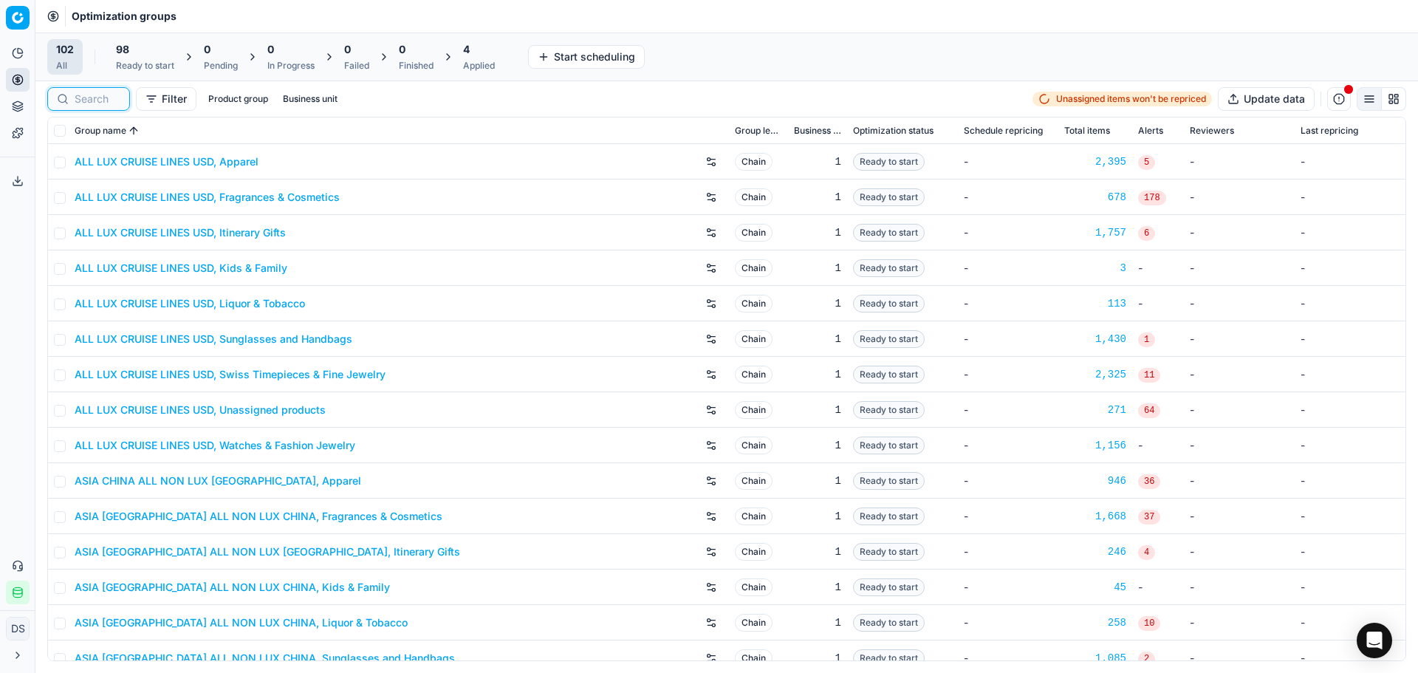
click at [77, 103] on input at bounding box center [98, 99] width 46 height 15
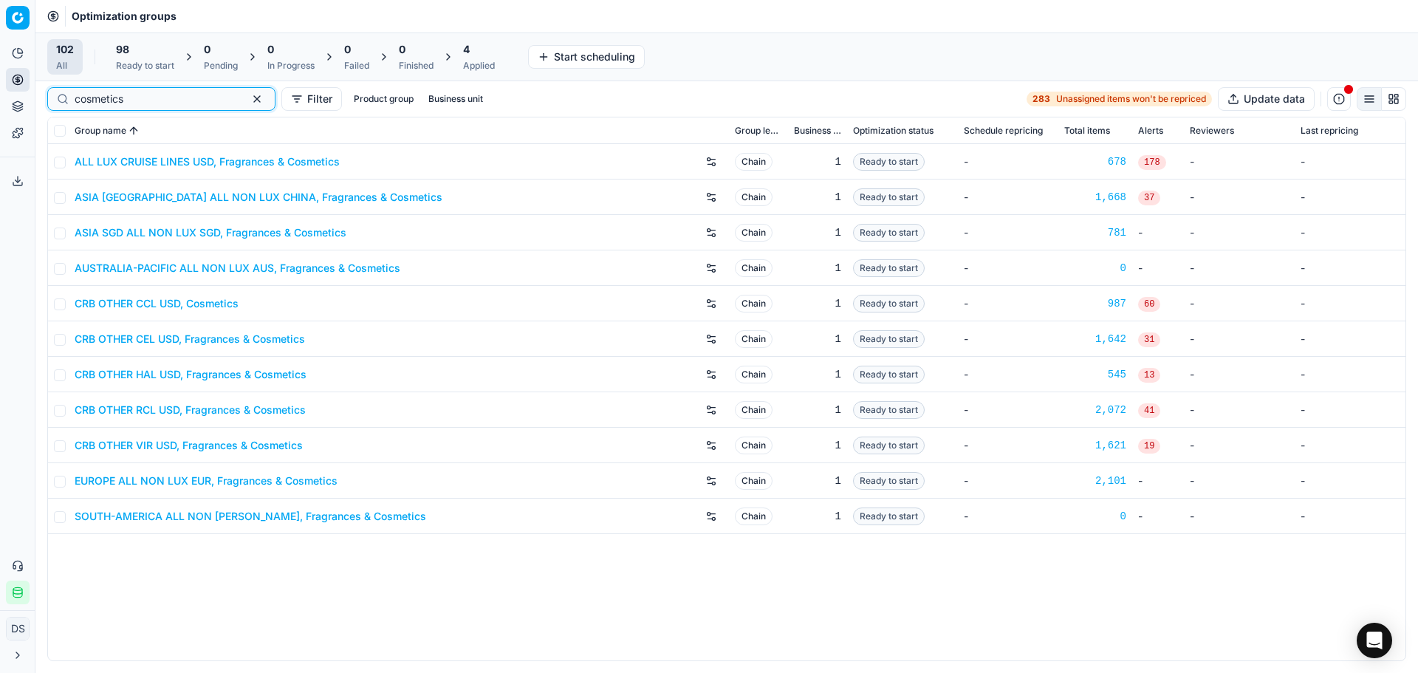
type input "cosmetics"
click at [219, 445] on link "CRB OTHER VIR USD, Fragrances & Cosmetics" at bounding box center [189, 445] width 228 height 15
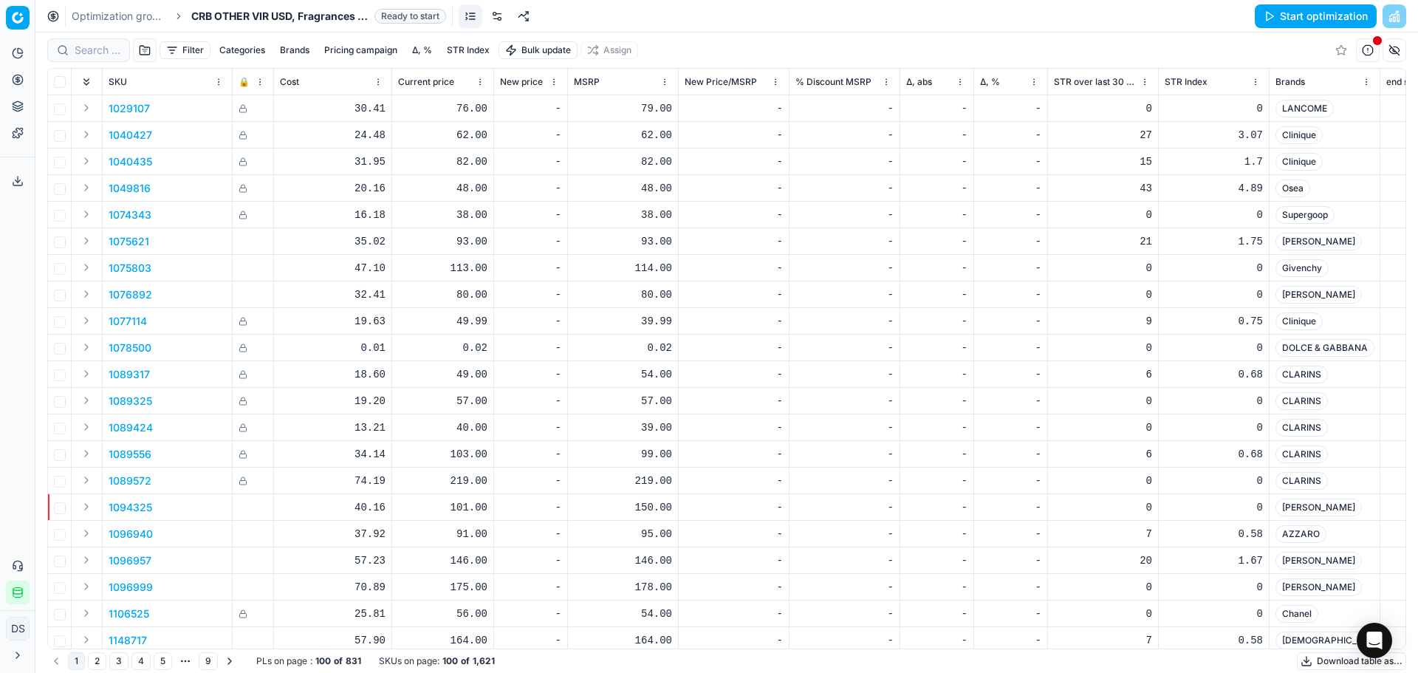
click at [502, 22] on link at bounding box center [497, 16] width 24 height 24
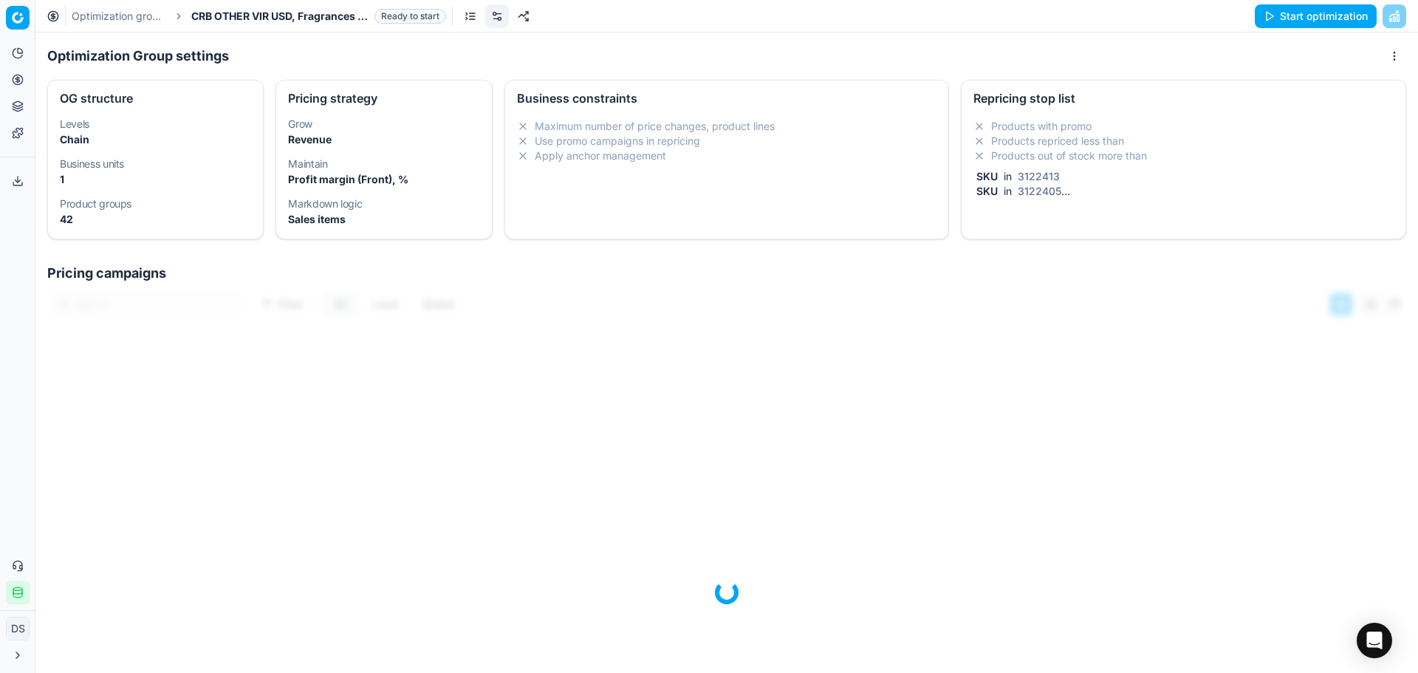
click at [1095, 144] on li "Products repriced less than" at bounding box center [1183, 141] width 420 height 15
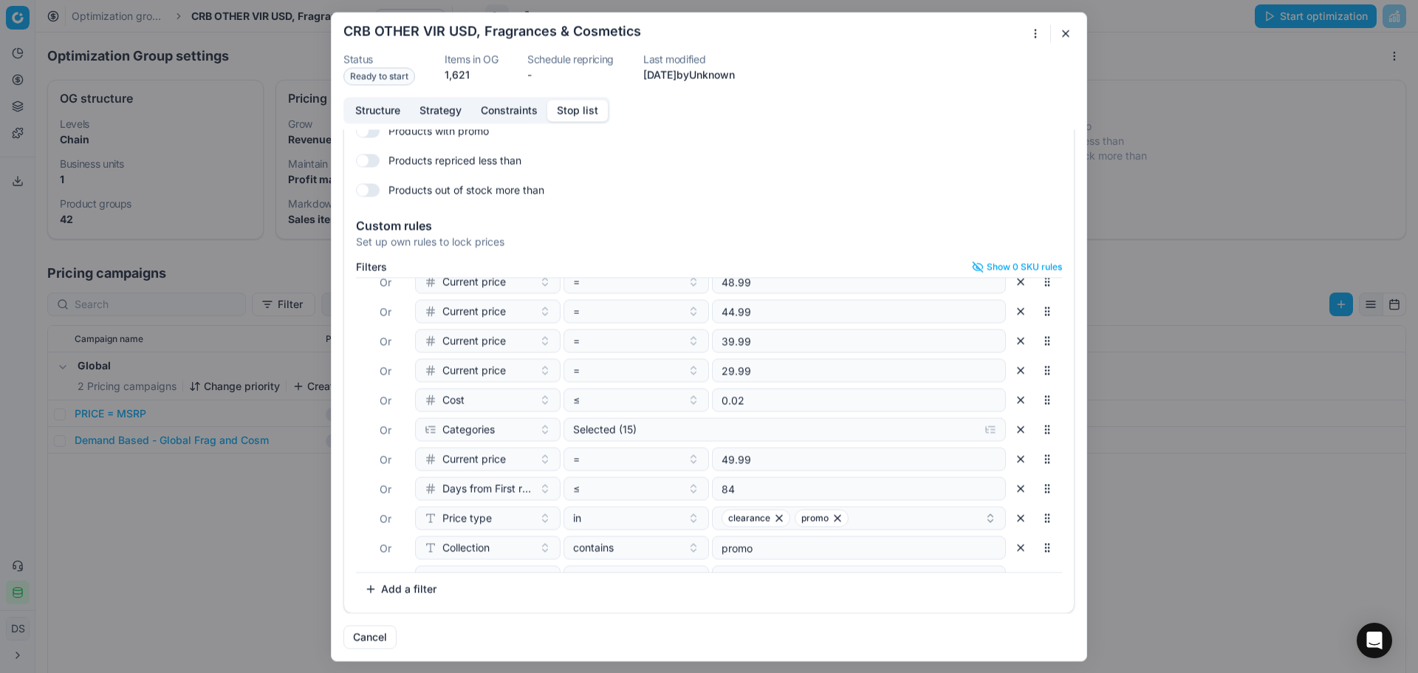
scroll to position [185, 0]
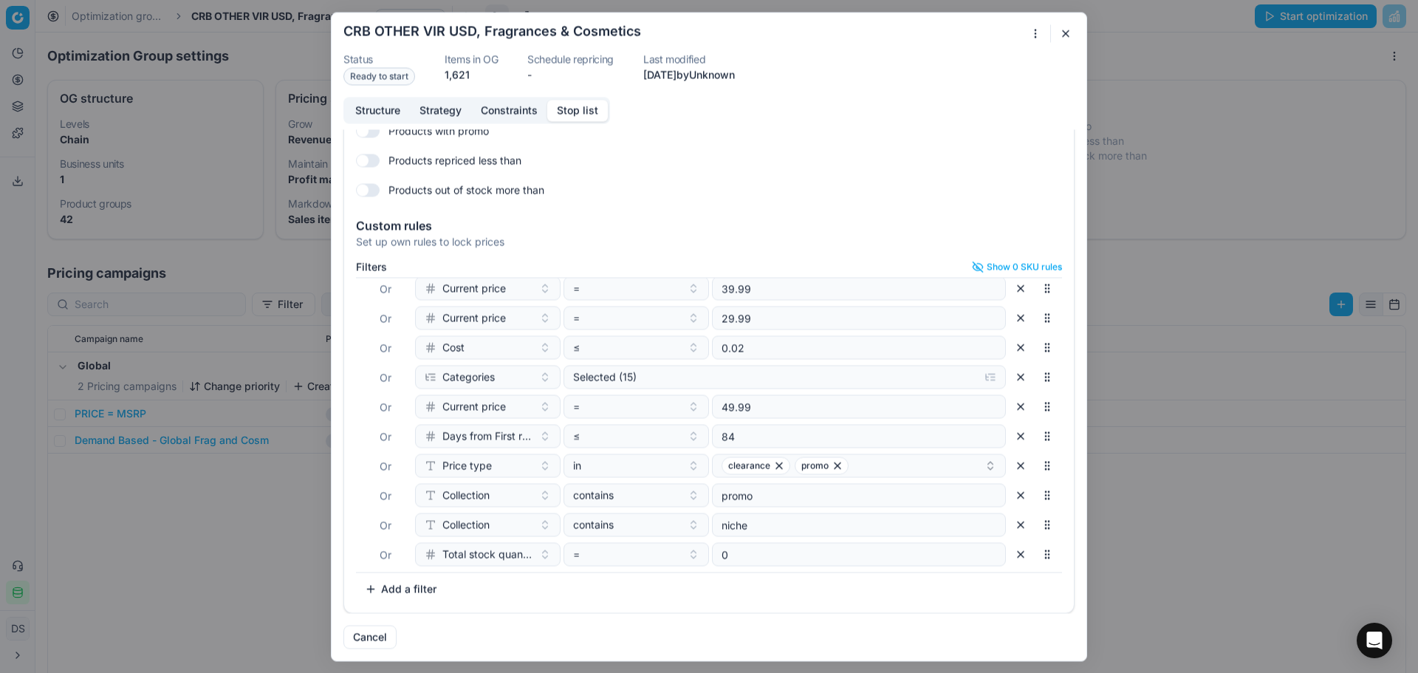
click at [380, 600] on button "Add a filter" at bounding box center [400, 589] width 89 height 24
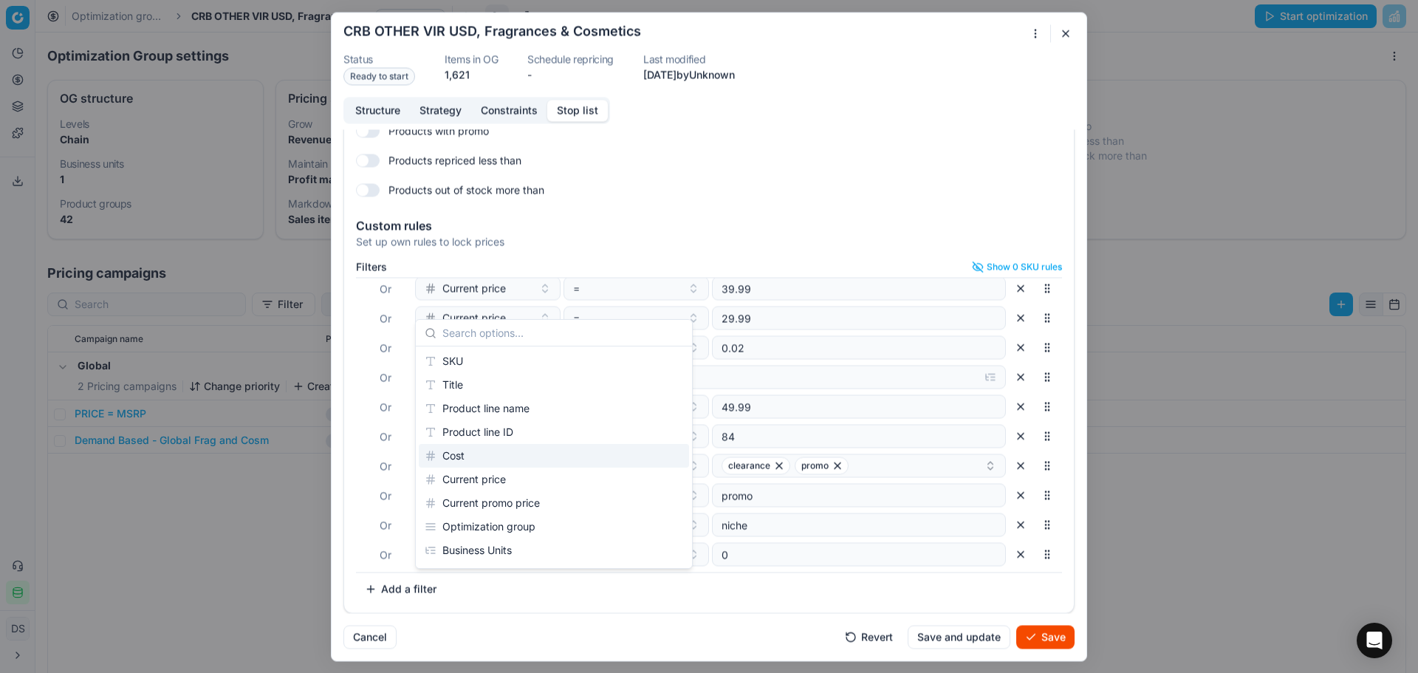
scroll to position [148, 0]
click at [480, 473] on div "Brands" at bounding box center [554, 474] width 270 height 24
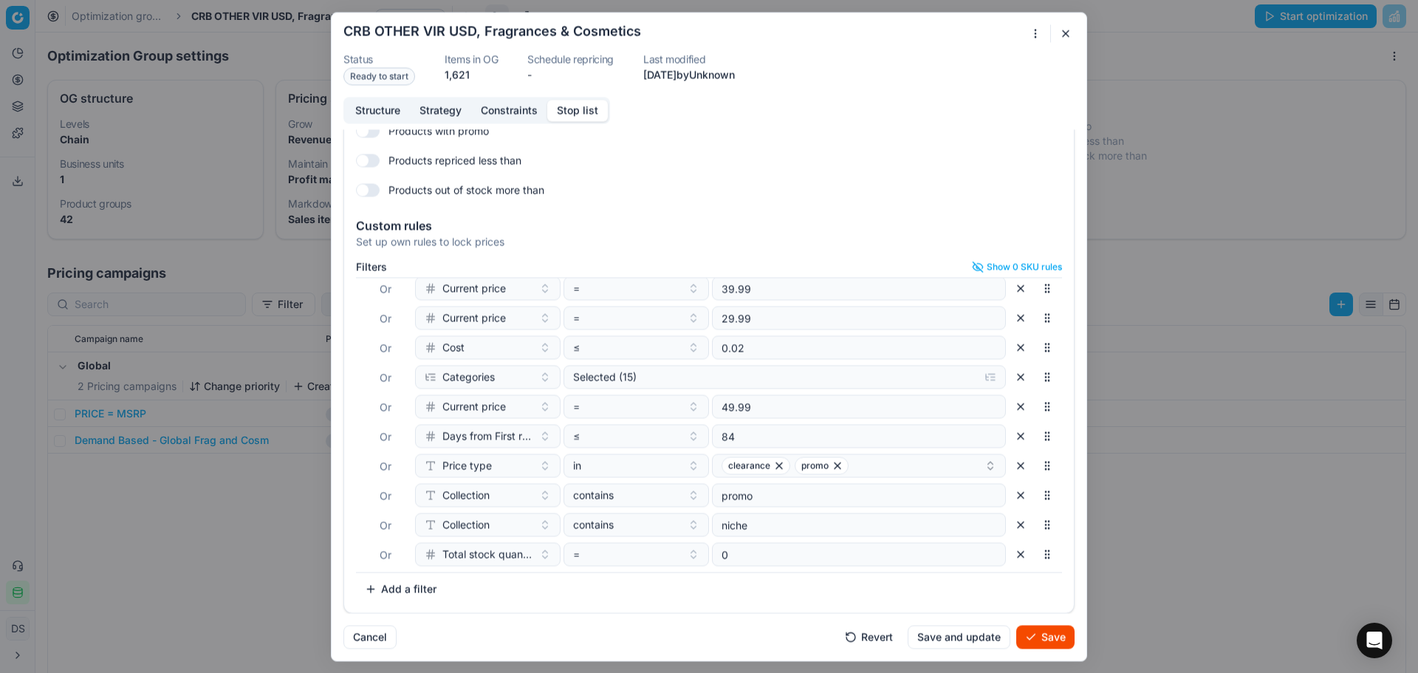
scroll to position [214, 0]
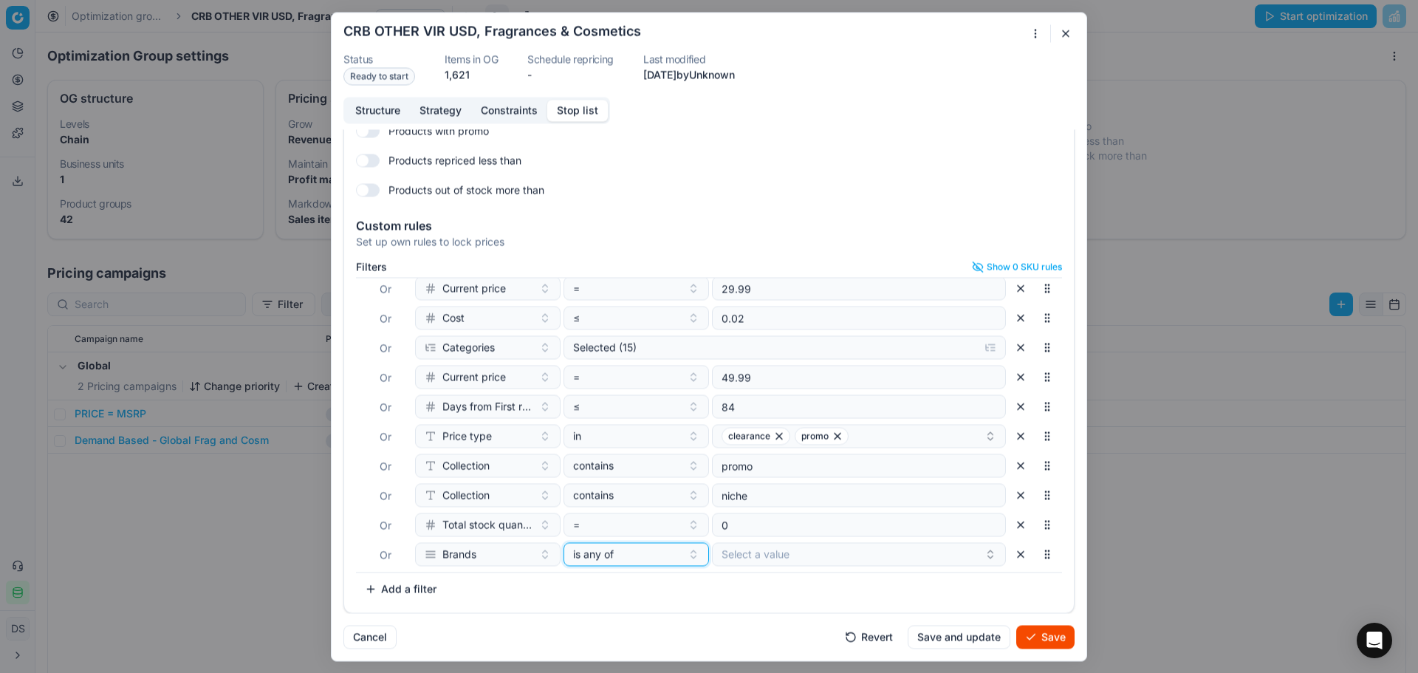
click at [638, 560] on div "is any of" at bounding box center [627, 554] width 109 height 15
click at [622, 486] on div "none of" at bounding box center [657, 477] width 191 height 24
click at [730, 543] on button "Select a value" at bounding box center [859, 554] width 294 height 24
type input "beek"
click at [734, 610] on span "[PERSON_NAME] 1802" at bounding box center [767, 610] width 112 height 15
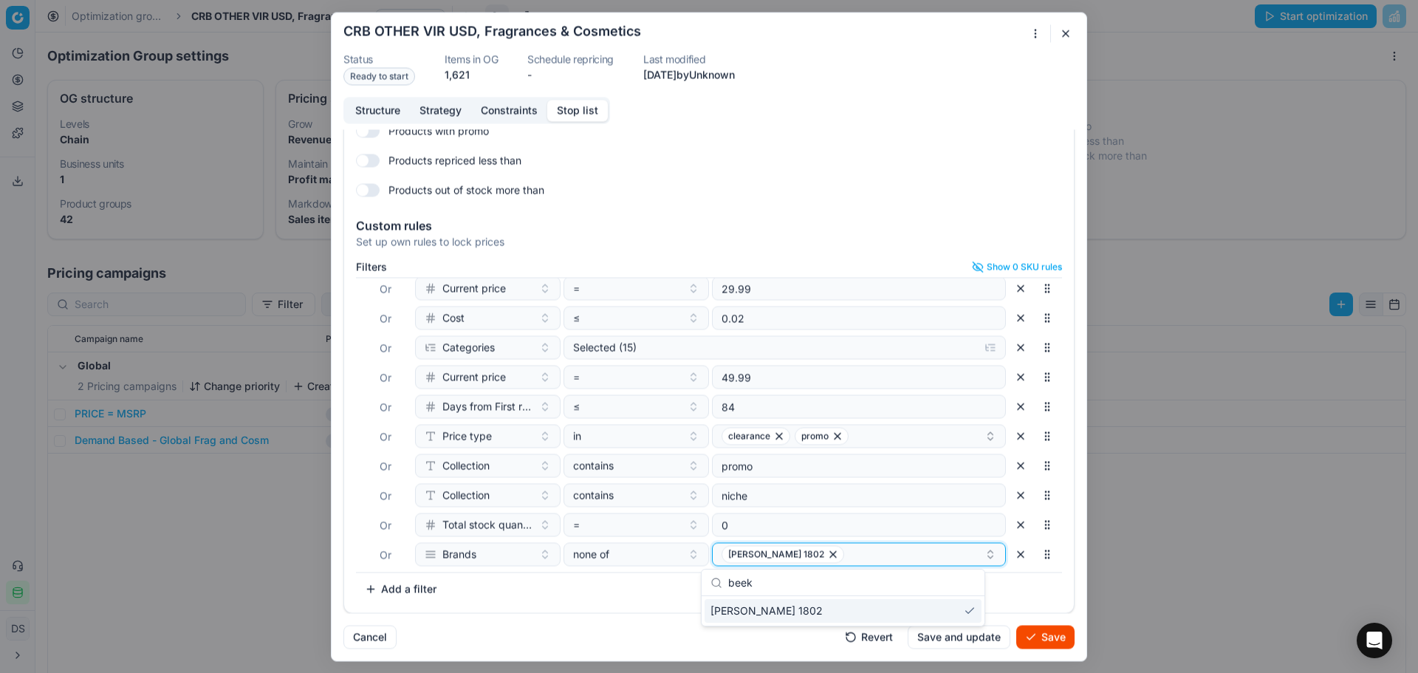
click at [835, 558] on div "[PERSON_NAME] 1802" at bounding box center [853, 554] width 263 height 18
click at [824, 561] on div "[PERSON_NAME] 1802" at bounding box center [853, 554] width 263 height 18
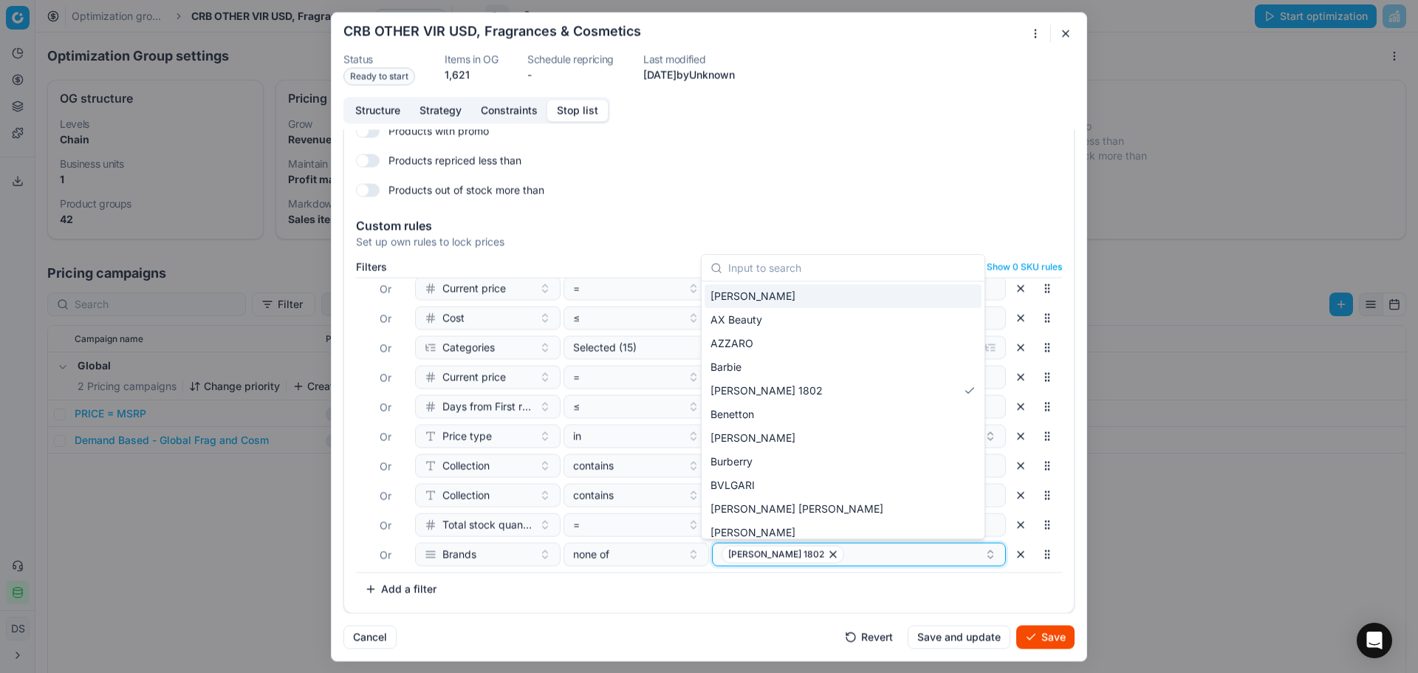
click at [825, 559] on div "[PERSON_NAME] 1802" at bounding box center [853, 554] width 263 height 18
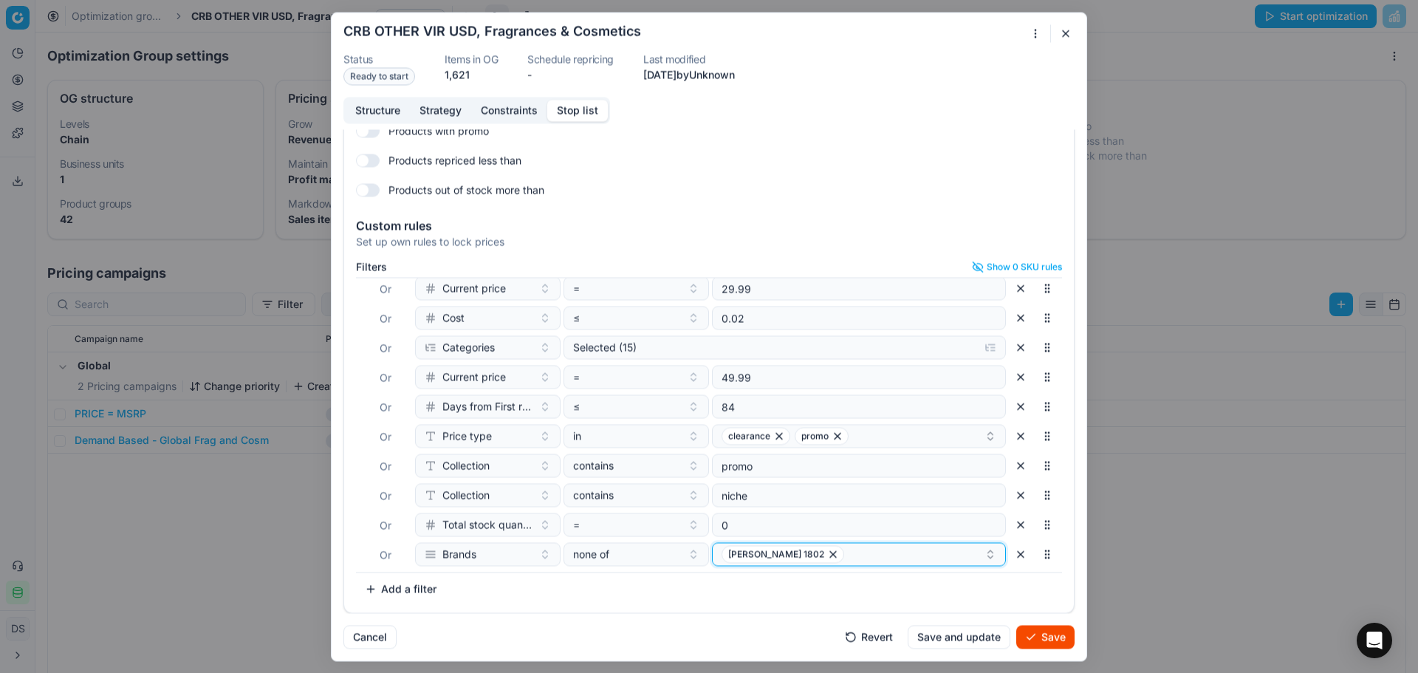
click at [826, 558] on div "[PERSON_NAME] 1802" at bounding box center [853, 554] width 263 height 18
type input "benef"
click at [827, 560] on icon "button" at bounding box center [833, 554] width 12 height 12
click at [791, 556] on button "Select a value" at bounding box center [859, 554] width 294 height 24
click at [797, 561] on button "Select a value" at bounding box center [859, 554] width 294 height 24
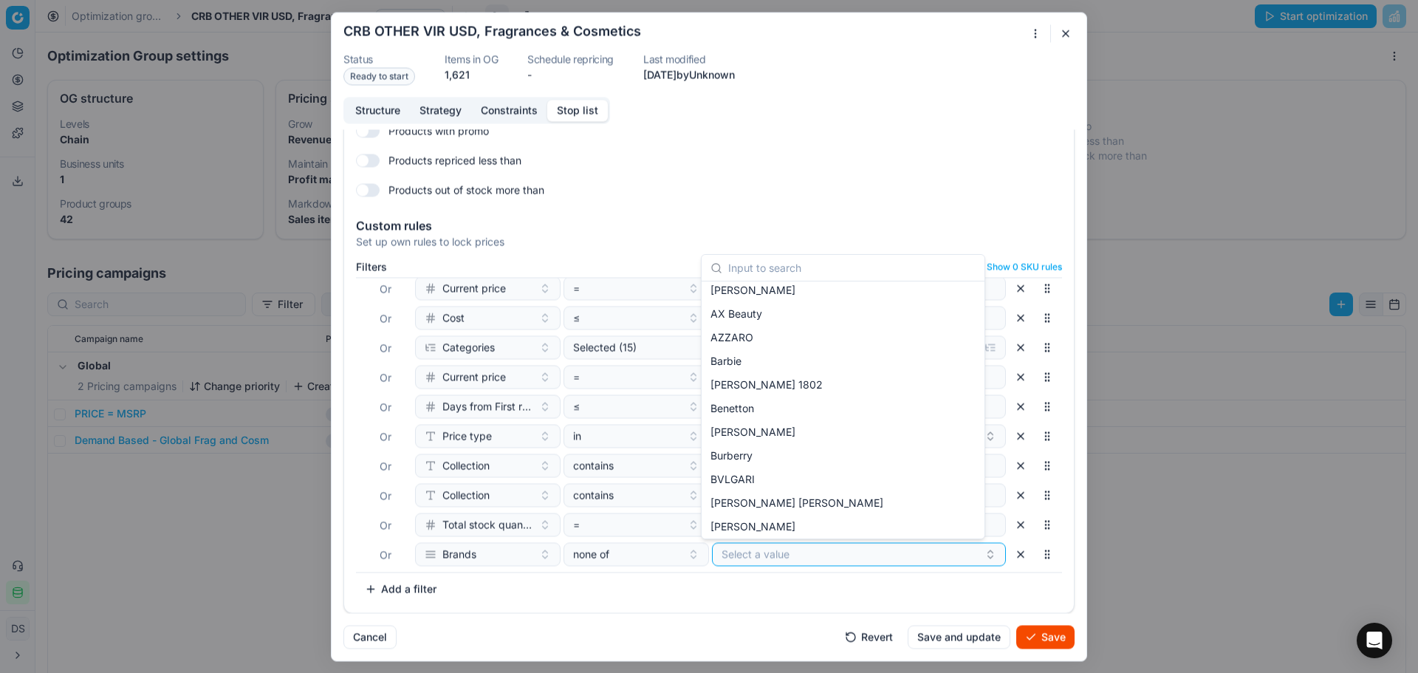
scroll to position [0, 0]
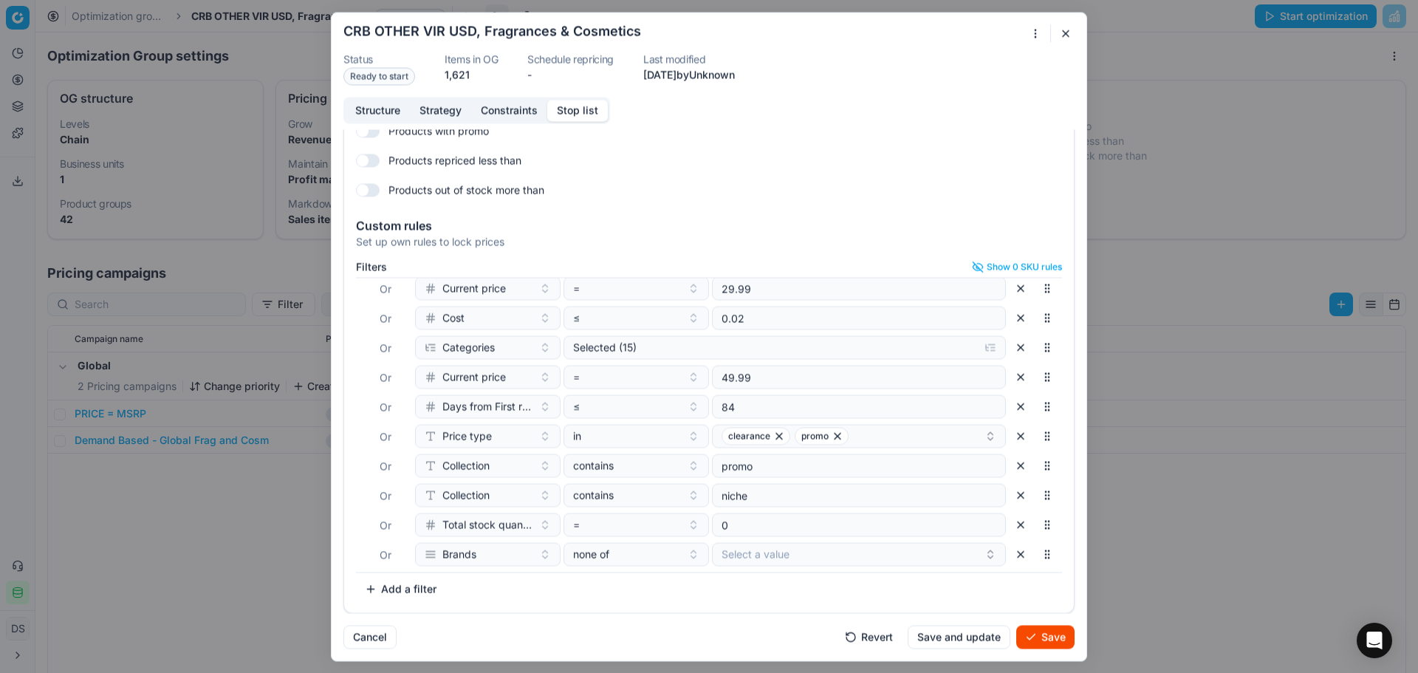
click at [1067, 39] on button "button" at bounding box center [1066, 33] width 18 height 18
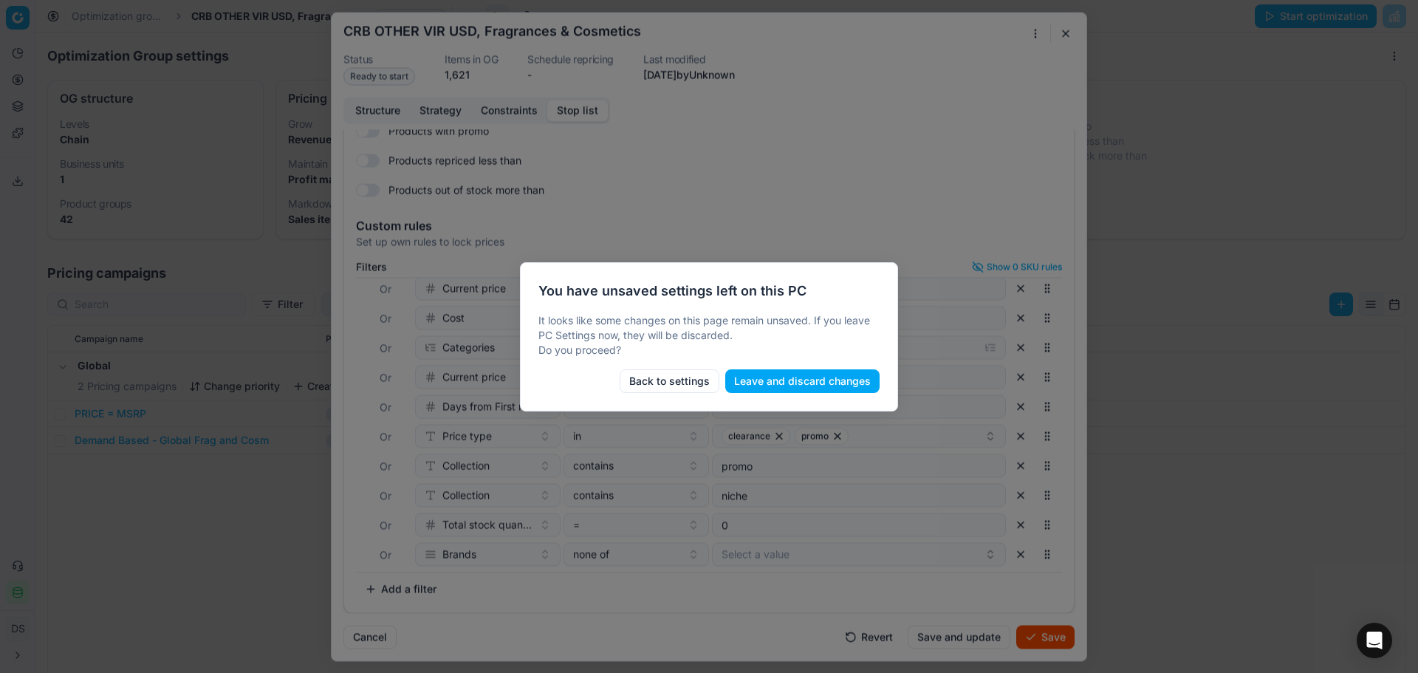
click at [685, 380] on button "Back to settings" at bounding box center [670, 381] width 100 height 24
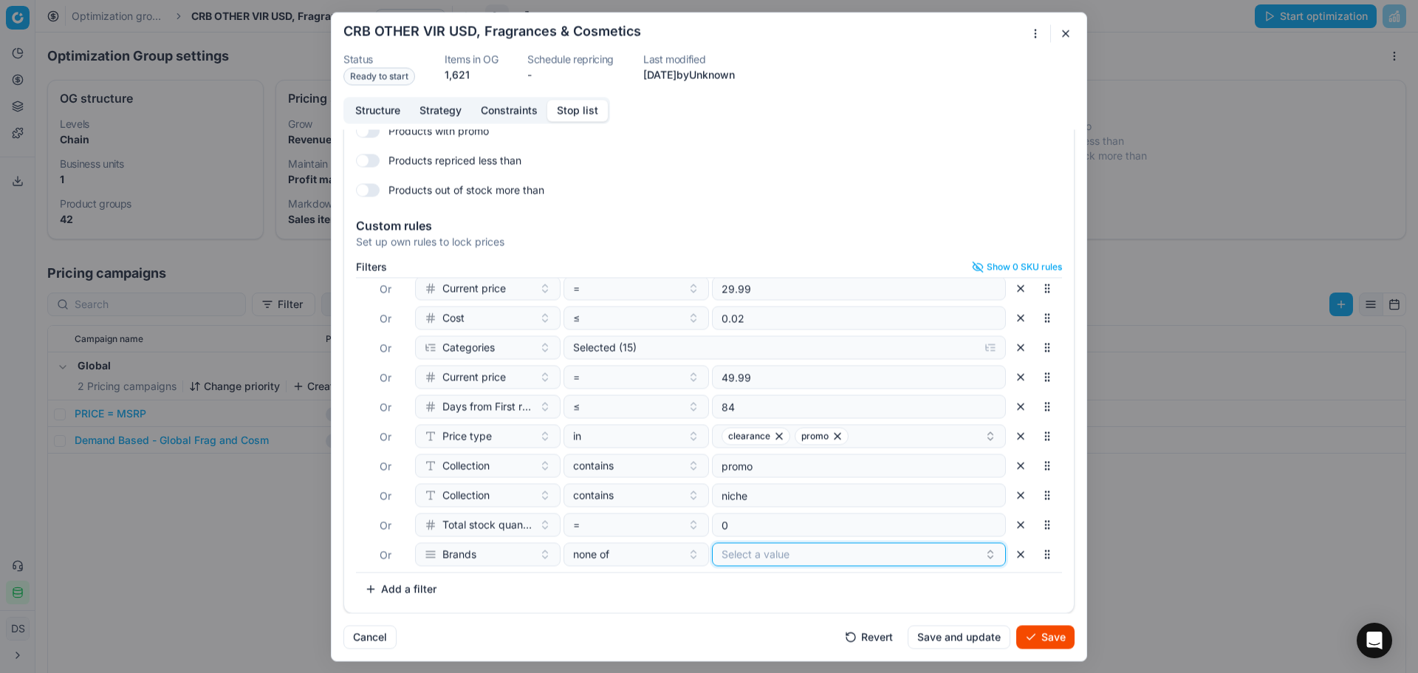
click at [753, 555] on button "Select a value" at bounding box center [859, 554] width 294 height 24
type input "k"
click at [1009, 558] on button "button" at bounding box center [1021, 554] width 24 height 24
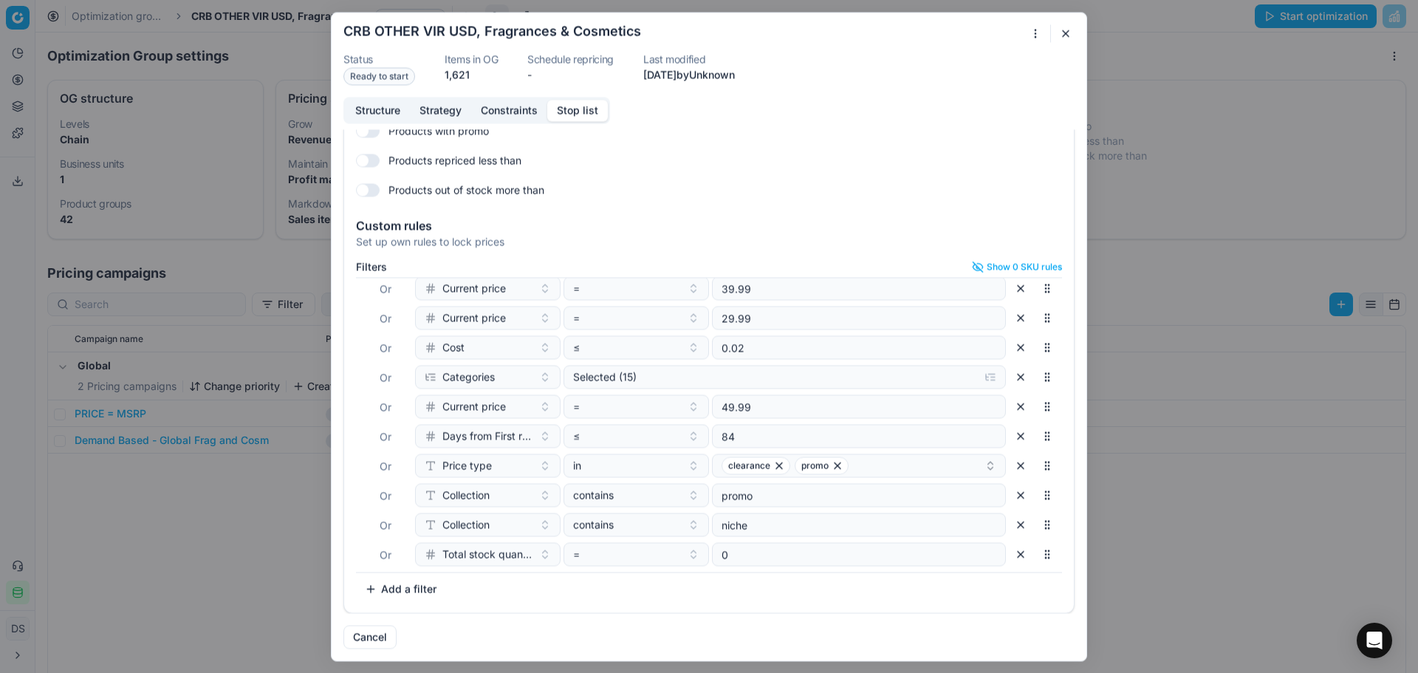
click at [1040, 31] on div "Oprimization group is saving... CRB OTHER VIR USD, Fragrances & Cosmetics Statu…" at bounding box center [709, 336] width 1418 height 673
click at [1074, 31] on div "Oprimization group is saving... CRB OTHER VIR USD, Fragrances & Cosmetics Statu…" at bounding box center [709, 336] width 1418 height 673
click at [1069, 32] on button "button" at bounding box center [1066, 33] width 18 height 18
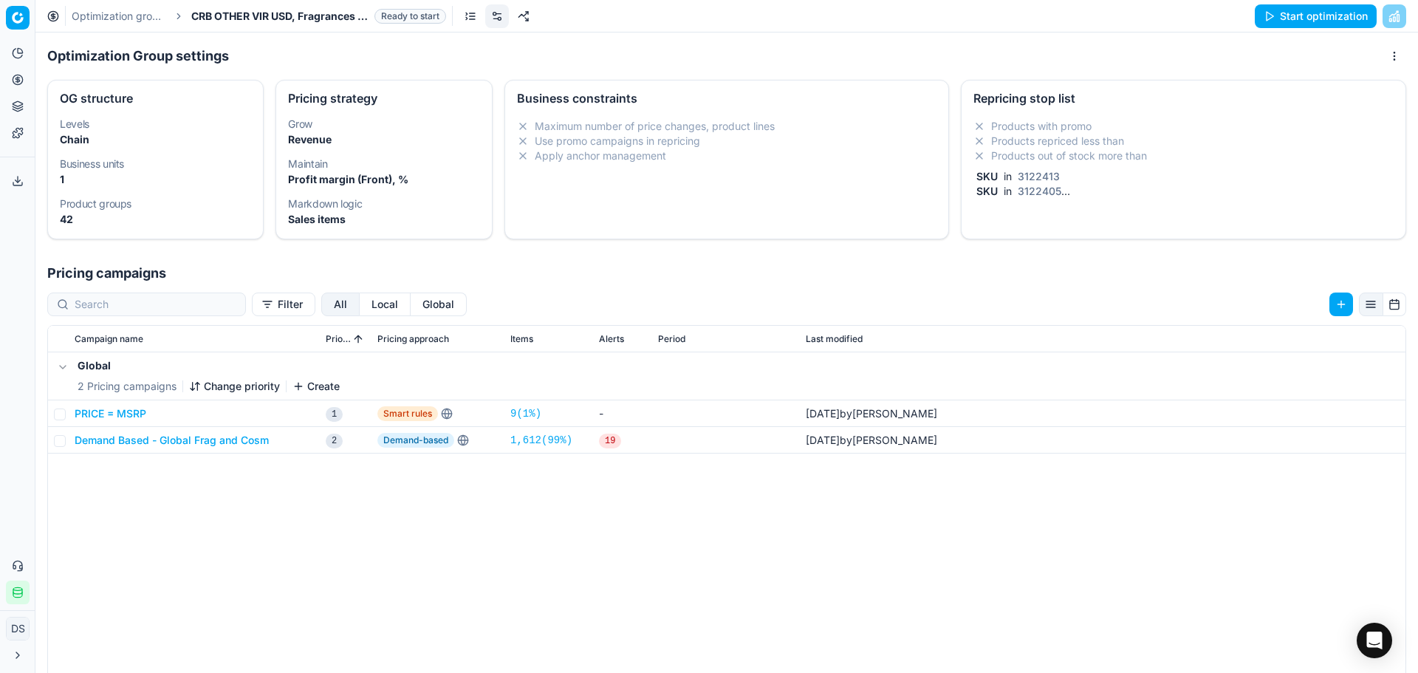
click at [262, 24] on div "Optimization groups CRB OTHER VIR USD, Fragrances & Cosmetics Ready to start St…" at bounding box center [726, 16] width 1383 height 32
click at [125, 19] on link "Optimization groups" at bounding box center [119, 16] width 95 height 15
